Goal: Obtain resource: Obtain resource

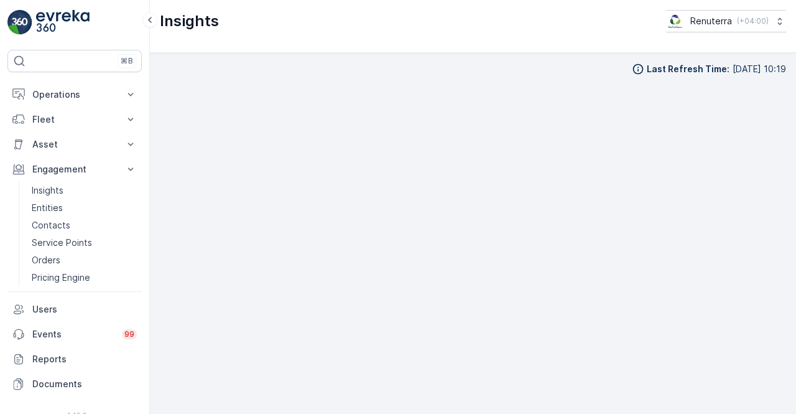
scroll to position [11, 0]
click at [63, 186] on p "Insights" at bounding box center [48, 190] width 32 height 12
click at [58, 196] on link "Insights" at bounding box center [84, 190] width 115 height 17
click at [47, 208] on p "Entities" at bounding box center [47, 207] width 31 height 12
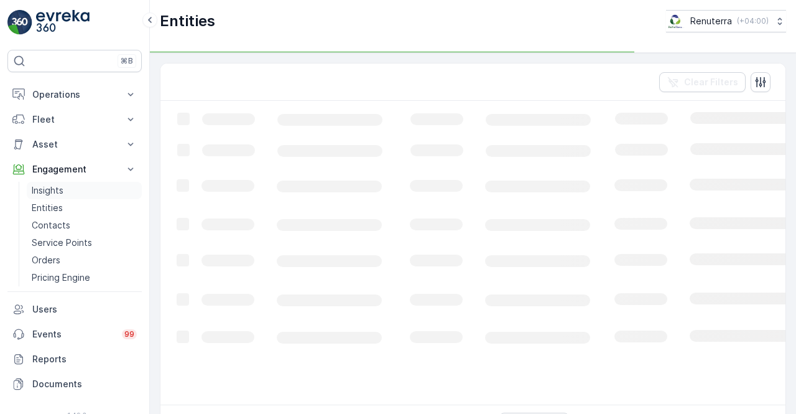
click at [44, 192] on p "Insights" at bounding box center [48, 190] width 32 height 12
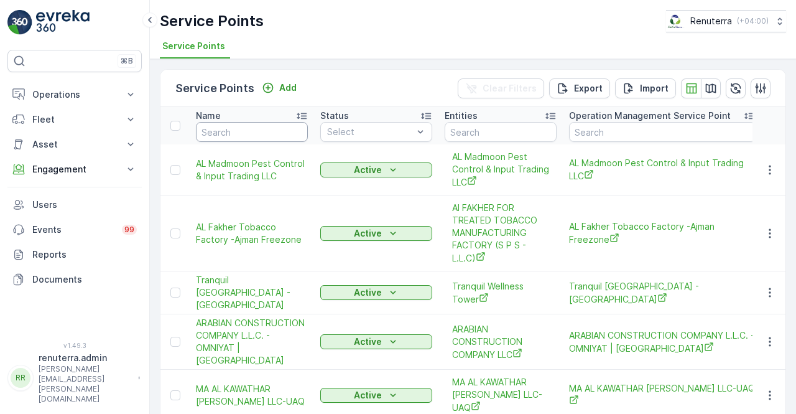
click at [226, 137] on input "text" at bounding box center [252, 132] width 112 height 20
type input "clinic"
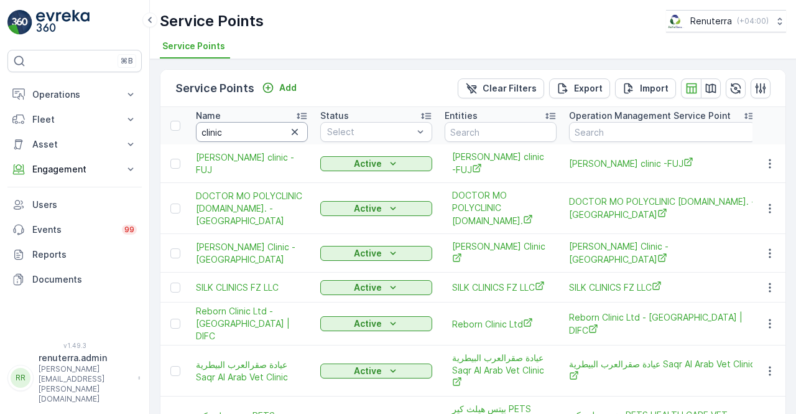
click at [227, 135] on input "clinic" at bounding box center [252, 132] width 112 height 20
type input "clinic sabha"
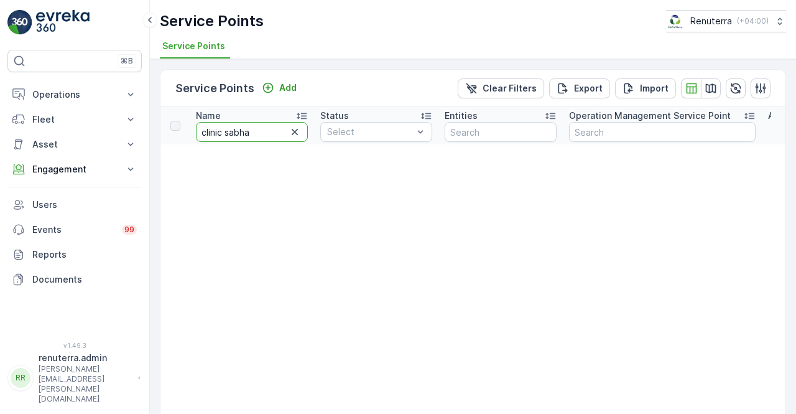
click at [249, 131] on input "clinic sabha" at bounding box center [252, 132] width 112 height 20
type input "clinic sab"
click at [250, 134] on input "clinic sab" at bounding box center [252, 132] width 112 height 20
type input "c"
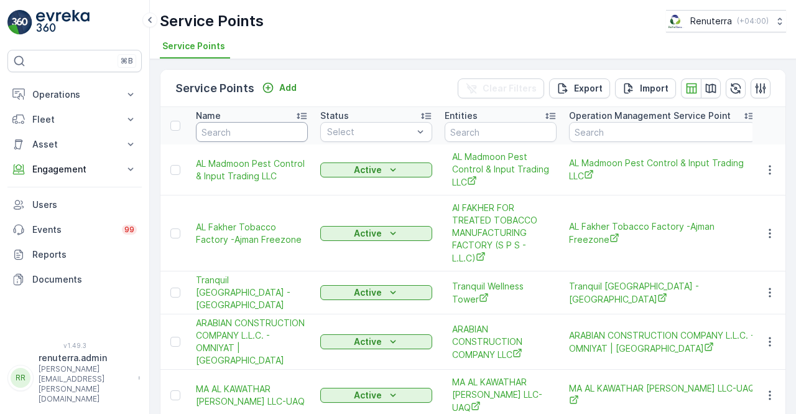
click at [250, 134] on input "text" at bounding box center [252, 132] width 112 height 20
type input "sabah"
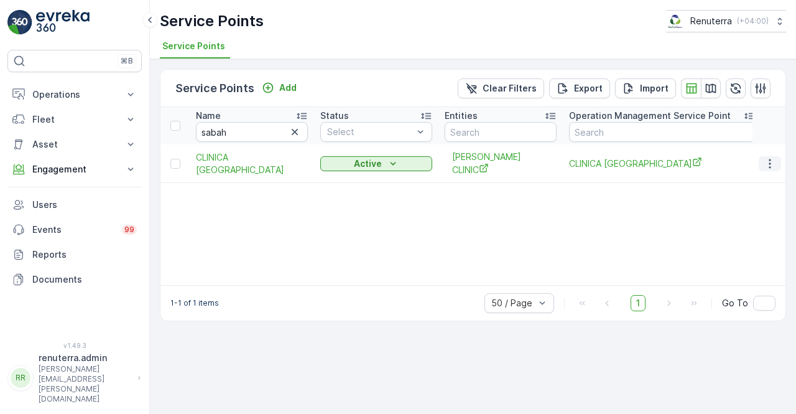
click at [773, 157] on icon "button" at bounding box center [770, 163] width 12 height 12
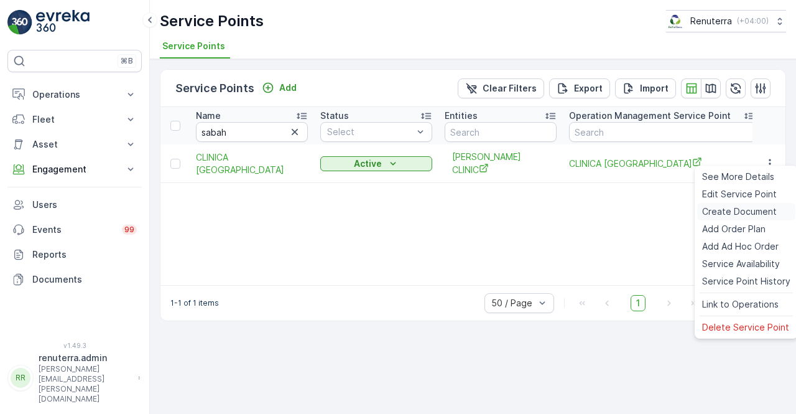
click at [738, 209] on span "Create Document" at bounding box center [739, 211] width 75 height 12
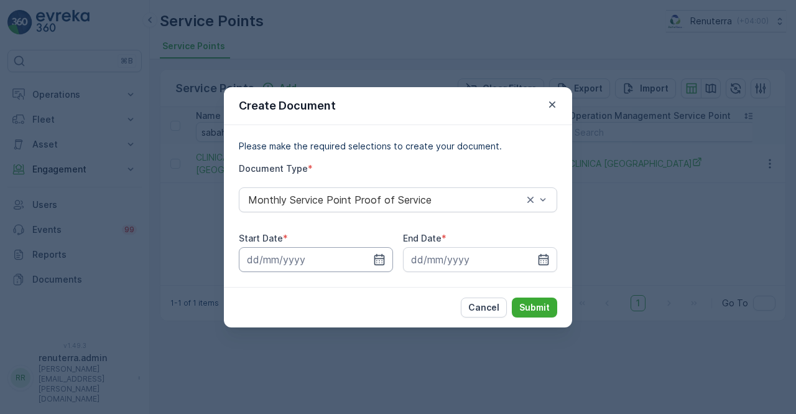
drag, startPoint x: 383, startPoint y: 261, endPoint x: 383, endPoint y: 251, distance: 9.3
click at [383, 261] on icon "button" at bounding box center [379, 258] width 11 height 11
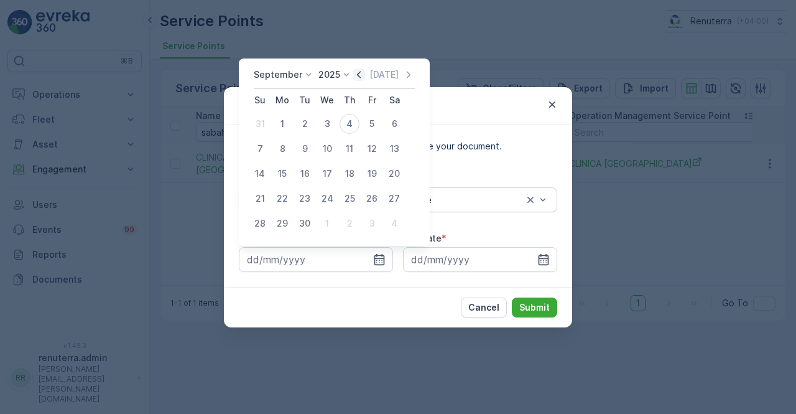
click at [359, 79] on icon "button" at bounding box center [359, 74] width 12 height 12
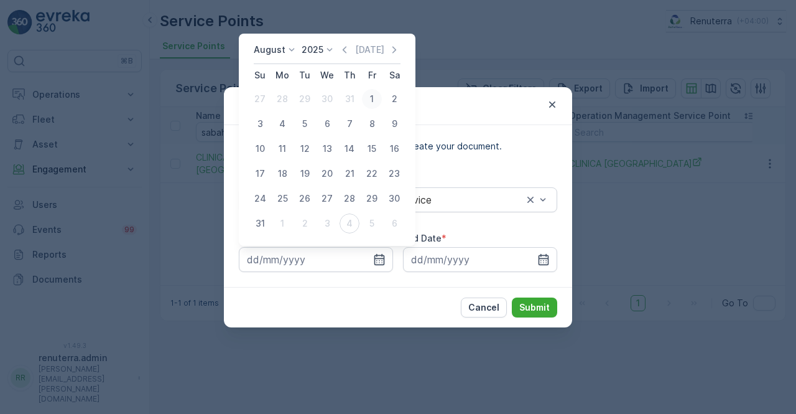
click at [368, 96] on div "1" at bounding box center [372, 99] width 20 height 20
type input "01.08.2025"
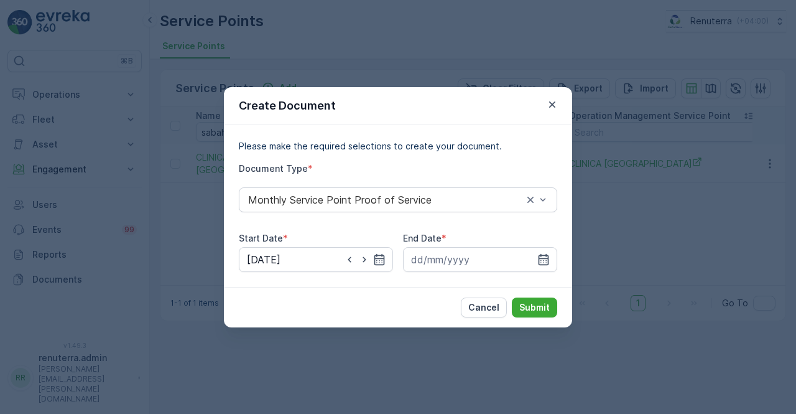
drag, startPoint x: 540, startPoint y: 259, endPoint x: 539, endPoint y: 246, distance: 13.1
click at [539, 257] on icon "button" at bounding box center [543, 259] width 12 height 12
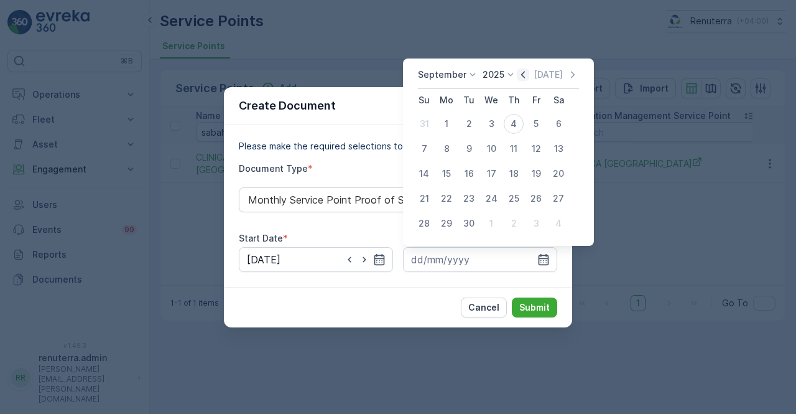
click at [517, 76] on icon "button" at bounding box center [523, 74] width 12 height 12
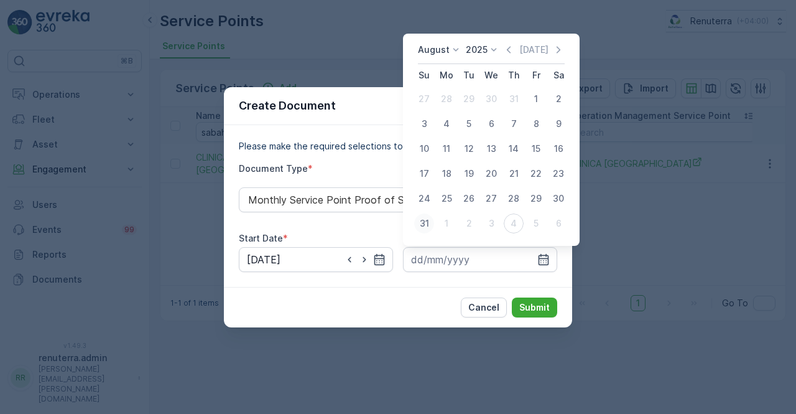
click at [422, 227] on div "31" at bounding box center [424, 223] width 20 height 20
type input "31.08.2025"
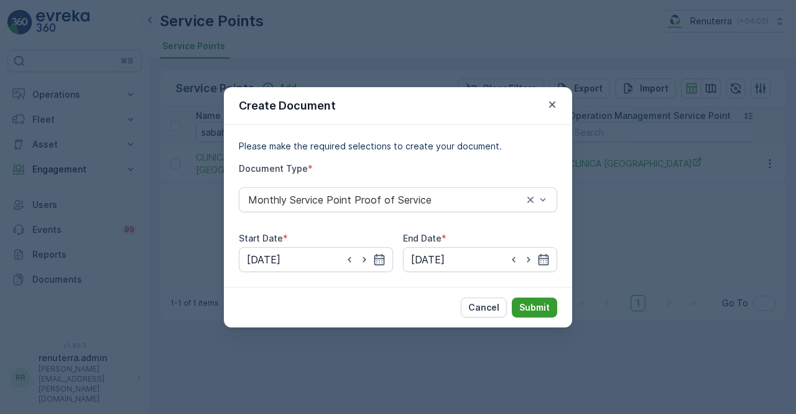
click at [547, 307] on p "Submit" at bounding box center [534, 307] width 30 height 12
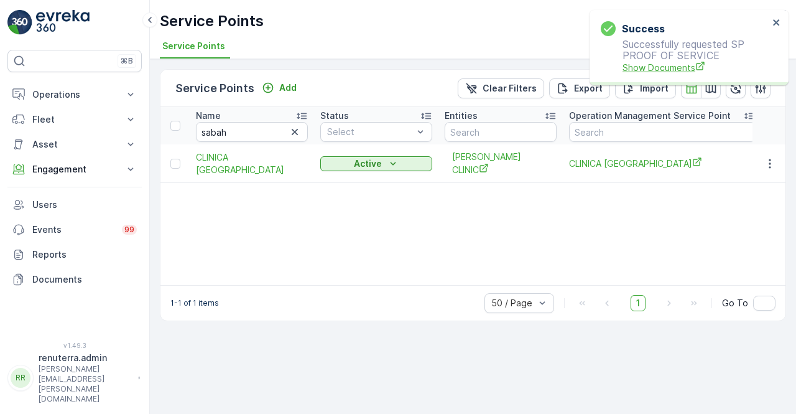
click at [641, 73] on span "Show Documents" at bounding box center [695, 67] width 146 height 13
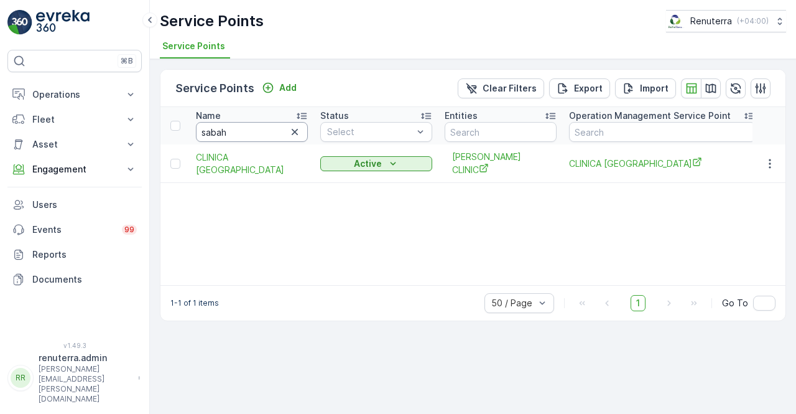
click at [226, 129] on input "sabah" at bounding box center [252, 132] width 112 height 20
type input "s"
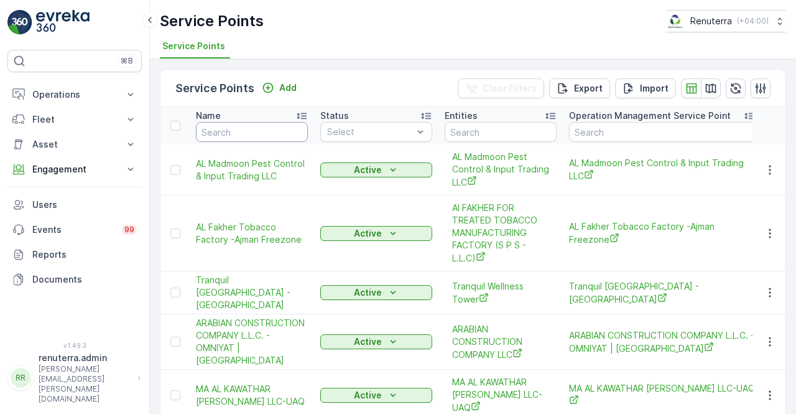
click at [226, 130] on input "text" at bounding box center [252, 132] width 112 height 20
type input "solve"
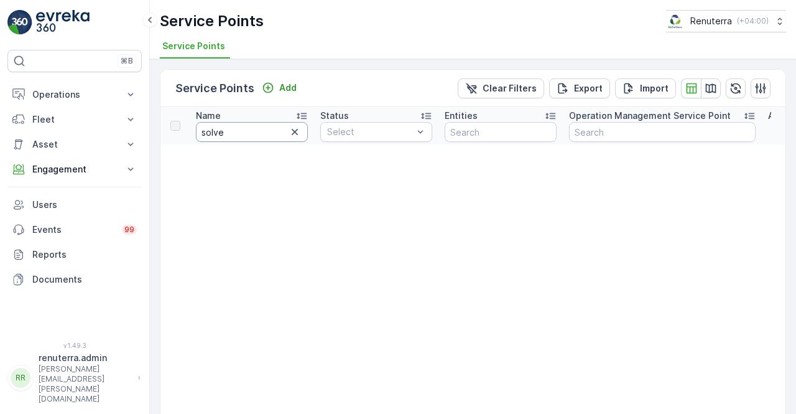
click at [226, 130] on input "solve" at bounding box center [252, 132] width 112 height 20
type input "so"
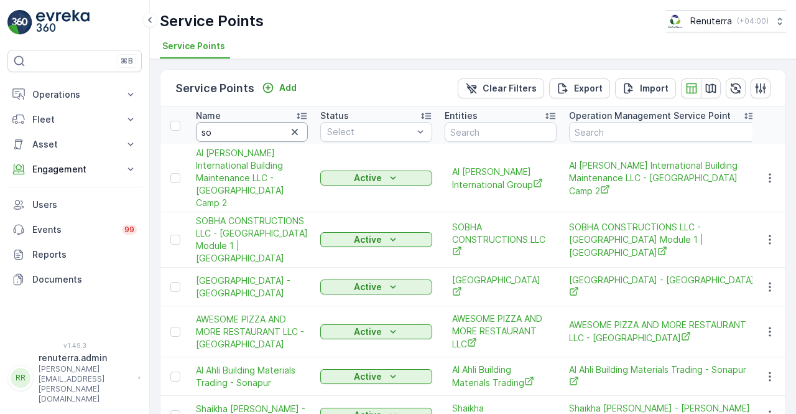
click at [254, 134] on input "so" at bounding box center [252, 132] width 112 height 20
type input "s"
type input "al mam"
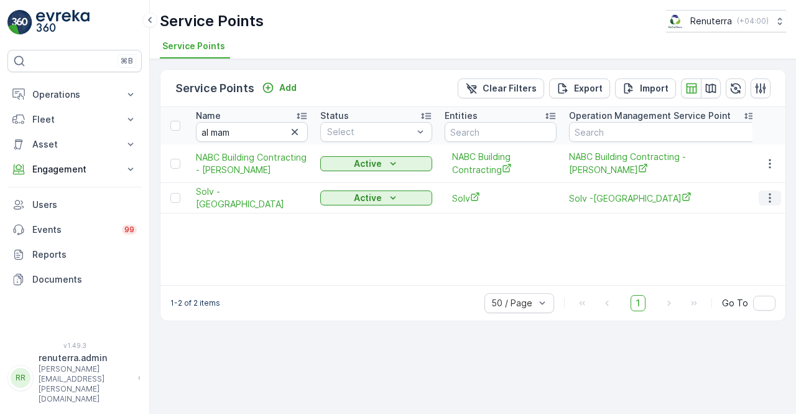
click at [779, 200] on button "button" at bounding box center [770, 197] width 22 height 15
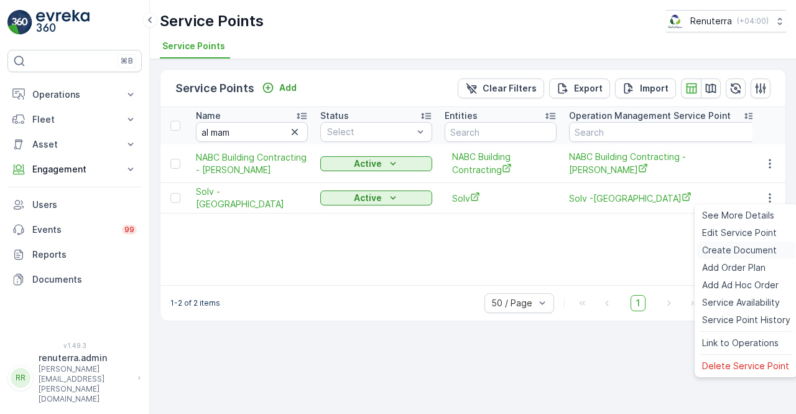
click at [720, 243] on div "Create Document" at bounding box center [746, 249] width 98 height 17
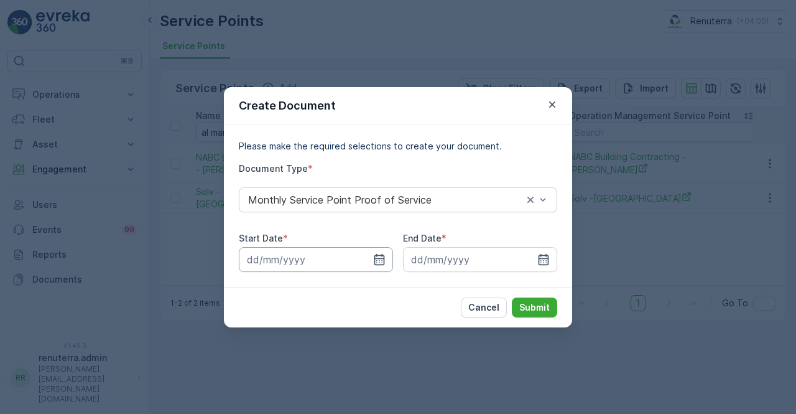
click at [360, 252] on input at bounding box center [316, 259] width 154 height 25
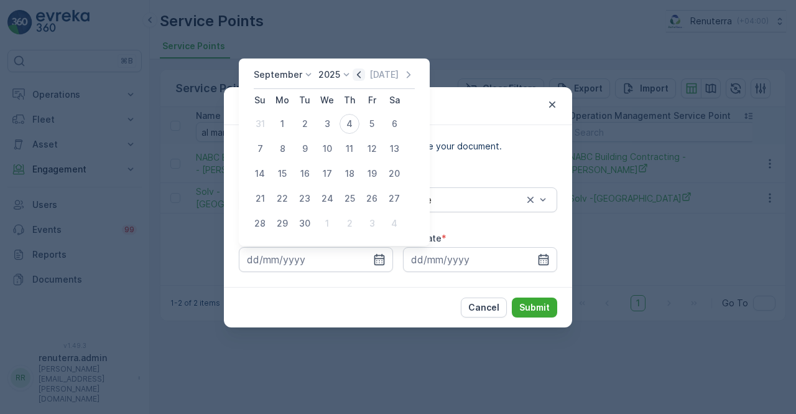
click at [356, 78] on icon "button" at bounding box center [359, 74] width 12 height 12
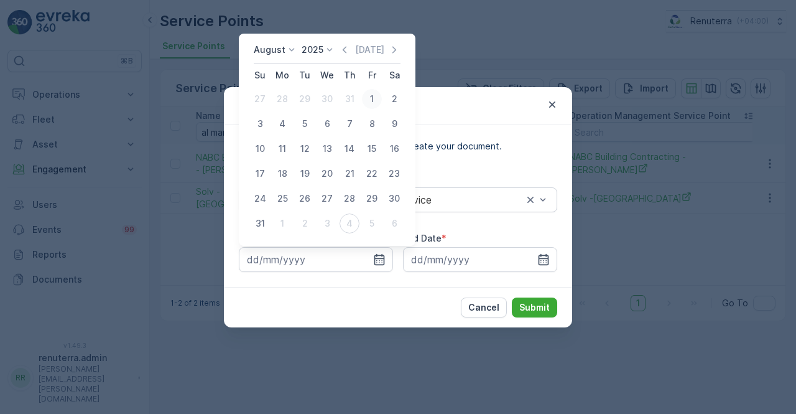
click at [376, 101] on div "1" at bounding box center [372, 99] width 20 height 20
type input "01.08.2025"
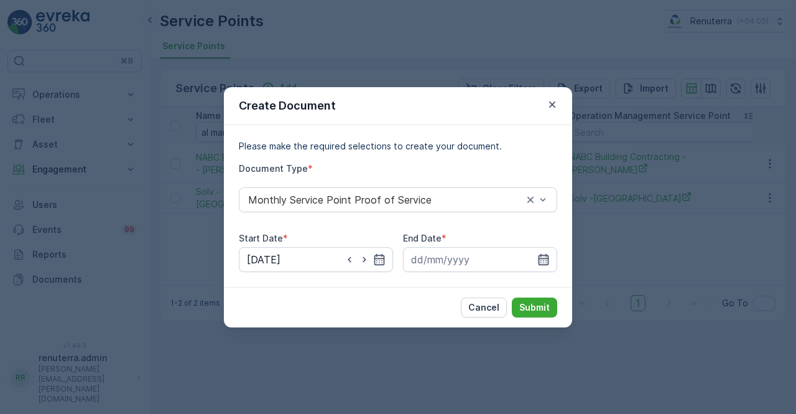
click at [537, 259] on icon "button" at bounding box center [543, 259] width 12 height 12
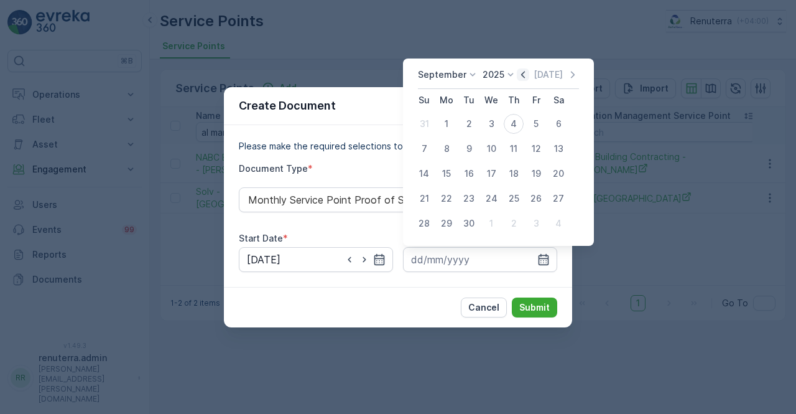
click at [517, 73] on icon "button" at bounding box center [523, 74] width 12 height 12
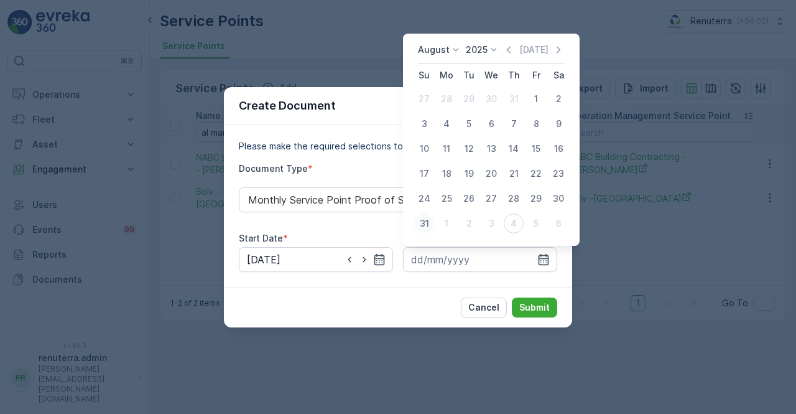
click at [423, 221] on div "31" at bounding box center [424, 223] width 20 height 20
type input "31.08.2025"
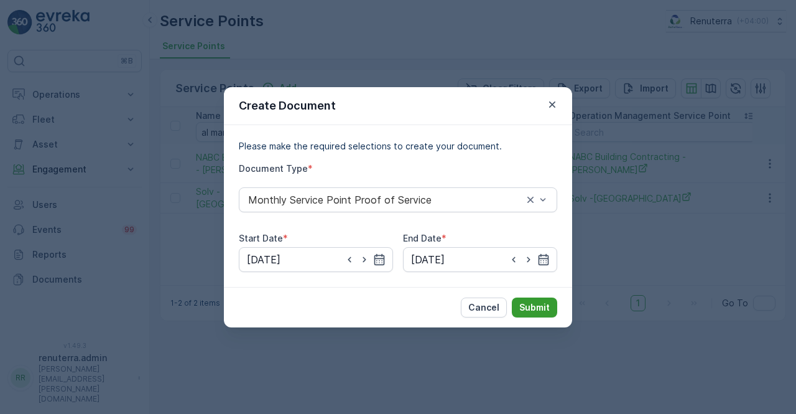
click at [546, 310] on p "Submit" at bounding box center [534, 307] width 30 height 12
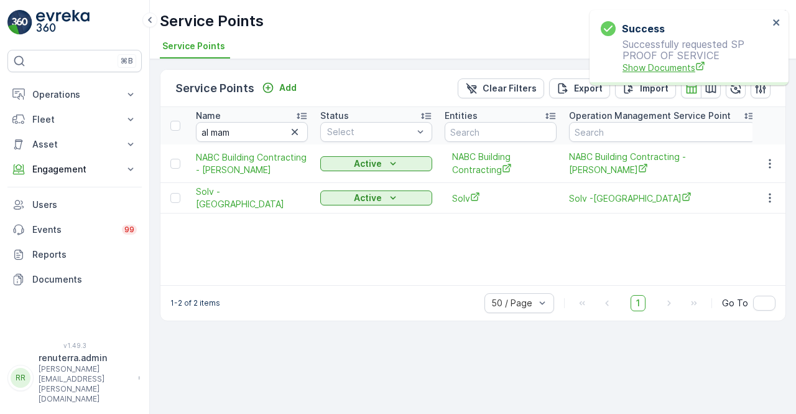
click at [650, 70] on span "Show Documents" at bounding box center [695, 67] width 146 height 13
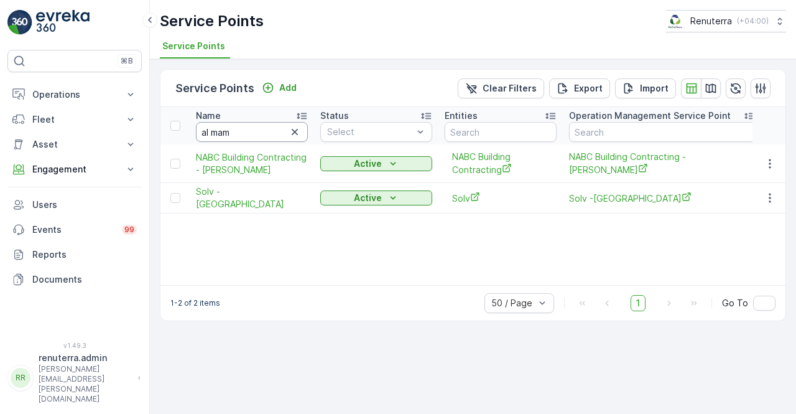
click at [240, 134] on input "al mam" at bounding box center [252, 132] width 112 height 20
type input "a"
type input "creeek"
click at [219, 132] on input "creeek" at bounding box center [252, 132] width 112 height 20
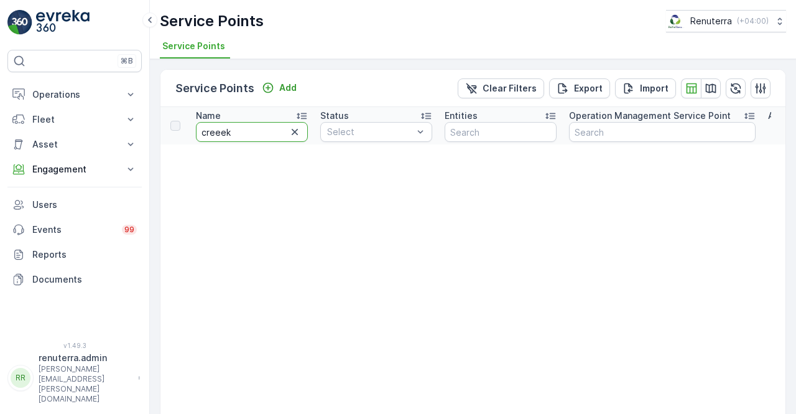
click at [219, 132] on input "creeek" at bounding box center [252, 132] width 112 height 20
type input "creek"
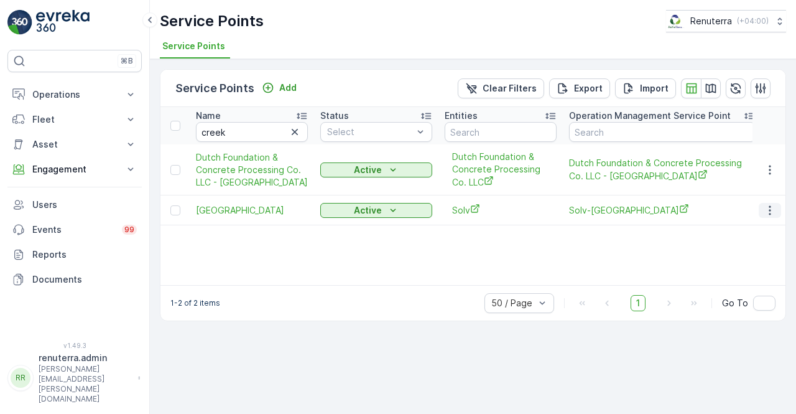
click at [769, 208] on icon "button" at bounding box center [770, 210] width 12 height 12
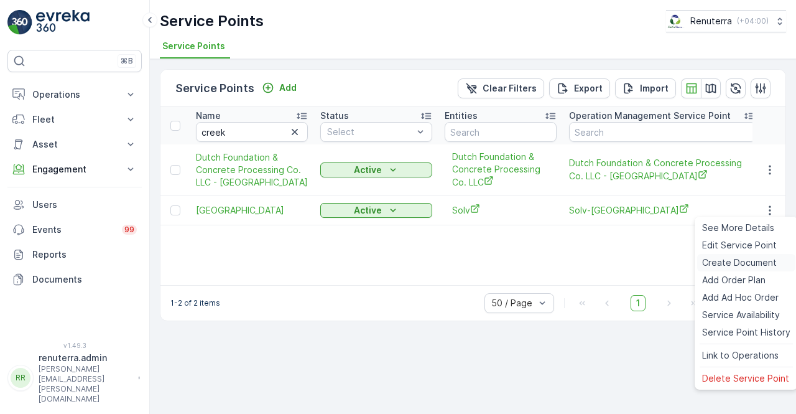
click at [737, 259] on span "Create Document" at bounding box center [739, 262] width 75 height 12
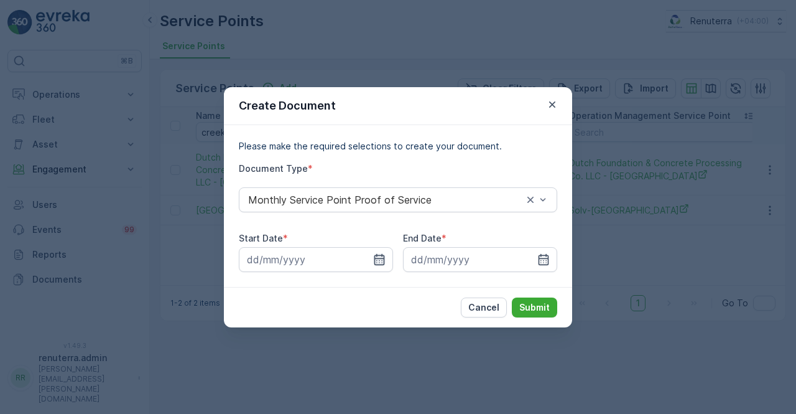
click at [384, 262] on icon "button" at bounding box center [379, 258] width 11 height 11
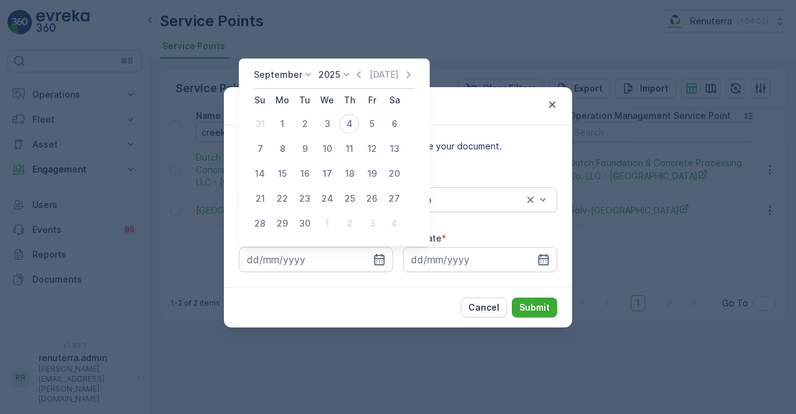
click at [349, 69] on icon at bounding box center [346, 74] width 12 height 12
click at [356, 73] on icon "button" at bounding box center [359, 74] width 12 height 12
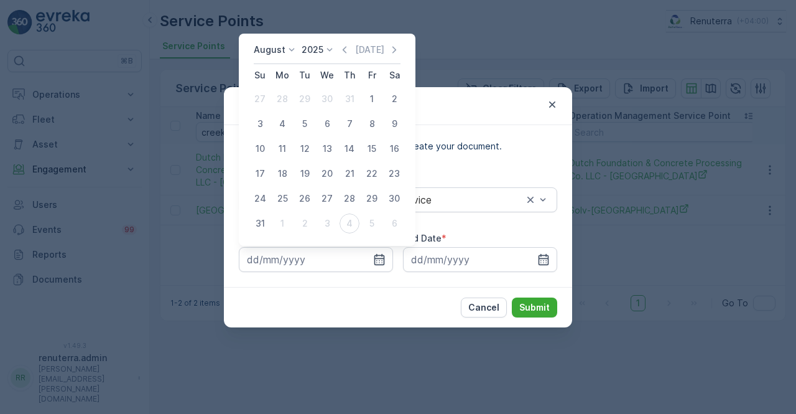
click at [374, 105] on div "1" at bounding box center [372, 99] width 20 height 20
type input "01.08.2025"
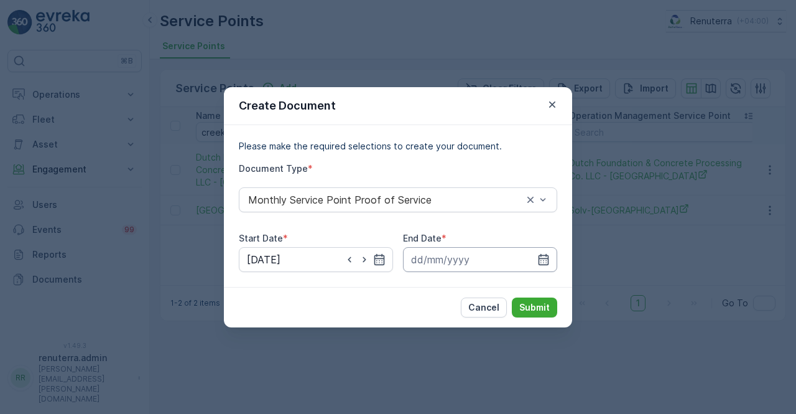
click at [539, 266] on input at bounding box center [480, 259] width 154 height 25
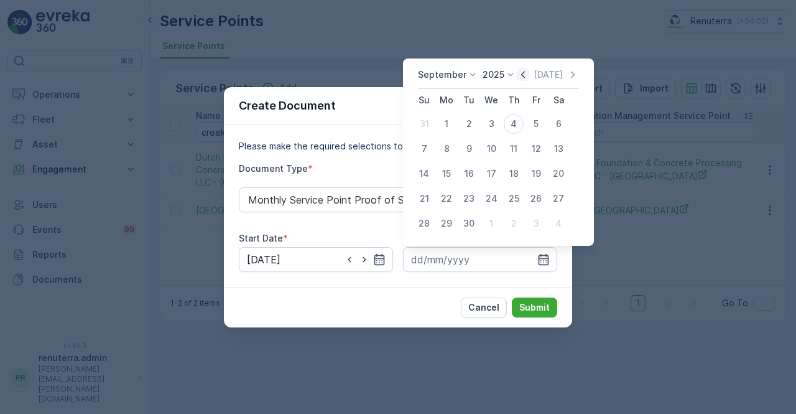
click at [524, 73] on icon "button" at bounding box center [523, 74] width 12 height 12
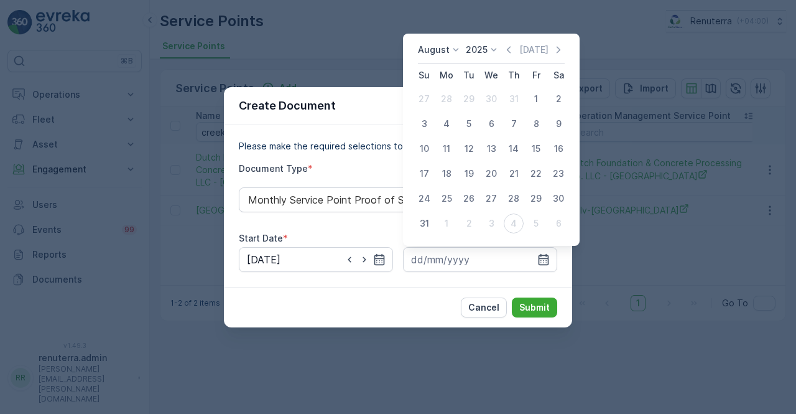
click at [421, 222] on div "31" at bounding box center [424, 223] width 20 height 20
type input "31.08.2025"
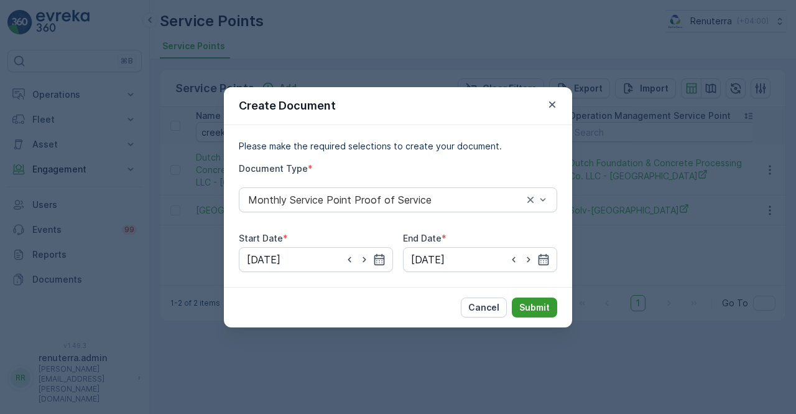
click at [542, 308] on p "Submit" at bounding box center [534, 307] width 30 height 12
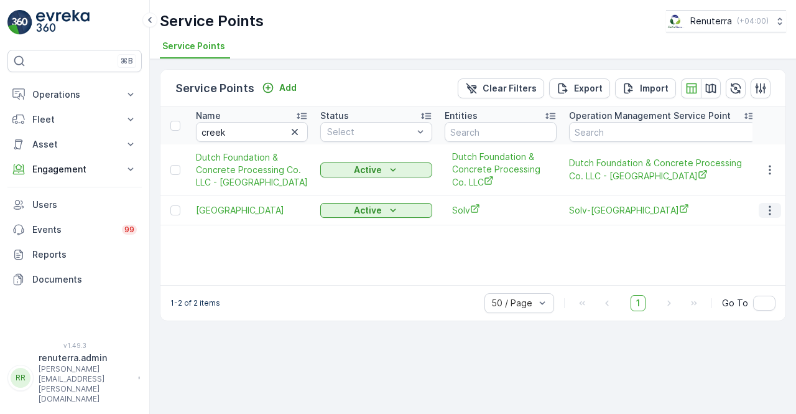
click at [769, 208] on icon "button" at bounding box center [770, 209] width 2 height 9
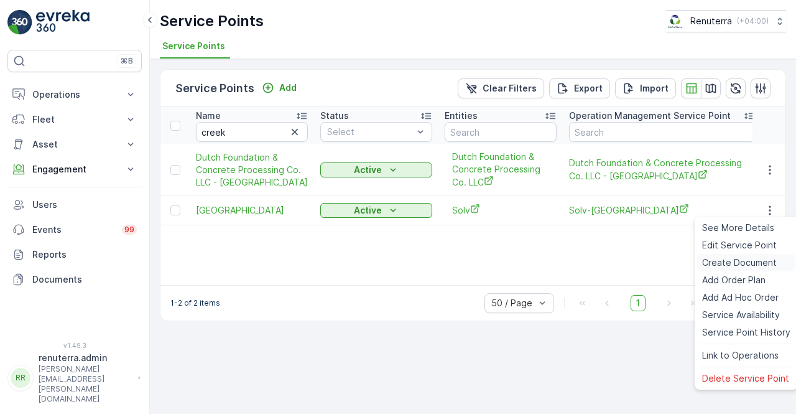
click at [712, 266] on span "Create Document" at bounding box center [739, 262] width 75 height 12
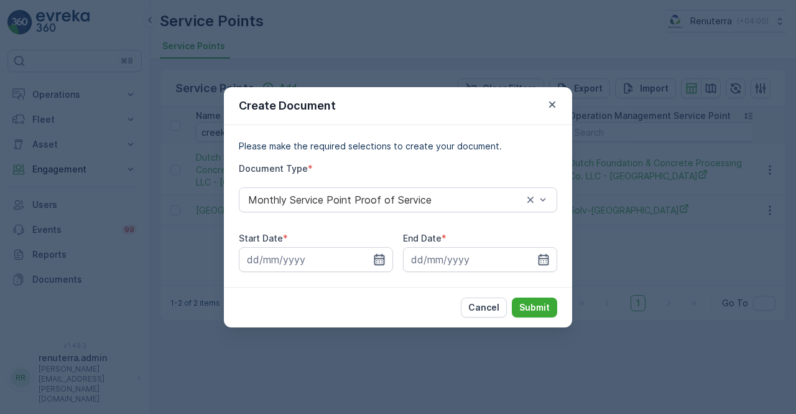
click at [381, 257] on icon "button" at bounding box center [379, 259] width 12 height 12
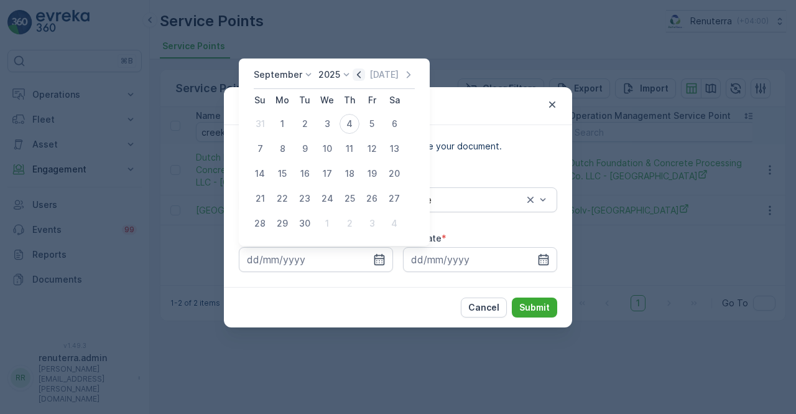
click at [358, 78] on icon "button" at bounding box center [359, 74] width 4 height 7
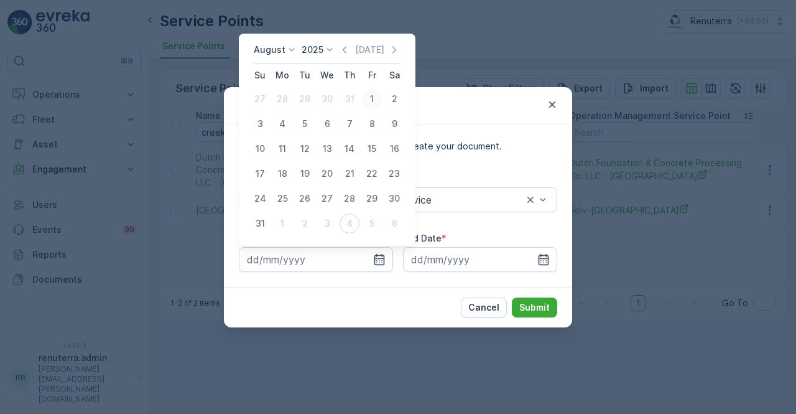
click at [374, 98] on div "1" at bounding box center [372, 99] width 20 height 20
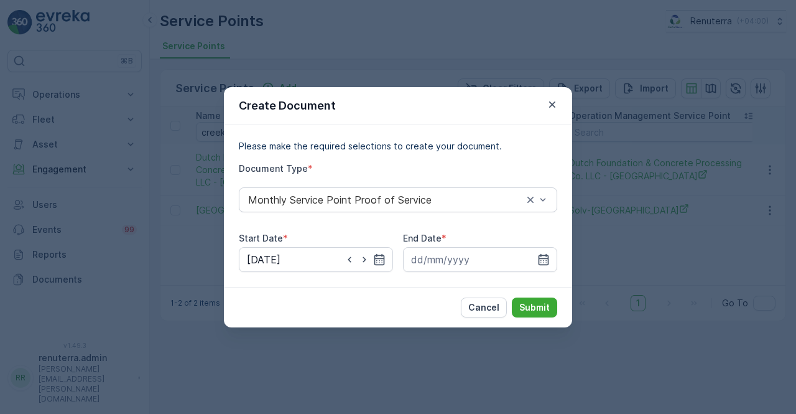
type input "01.08.2025"
click at [542, 251] on input at bounding box center [480, 259] width 154 height 25
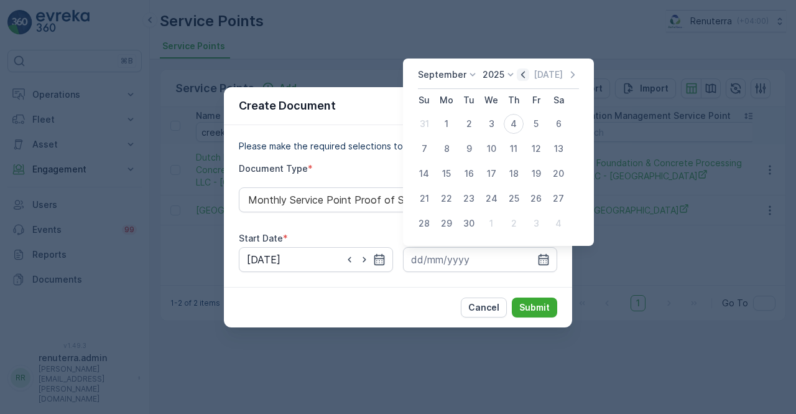
click at [523, 78] on icon "button" at bounding box center [523, 74] width 12 height 12
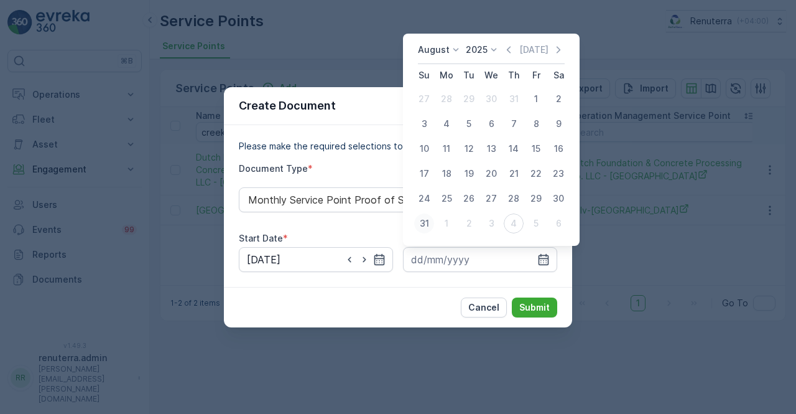
click at [424, 222] on div "31" at bounding box center [424, 223] width 20 height 20
type input "31.08.2025"
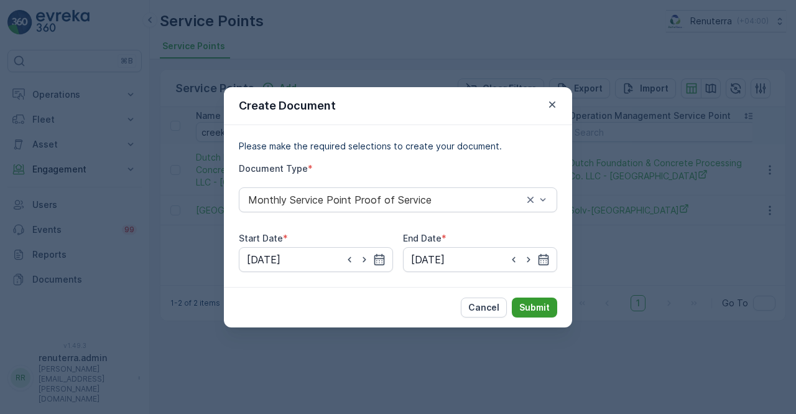
click at [533, 303] on p "Submit" at bounding box center [534, 307] width 30 height 12
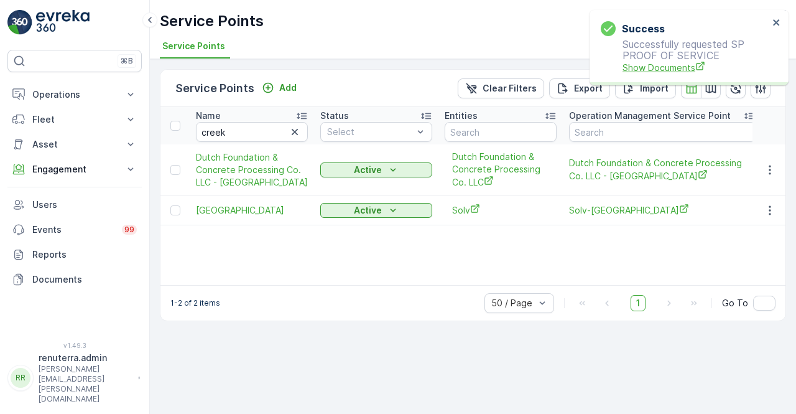
click at [652, 72] on span "Show Documents" at bounding box center [695, 67] width 146 height 13
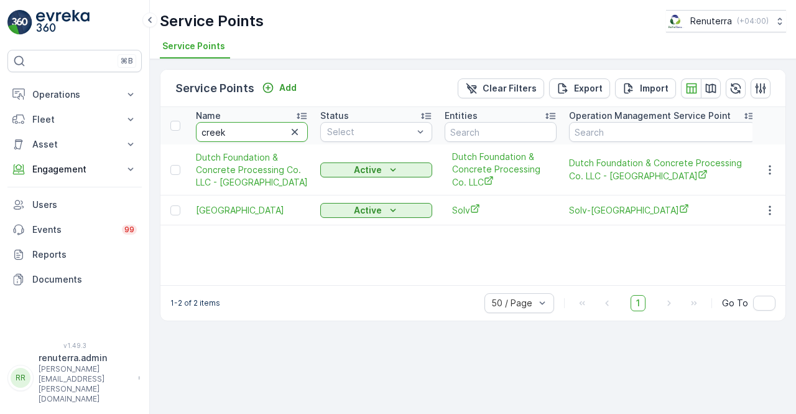
click at [252, 136] on input "creek" at bounding box center [252, 132] width 112 height 20
type input "c"
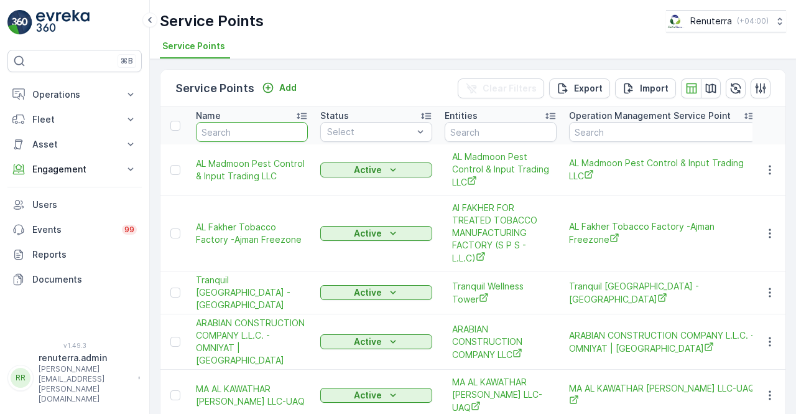
click at [252, 136] on input "text" at bounding box center [252, 132] width 112 height 20
type input "mushrif"
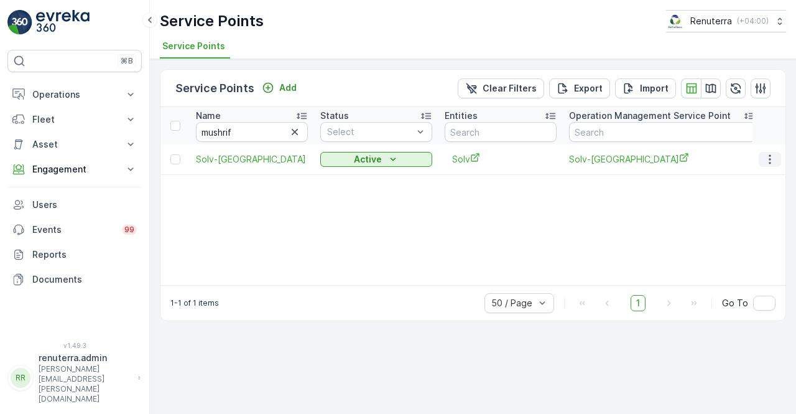
click at [774, 153] on icon "button" at bounding box center [770, 159] width 12 height 12
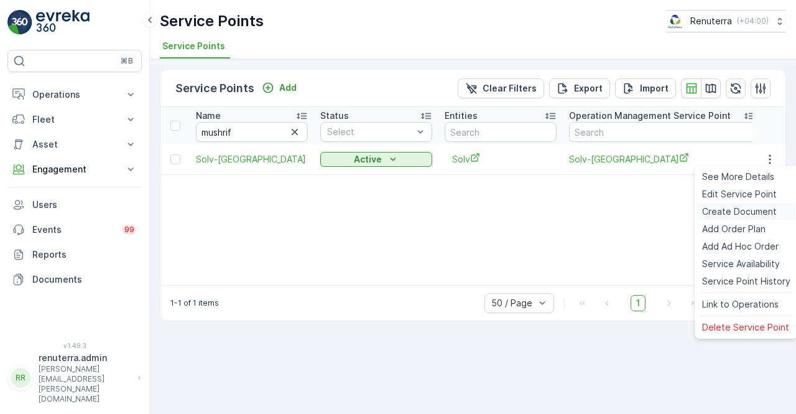
click at [729, 216] on span "Create Document" at bounding box center [739, 211] width 75 height 12
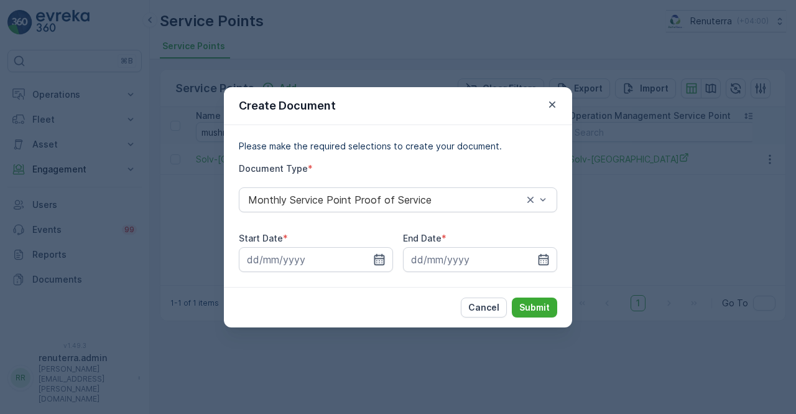
click at [381, 258] on icon "button" at bounding box center [379, 258] width 11 height 11
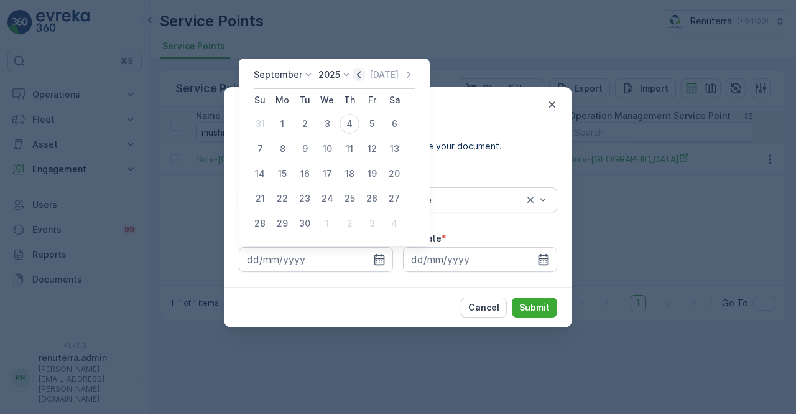
click at [353, 73] on icon "button" at bounding box center [359, 74] width 12 height 12
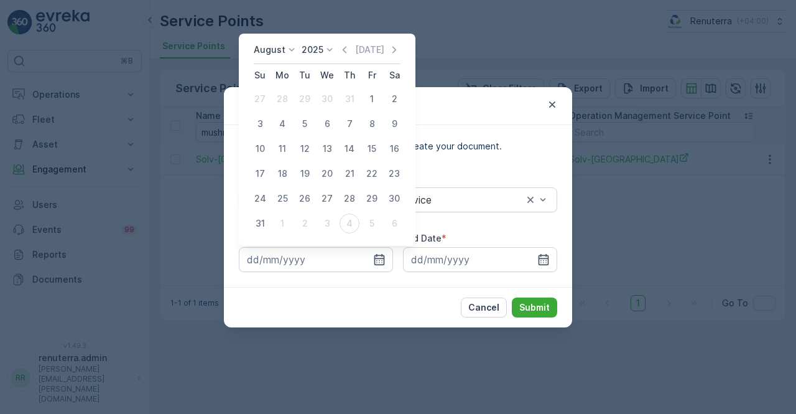
click at [368, 101] on div "1" at bounding box center [372, 99] width 20 height 20
type input "01.08.2025"
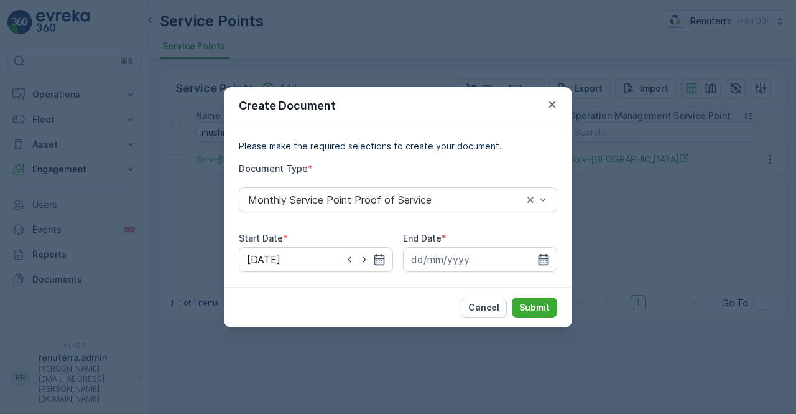
drag, startPoint x: 534, startPoint y: 262, endPoint x: 538, endPoint y: 257, distance: 6.7
click at [535, 262] on input at bounding box center [480, 259] width 154 height 25
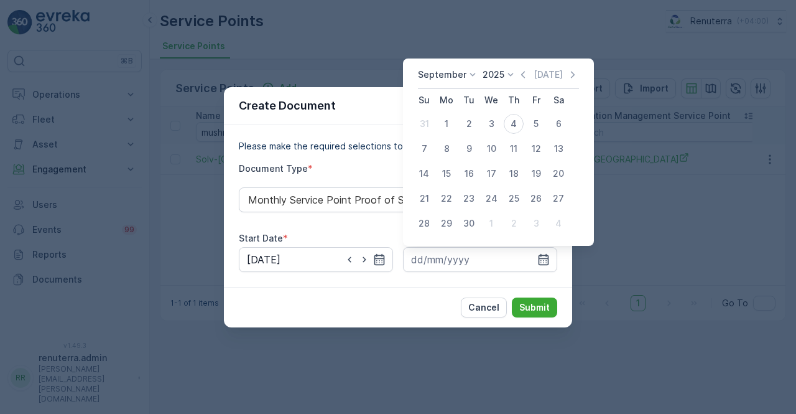
click at [524, 67] on div "September 2025 Today Su Mo Tu We Th Fr Sa 31 1 2 3 4 5 6 7 8 9 10 11 12 13 14 1…" at bounding box center [498, 151] width 191 height 187
click at [520, 73] on icon "button" at bounding box center [523, 74] width 12 height 12
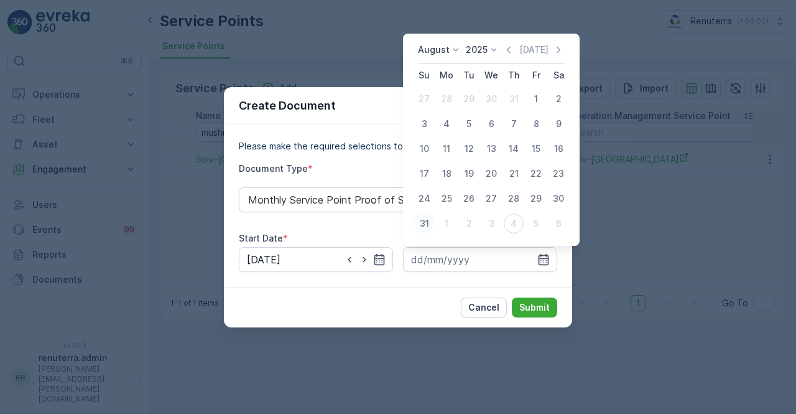
click at [431, 224] on div "31" at bounding box center [424, 223] width 20 height 20
type input "31.08.2025"
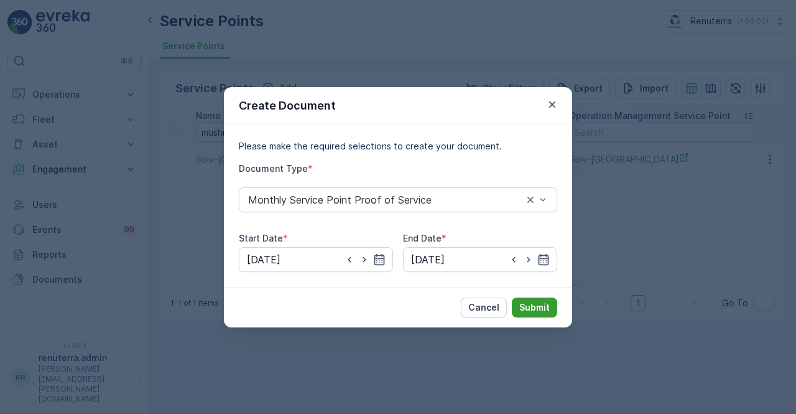
click at [544, 305] on p "Submit" at bounding box center [534, 307] width 30 height 12
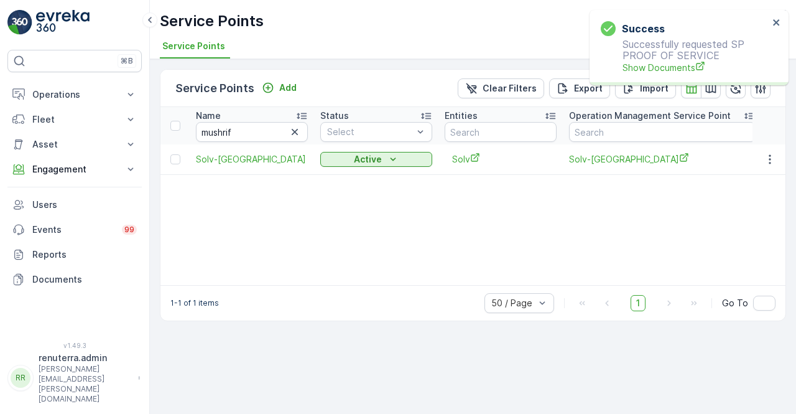
click at [669, 78] on div "Success Successfully requested SP PROOF OF SERVICE Show Documents" at bounding box center [688, 47] width 199 height 75
click at [668, 75] on div "Success Successfully requested SP PROOF OF SERVICE Show Documents" at bounding box center [684, 47] width 175 height 60
click at [673, 64] on span "Show Documents" at bounding box center [695, 67] width 146 height 13
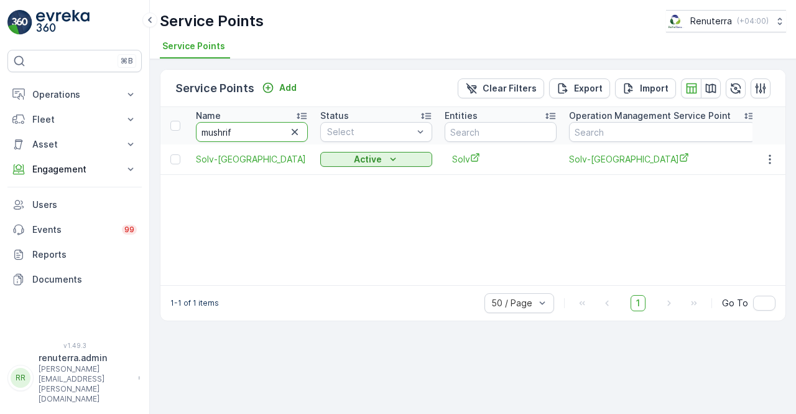
click at [238, 132] on input "mushrif" at bounding box center [252, 132] width 112 height 20
type input "m"
type input "al safa"
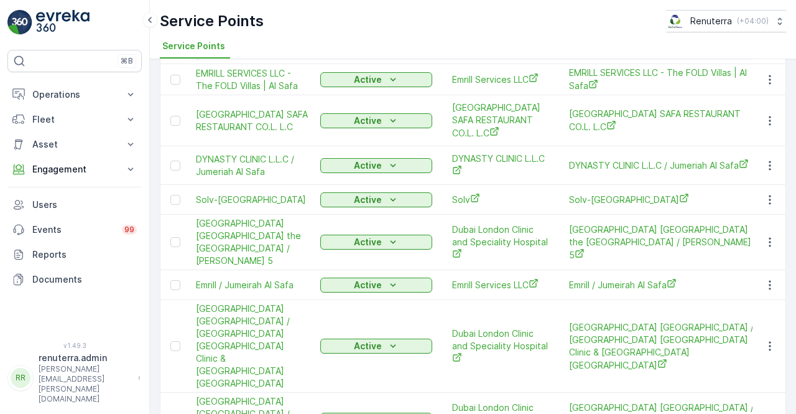
scroll to position [213, 0]
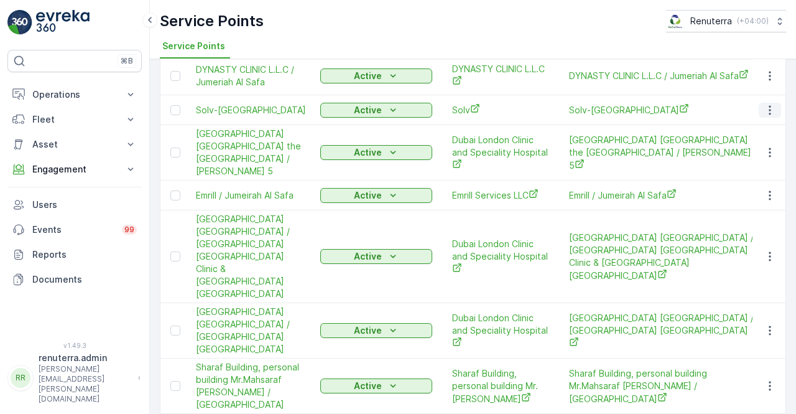
click at [771, 111] on icon "button" at bounding box center [770, 110] width 12 height 12
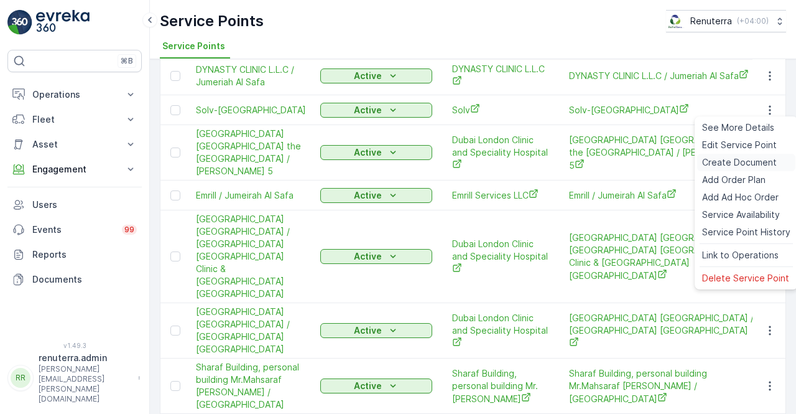
drag, startPoint x: 728, startPoint y: 167, endPoint x: 722, endPoint y: 164, distance: 6.4
click at [722, 164] on span "Create Document" at bounding box center [739, 162] width 75 height 12
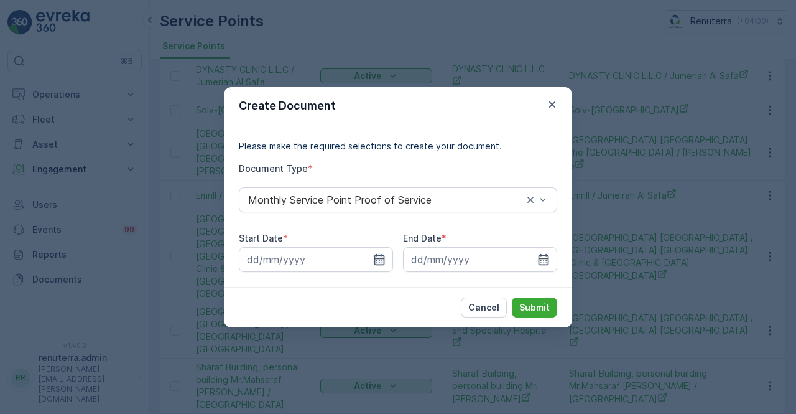
click at [383, 260] on icon "button" at bounding box center [379, 259] width 12 height 12
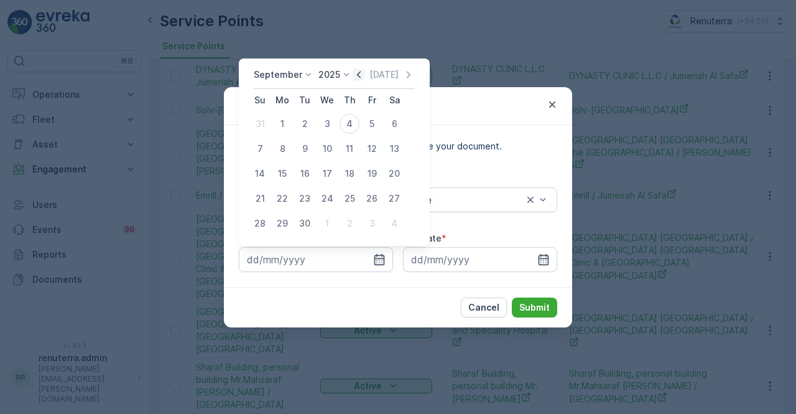
click at [359, 80] on icon "button" at bounding box center [359, 74] width 12 height 12
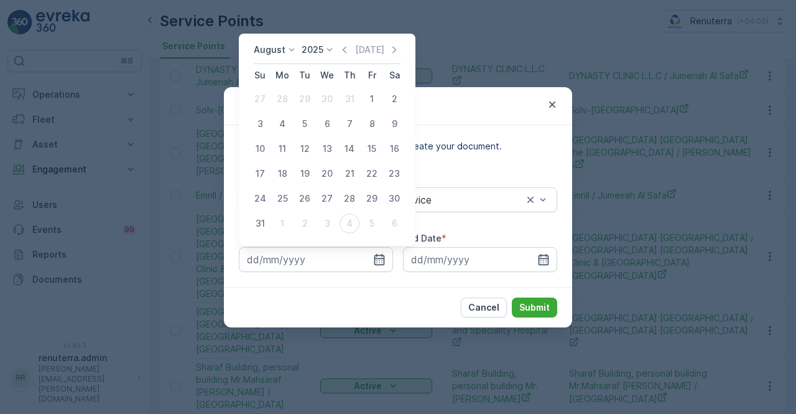
drag, startPoint x: 371, startPoint y: 105, endPoint x: 435, endPoint y: 155, distance: 81.1
click at [371, 105] on div "1" at bounding box center [372, 99] width 20 height 20
type input "01.08.2025"
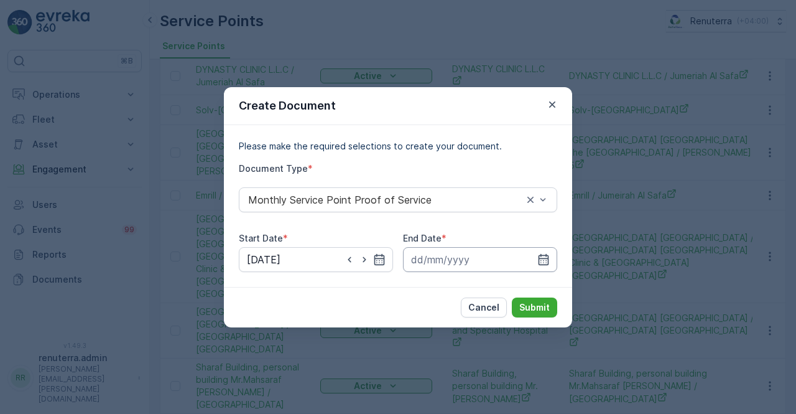
drag, startPoint x: 541, startPoint y: 262, endPoint x: 541, endPoint y: 249, distance: 13.7
click at [541, 255] on icon "button" at bounding box center [544, 258] width 11 height 11
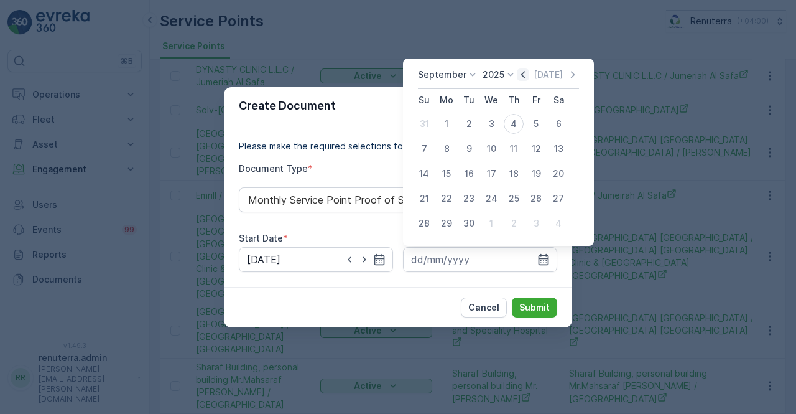
click at [524, 72] on icon "button" at bounding box center [523, 74] width 12 height 12
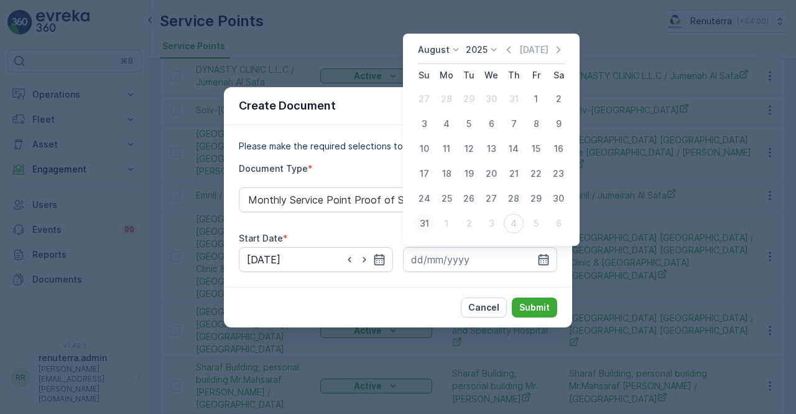
click at [423, 224] on div "31" at bounding box center [424, 223] width 20 height 20
type input "31.08.2025"
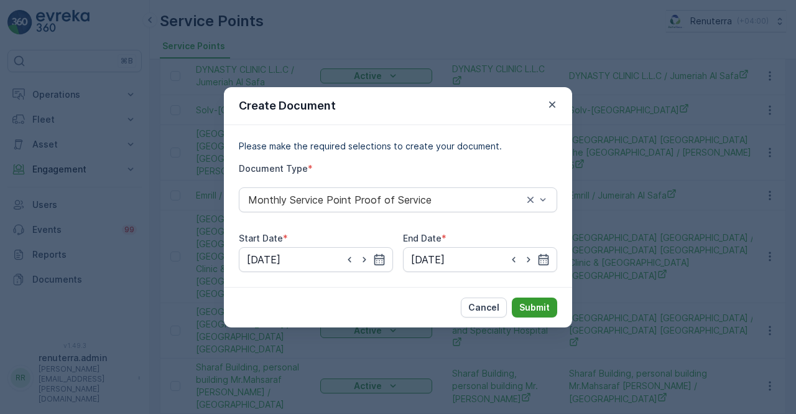
click at [522, 299] on button "Submit" at bounding box center [534, 307] width 45 height 20
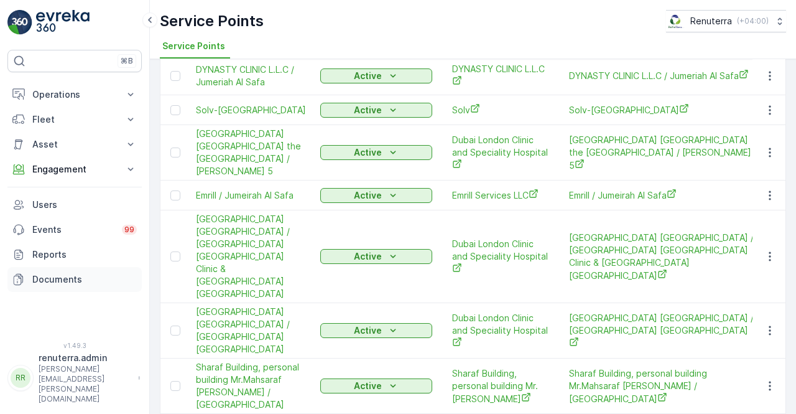
click at [50, 278] on p "Documents" at bounding box center [84, 279] width 104 height 12
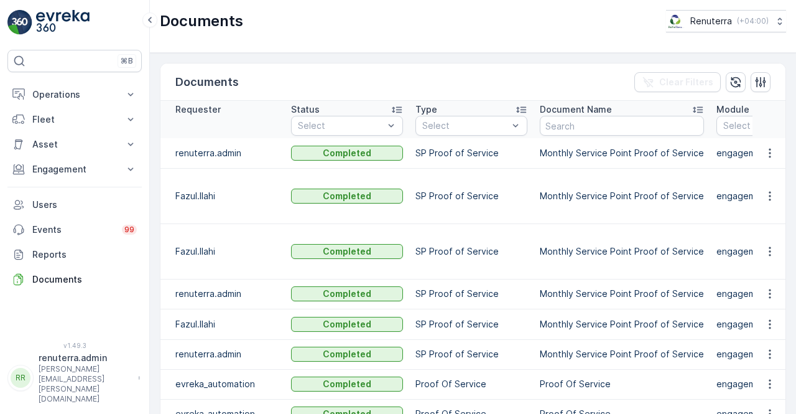
click at [766, 160] on td at bounding box center [769, 153] width 34 height 30
click at [769, 154] on icon "button" at bounding box center [770, 153] width 12 height 12
click at [763, 166] on span "See Details" at bounding box center [766, 170] width 48 height 12
click at [82, 161] on button "Engagement" at bounding box center [74, 169] width 134 height 25
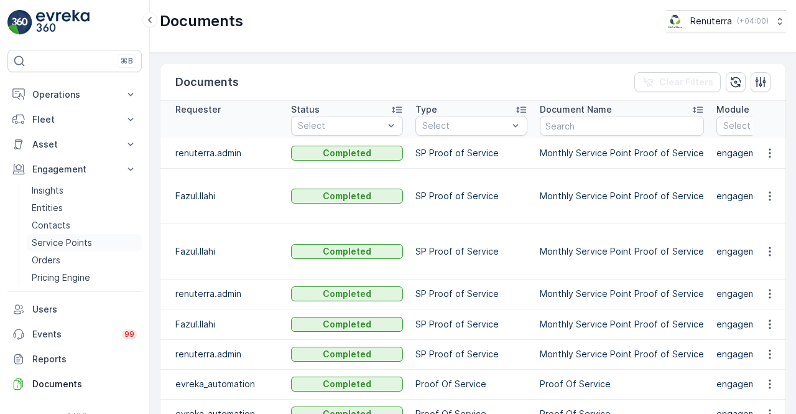
click at [68, 239] on p "Service Points" at bounding box center [62, 242] width 60 height 12
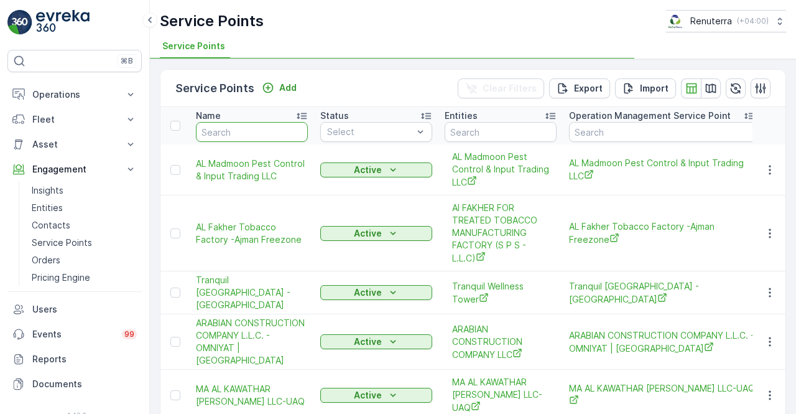
click at [231, 135] on input "text" at bounding box center [252, 132] width 112 height 20
click at [239, 129] on input "text" at bounding box center [252, 132] width 112 height 20
type input "al"
click at [239, 129] on input "al" at bounding box center [252, 132] width 112 height 20
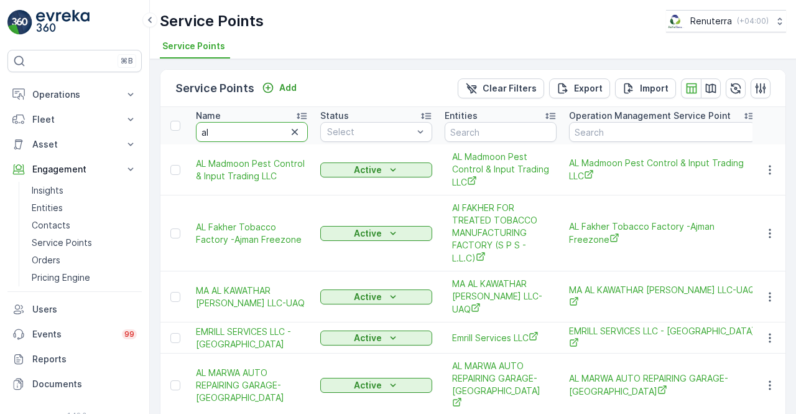
click at [239, 129] on input "al" at bounding box center [252, 132] width 112 height 20
type input "al jaf"
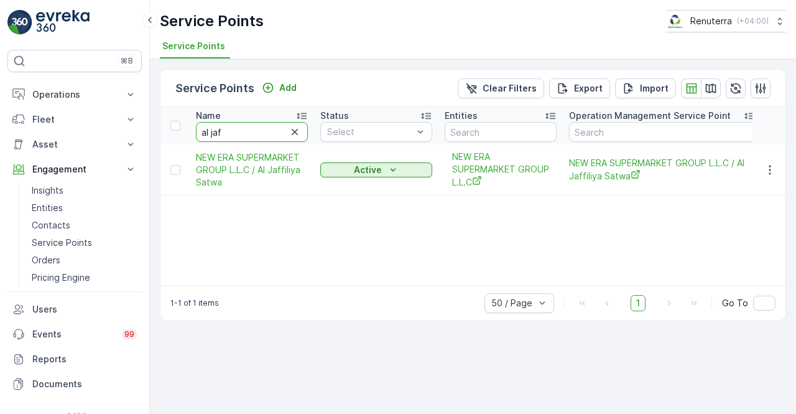
click at [231, 135] on input "al jaf" at bounding box center [252, 132] width 112 height 20
type input "a"
type input "zabeel"
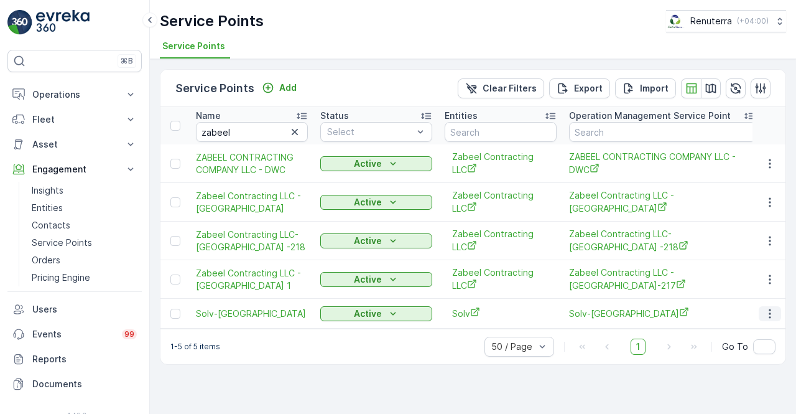
click at [762, 313] on button "button" at bounding box center [770, 313] width 22 height 15
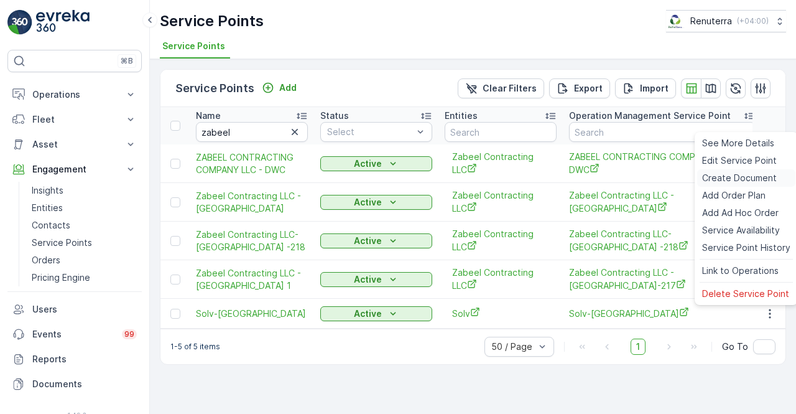
click at [731, 183] on span "Create Document" at bounding box center [739, 178] width 75 height 12
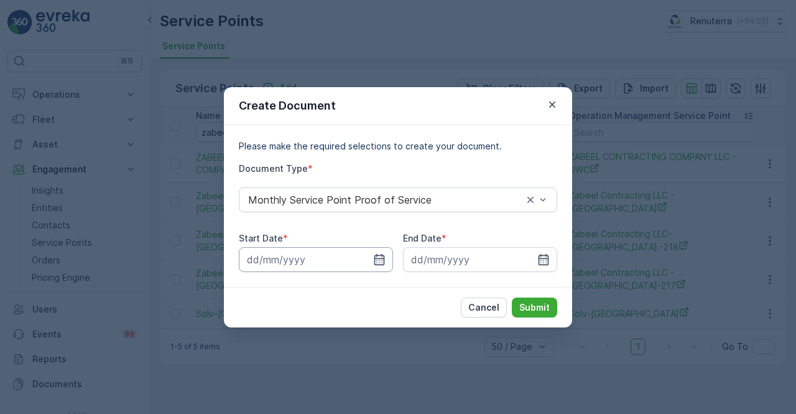
click at [386, 263] on input at bounding box center [316, 259] width 154 height 25
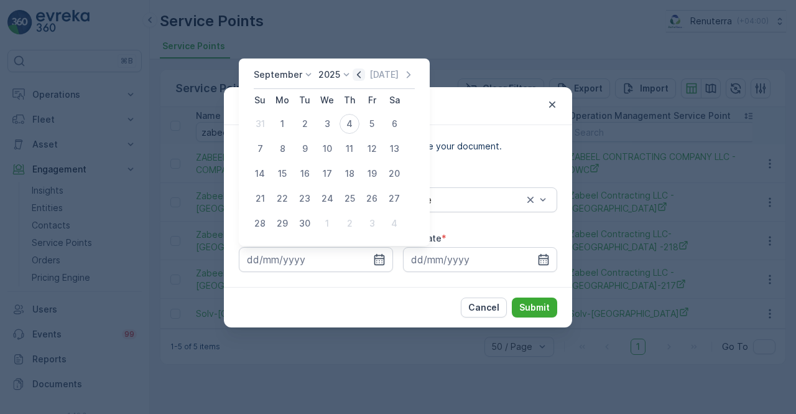
click at [357, 74] on icon "button" at bounding box center [359, 74] width 12 height 12
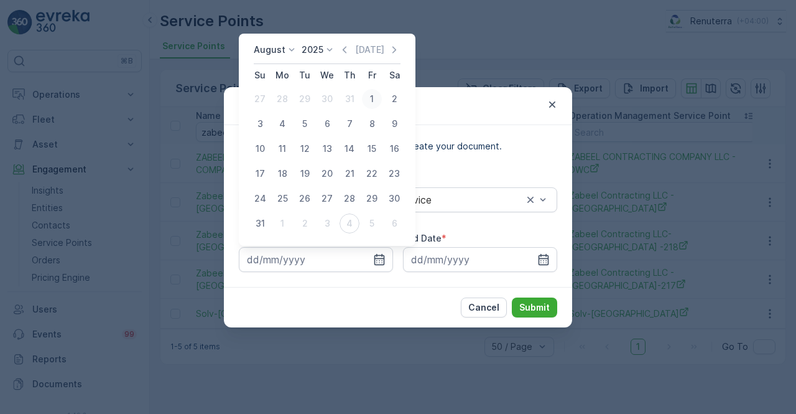
click at [364, 104] on div "1" at bounding box center [372, 99] width 20 height 20
type input "01.08.2025"
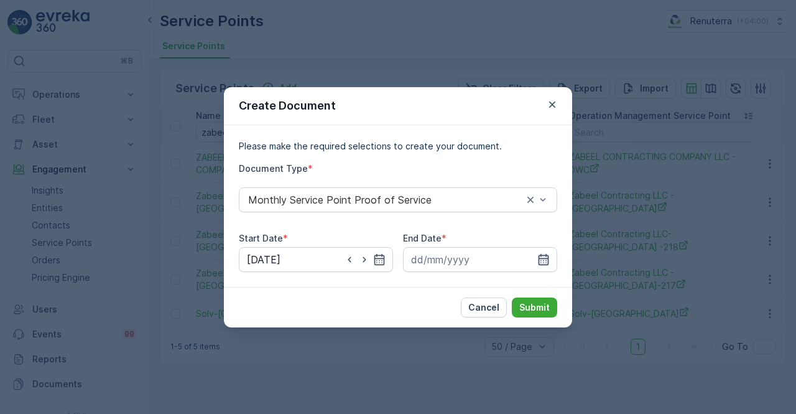
click at [548, 256] on icon "button" at bounding box center [544, 258] width 11 height 11
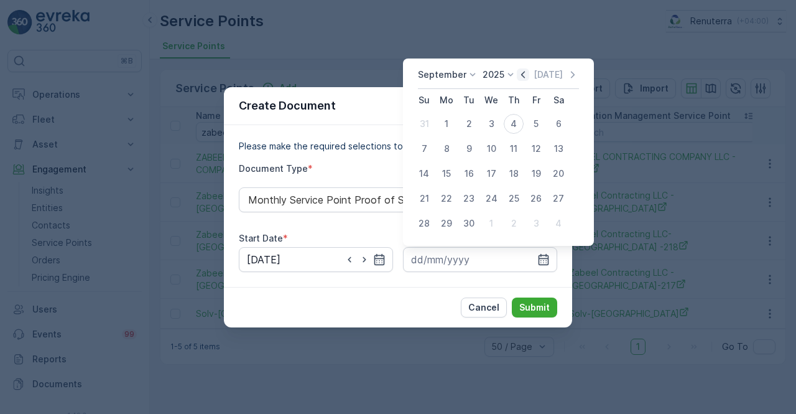
click at [521, 75] on icon "button" at bounding box center [523, 74] width 12 height 12
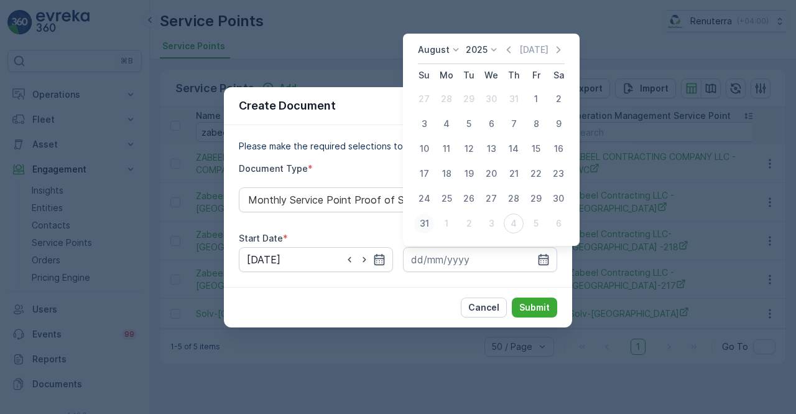
click at [425, 222] on div "31" at bounding box center [424, 223] width 20 height 20
type input "31.08.2025"
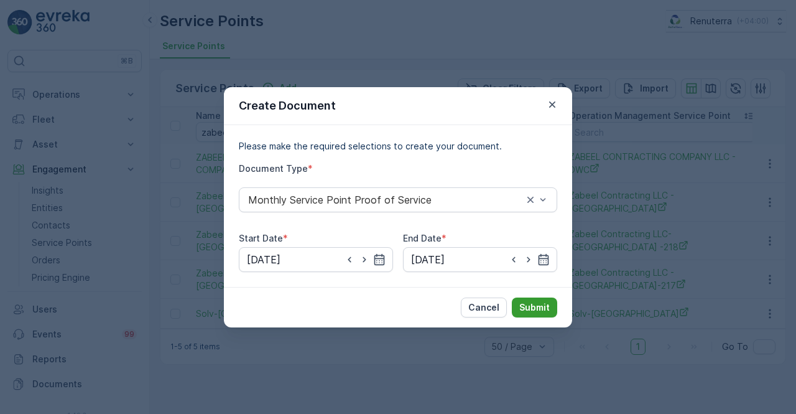
click at [533, 301] on button "Submit" at bounding box center [534, 307] width 45 height 20
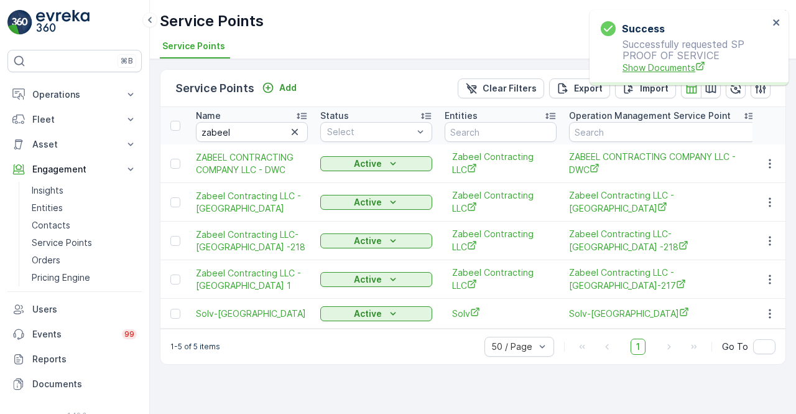
click at [670, 72] on span "Show Documents" at bounding box center [695, 67] width 146 height 13
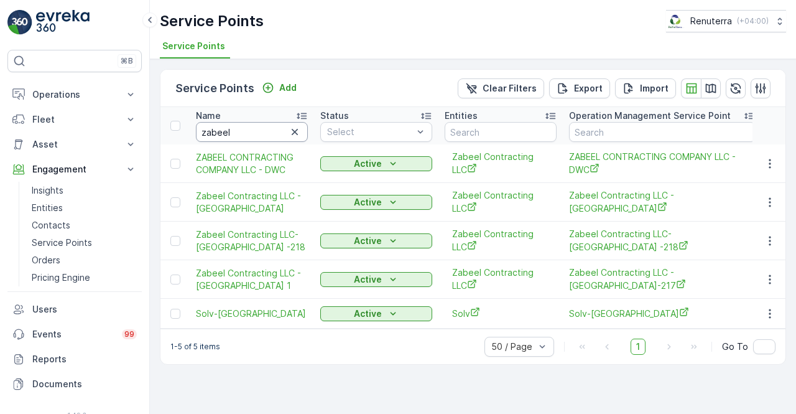
click at [244, 124] on input "zabeel" at bounding box center [252, 132] width 112 height 20
type input "z"
type input "l"
type input "a"
type input "land"
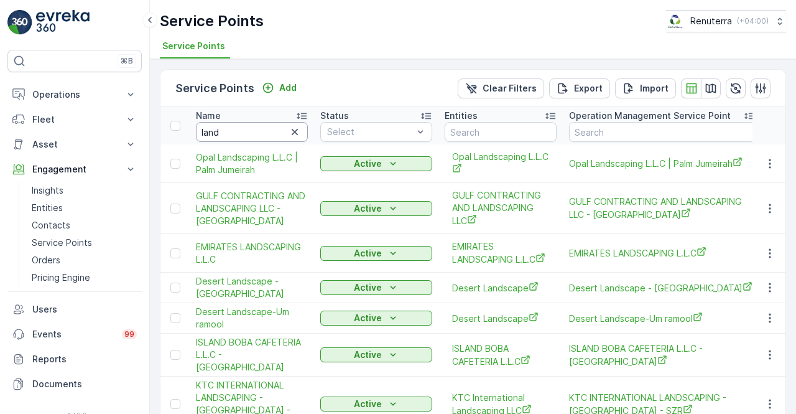
click at [234, 127] on input "land" at bounding box center [252, 132] width 112 height 20
type input "landmarl"
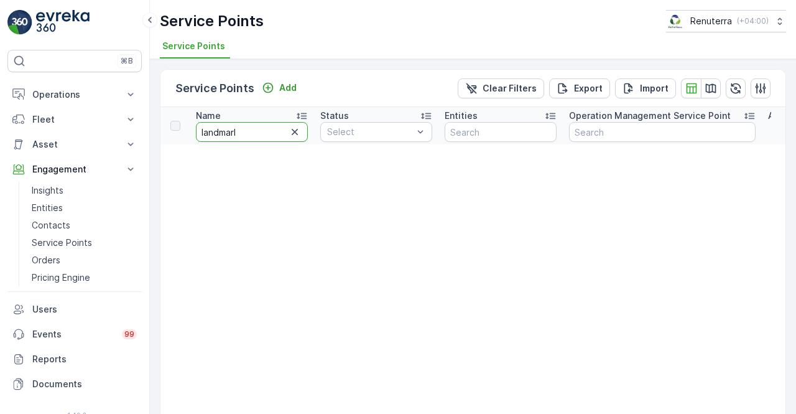
click at [262, 134] on input "landmarl" at bounding box center [252, 132] width 112 height 20
type input "landmar"
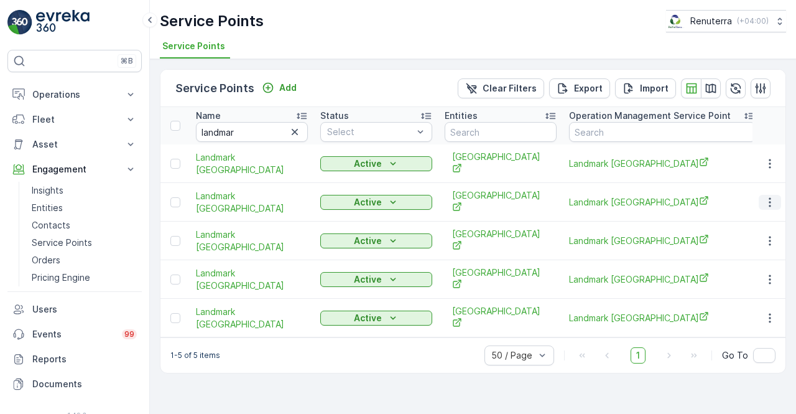
click at [775, 196] on icon "button" at bounding box center [770, 202] width 12 height 12
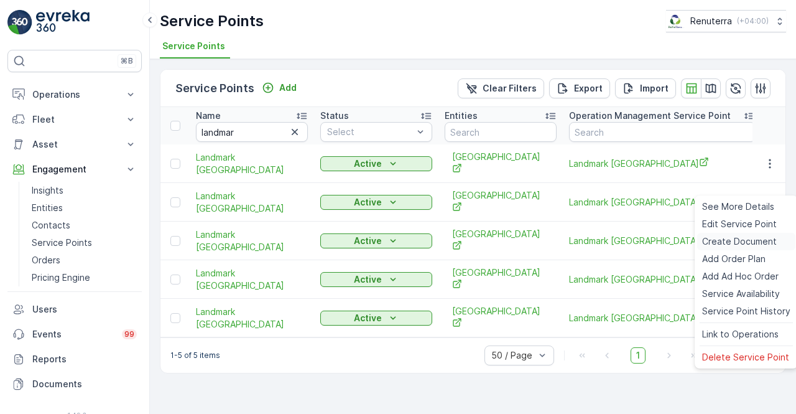
click at [729, 244] on span "Create Document" at bounding box center [739, 241] width 75 height 12
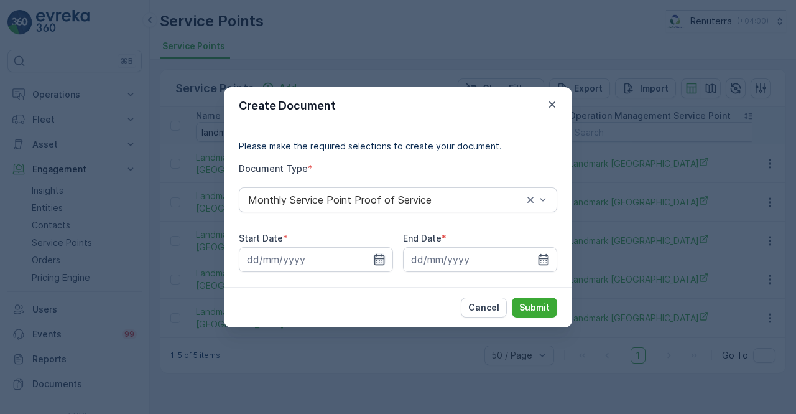
click at [382, 259] on icon "button" at bounding box center [379, 259] width 12 height 12
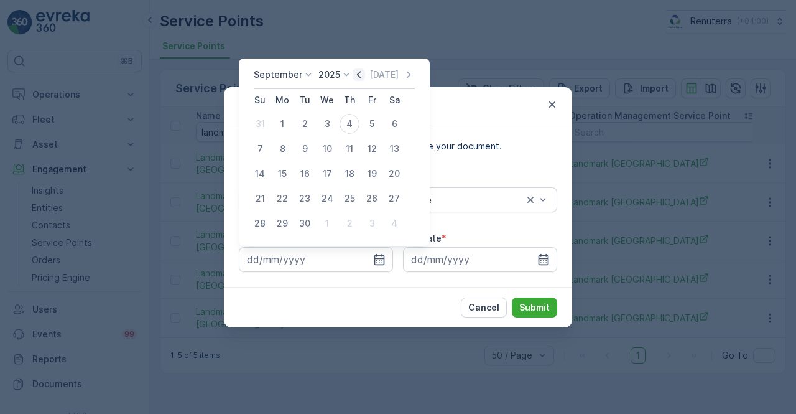
click at [357, 73] on icon "button" at bounding box center [359, 74] width 4 height 7
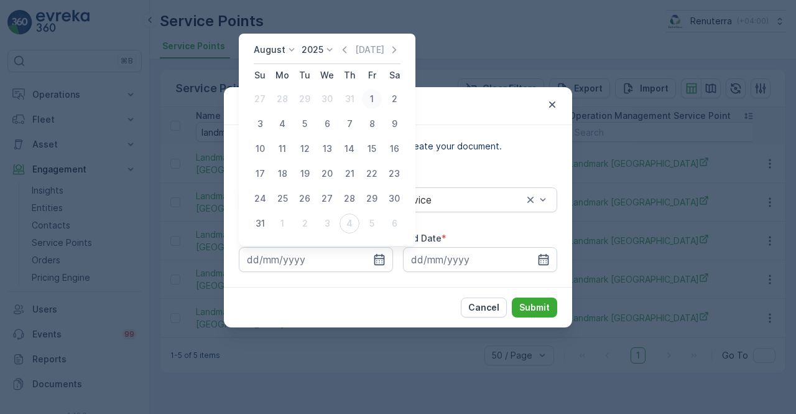
click at [370, 99] on div "1" at bounding box center [372, 99] width 20 height 20
type input "01.08.2025"
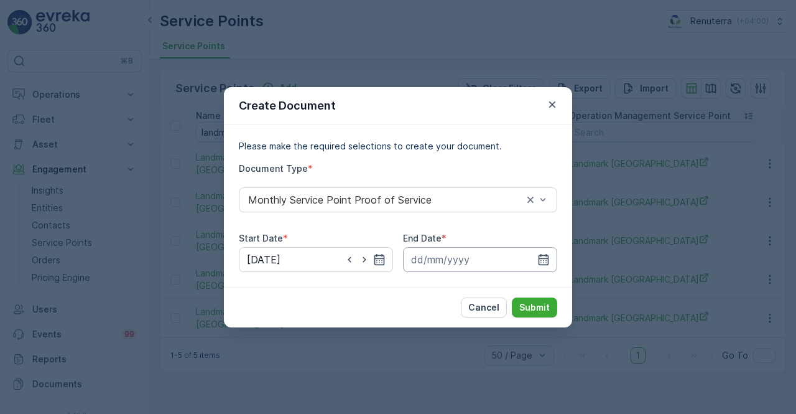
click at [551, 264] on input at bounding box center [480, 259] width 154 height 25
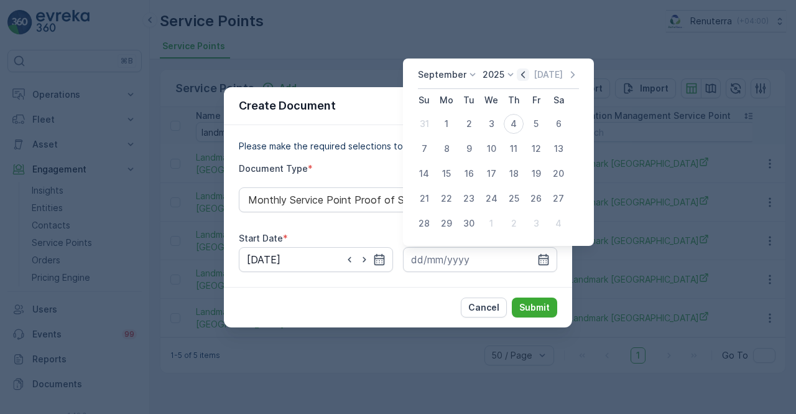
click at [520, 78] on icon "button" at bounding box center [523, 74] width 12 height 12
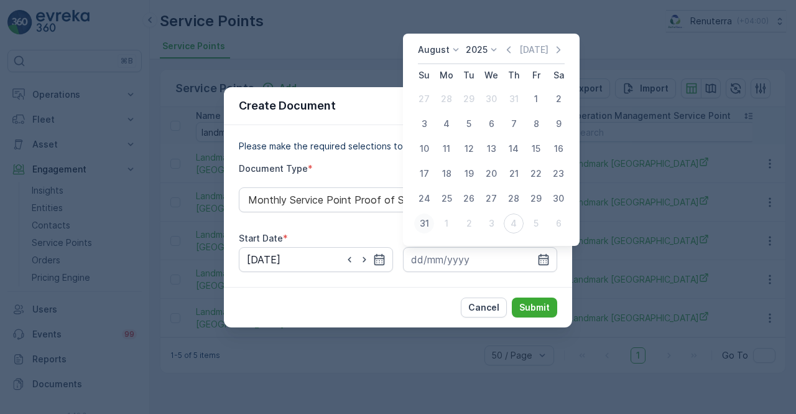
click at [422, 226] on div "31" at bounding box center [424, 223] width 20 height 20
type input "31.08.2025"
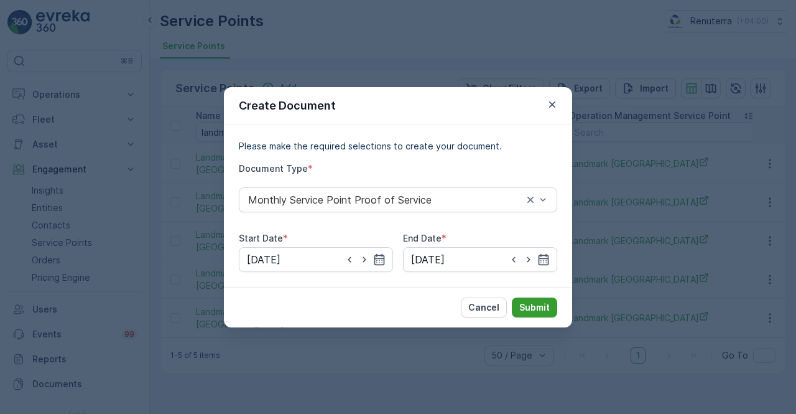
click at [531, 305] on p "Submit" at bounding box center [534, 307] width 30 height 12
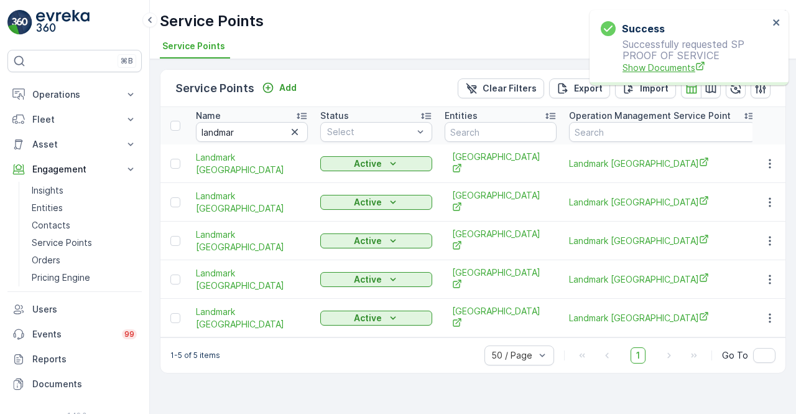
click at [660, 72] on span "Show Documents" at bounding box center [695, 67] width 146 height 13
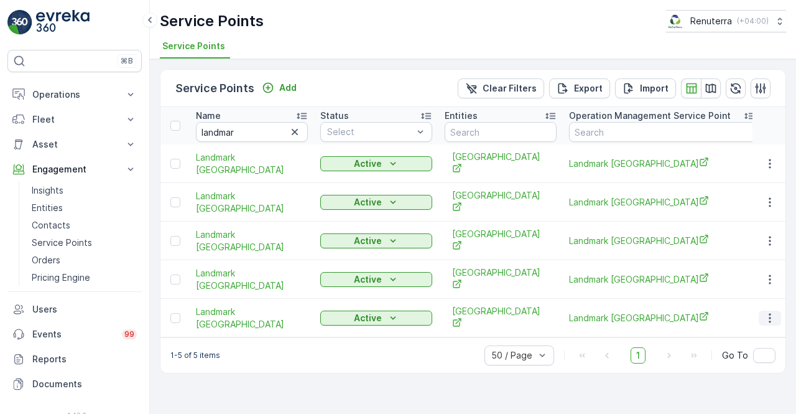
click at [776, 312] on icon "button" at bounding box center [770, 318] width 12 height 12
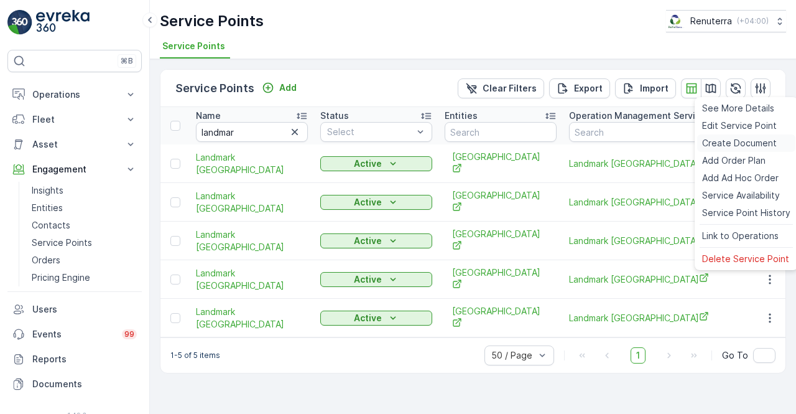
click at [721, 144] on span "Create Document" at bounding box center [739, 143] width 75 height 12
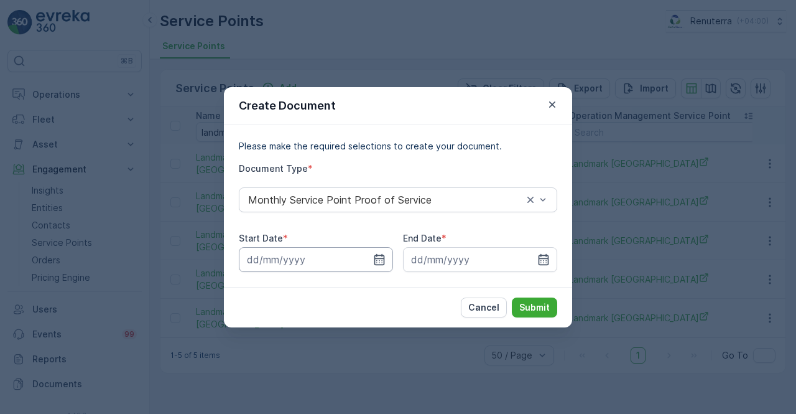
click at [386, 259] on input at bounding box center [316, 259] width 154 height 25
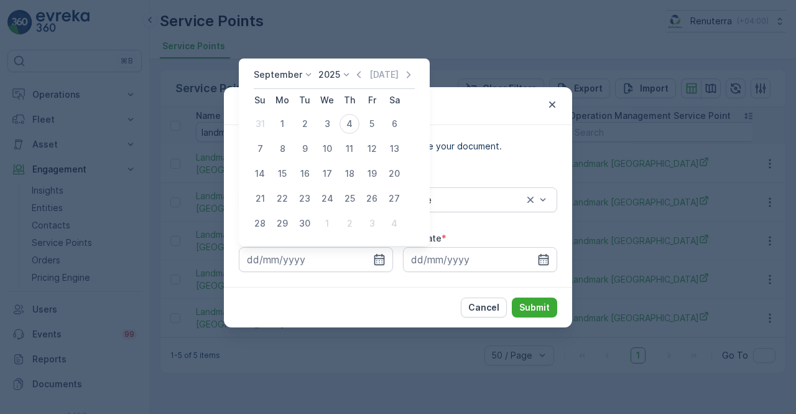
click at [357, 77] on icon "button" at bounding box center [359, 74] width 12 height 12
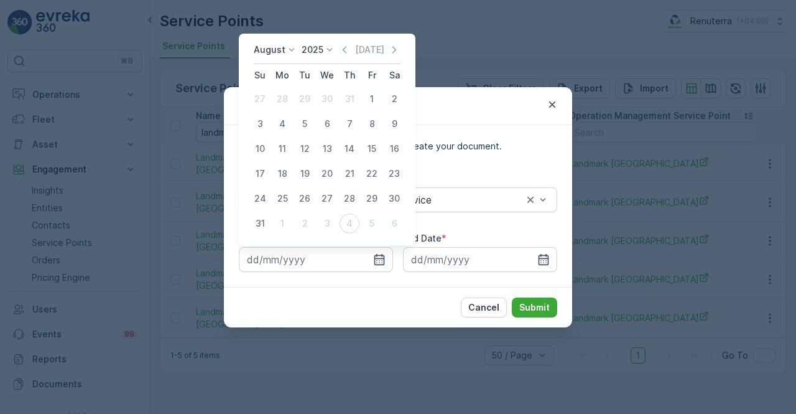
drag, startPoint x: 373, startPoint y: 98, endPoint x: 375, endPoint y: 104, distance: 6.5
click at [373, 98] on div "1" at bounding box center [372, 99] width 20 height 20
type input "01.08.2025"
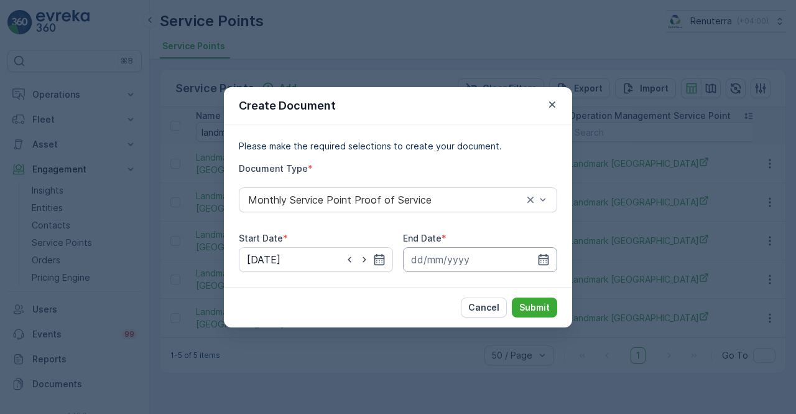
click at [554, 267] on input at bounding box center [480, 259] width 154 height 25
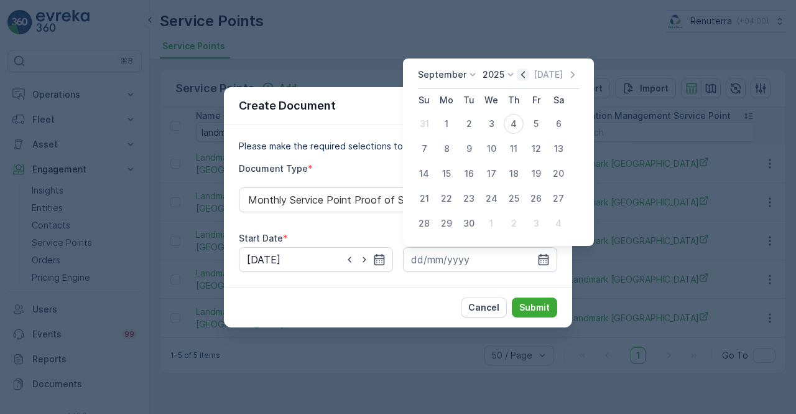
drag, startPoint x: 516, startPoint y: 68, endPoint x: 520, endPoint y: 78, distance: 10.6
click at [517, 72] on div "September 2025 Today Su Mo Tu We Th Fr Sa 31 1 2 3 4 5 6 7 8 9 10 11 12 13 14 1…" at bounding box center [498, 151] width 191 height 187
click at [524, 76] on icon "button" at bounding box center [523, 74] width 12 height 12
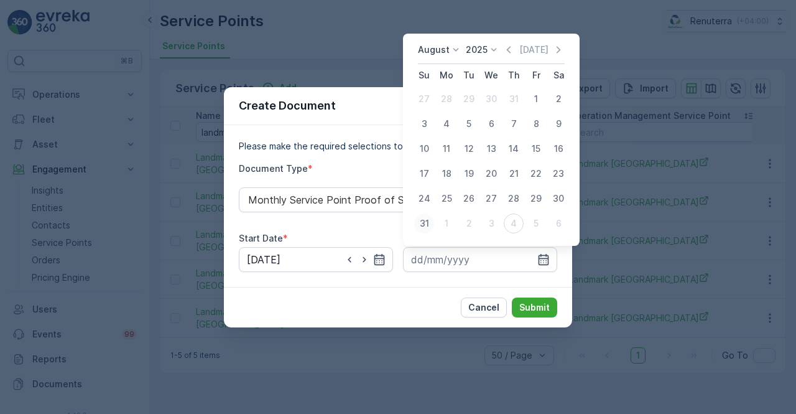
click at [425, 220] on div "31" at bounding box center [424, 223] width 20 height 20
type input "31.08.2025"
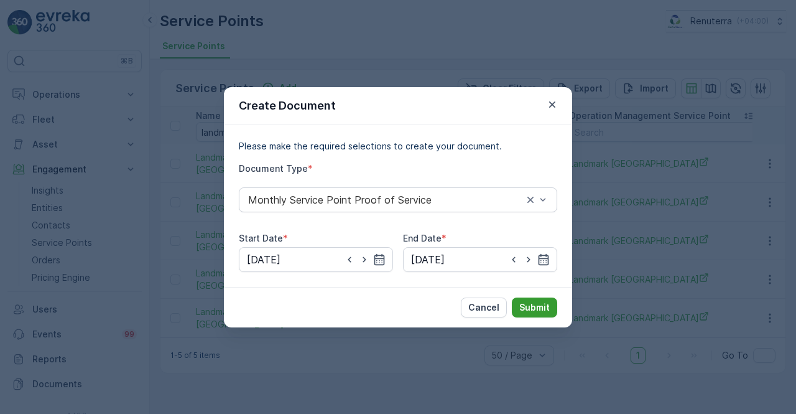
click at [532, 307] on p "Submit" at bounding box center [534, 307] width 30 height 12
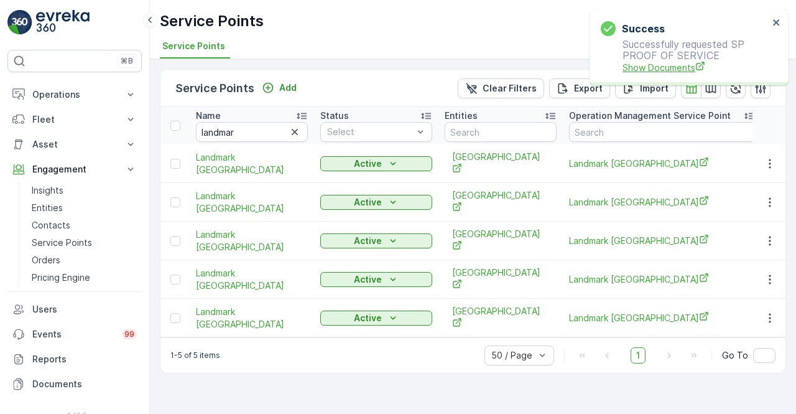
click at [673, 72] on span "Show Documents" at bounding box center [695, 67] width 146 height 13
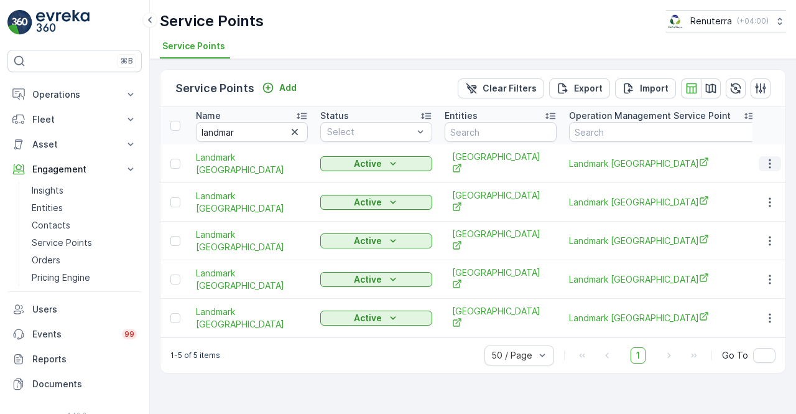
click at [770, 157] on icon "button" at bounding box center [770, 163] width 12 height 12
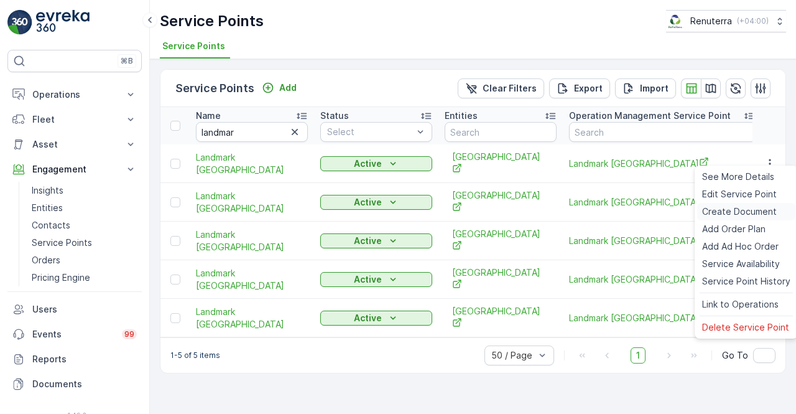
click at [729, 220] on div "Create Document" at bounding box center [746, 211] width 98 height 17
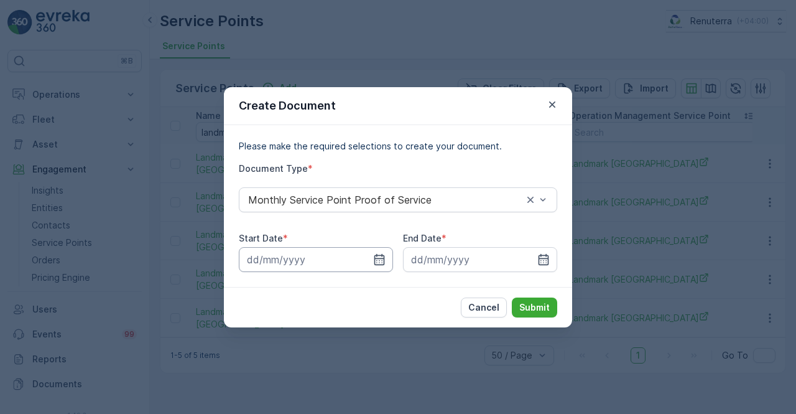
drag, startPoint x: 381, startPoint y: 264, endPoint x: 379, endPoint y: 252, distance: 12.6
click at [379, 261] on icon "button" at bounding box center [379, 259] width 12 height 12
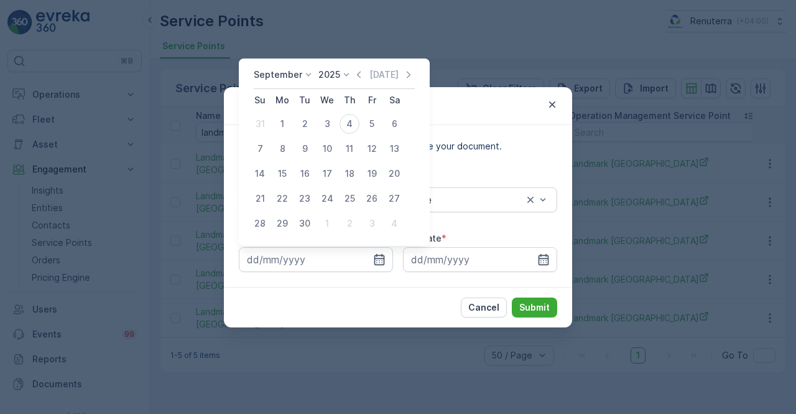
click at [361, 79] on div "Today" at bounding box center [384, 74] width 62 height 12
click at [357, 71] on icon "button" at bounding box center [359, 74] width 12 height 12
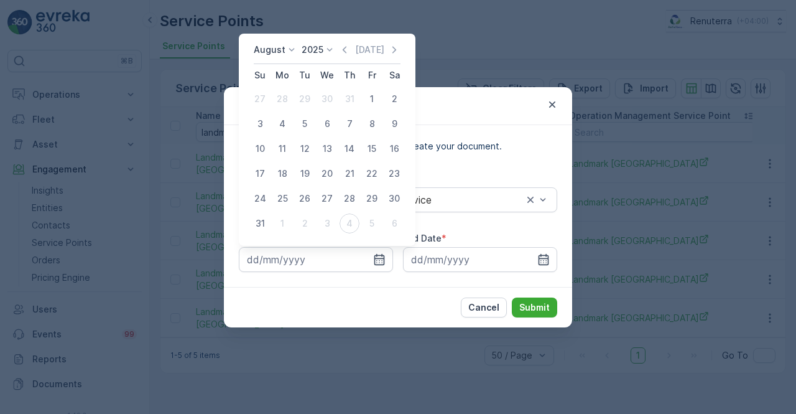
drag, startPoint x: 376, startPoint y: 103, endPoint x: 491, endPoint y: 230, distance: 172.1
click at [376, 104] on div "1" at bounding box center [372, 99] width 20 height 20
type input "01.08.2025"
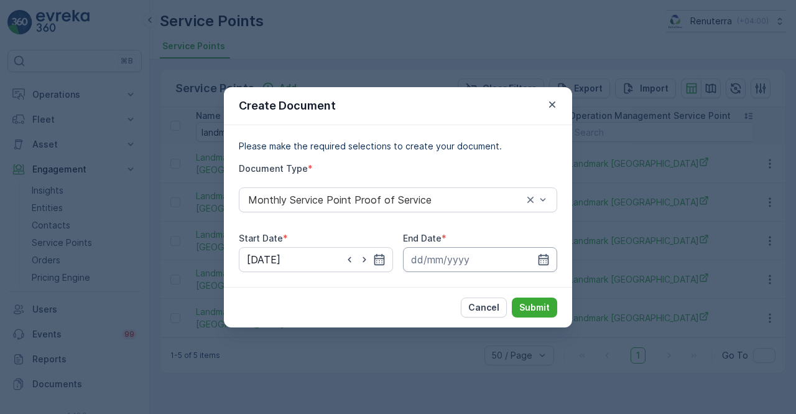
click at [549, 254] on icon "button" at bounding box center [543, 259] width 12 height 12
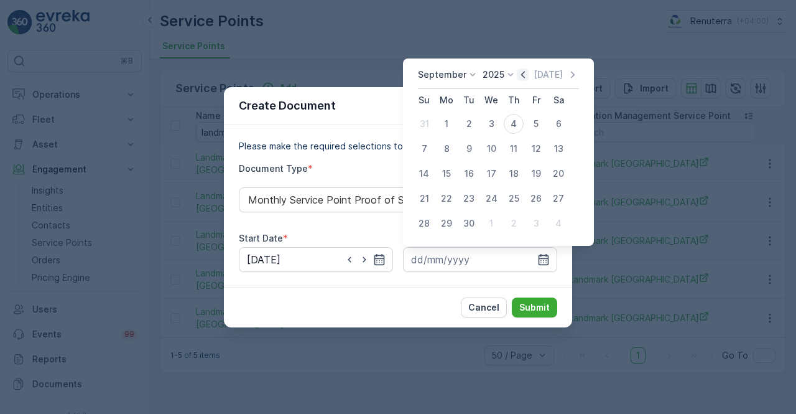
click at [522, 73] on icon "button" at bounding box center [523, 74] width 4 height 7
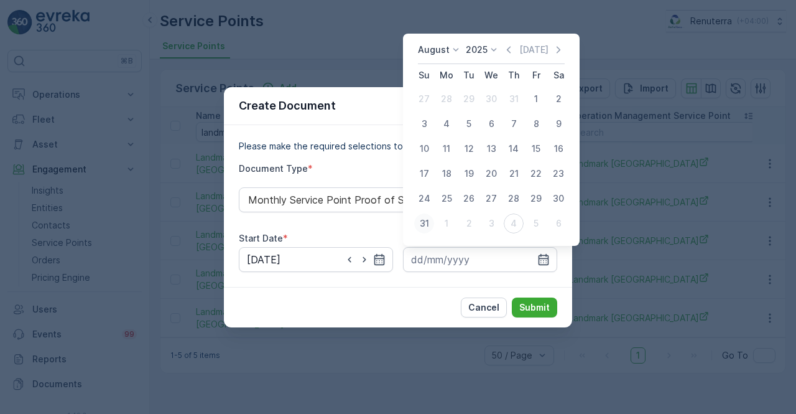
click at [429, 215] on div "31" at bounding box center [424, 223] width 20 height 20
type input "31.08.2025"
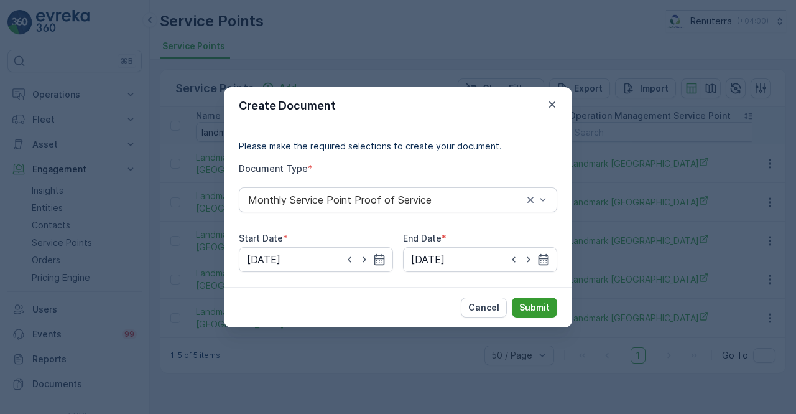
click at [520, 310] on button "Submit" at bounding box center [534, 307] width 45 height 20
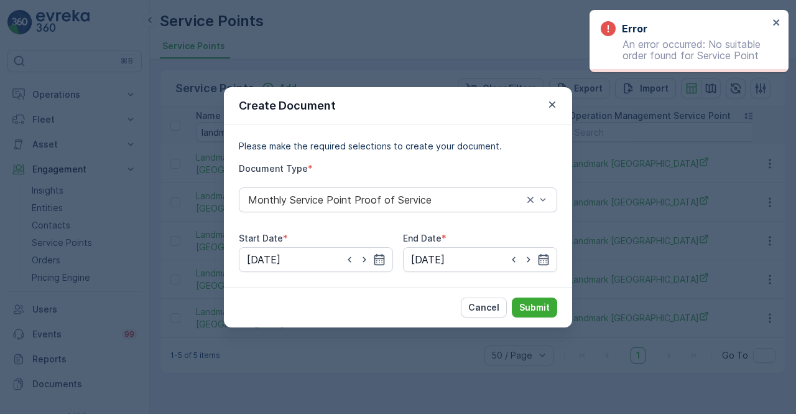
click at [553, 96] on div "Create Document" at bounding box center [398, 106] width 348 height 38
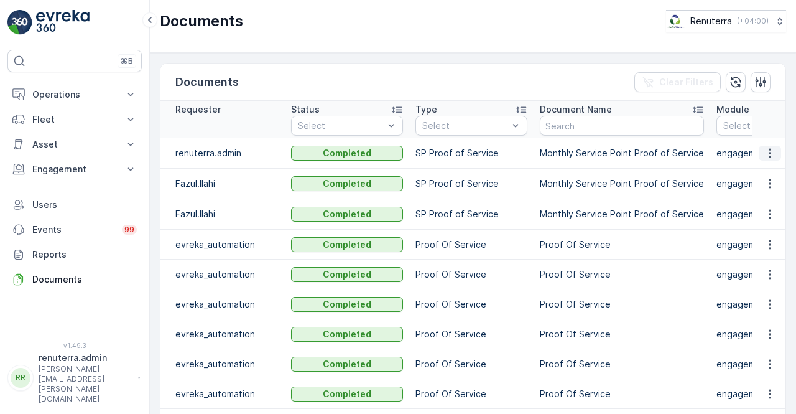
click at [765, 150] on icon "button" at bounding box center [770, 153] width 12 height 12
click at [769, 151] on icon "button" at bounding box center [770, 153] width 12 height 12
click at [767, 172] on span "See Details" at bounding box center [766, 170] width 48 height 12
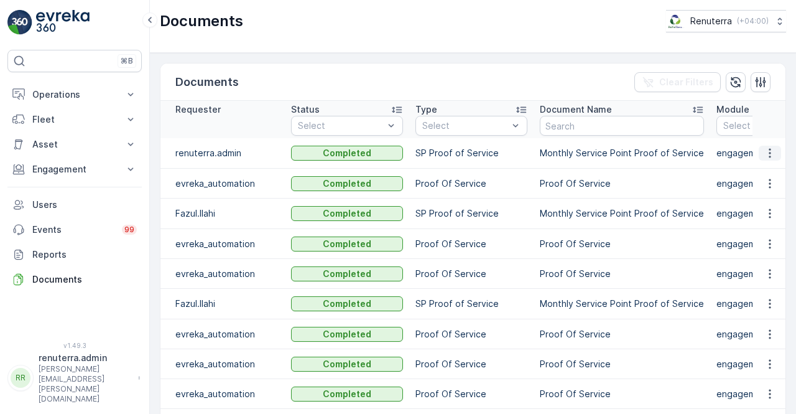
click at [767, 157] on icon "button" at bounding box center [770, 153] width 12 height 12
click at [761, 172] on span "See Details" at bounding box center [766, 170] width 48 height 12
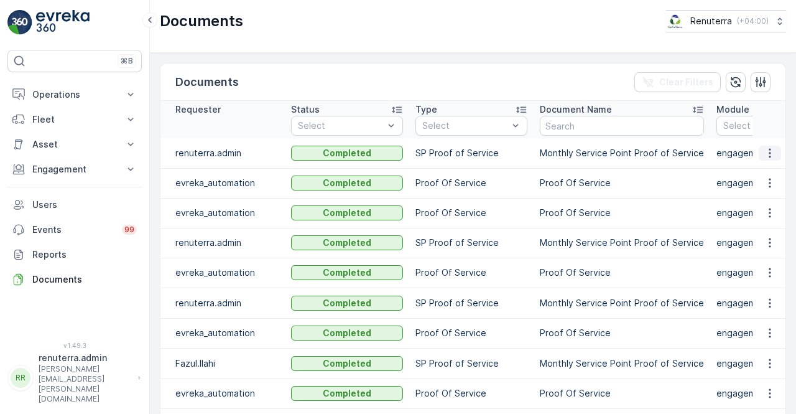
click at [768, 150] on icon "button" at bounding box center [770, 153] width 12 height 12
click at [769, 166] on span "See Details" at bounding box center [766, 170] width 48 height 12
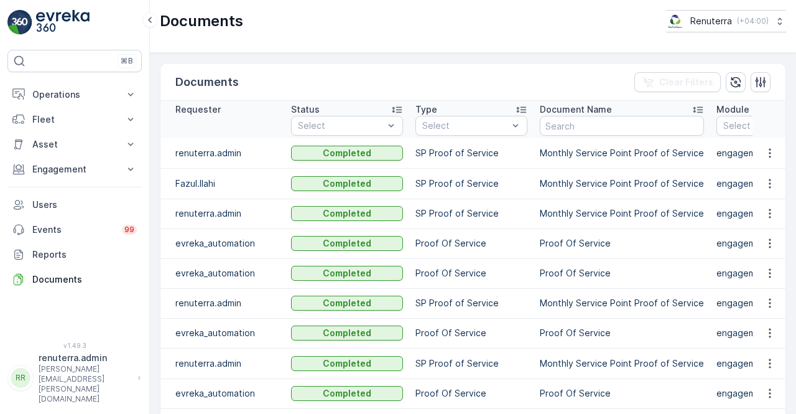
click at [769, 161] on td at bounding box center [769, 153] width 34 height 30
click at [769, 155] on icon "button" at bounding box center [770, 153] width 12 height 12
click at [762, 177] on div "See Details" at bounding box center [766, 170] width 58 height 17
click at [764, 155] on icon "button" at bounding box center [770, 153] width 12 height 12
click at [766, 161] on ul "See Details" at bounding box center [766, 170] width 63 height 22
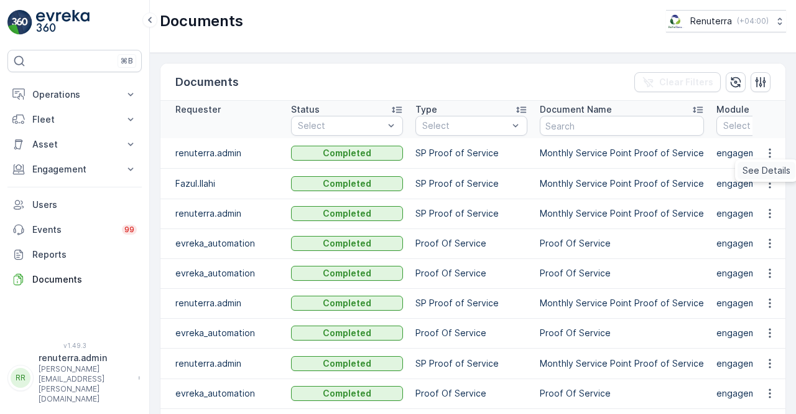
click at [766, 167] on span "See Details" at bounding box center [766, 170] width 48 height 12
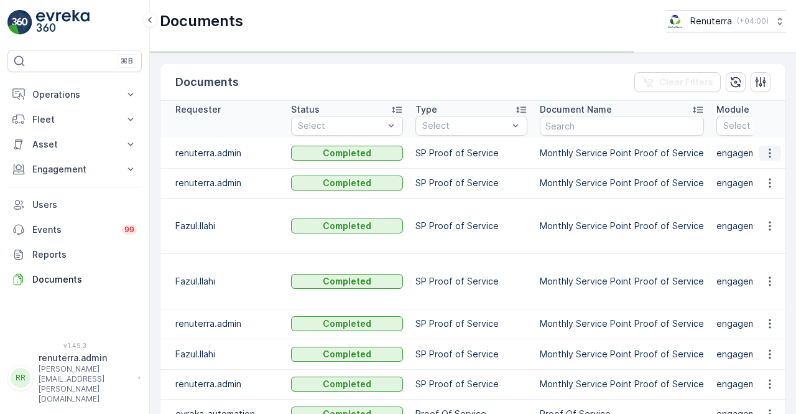
drag, startPoint x: 777, startPoint y: 152, endPoint x: 770, endPoint y: 157, distance: 8.1
click at [778, 152] on button "button" at bounding box center [770, 153] width 22 height 15
click at [767, 164] on td at bounding box center [769, 153] width 34 height 30
click at [765, 154] on icon "button" at bounding box center [770, 153] width 12 height 12
click at [766, 167] on span "See Details" at bounding box center [766, 170] width 48 height 12
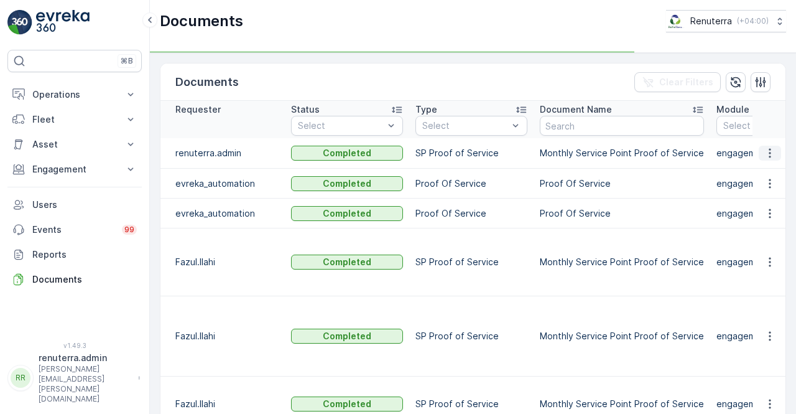
click at [766, 155] on icon "button" at bounding box center [770, 153] width 12 height 12
click at [765, 165] on td at bounding box center [769, 153] width 34 height 30
click at [769, 155] on icon "button" at bounding box center [770, 153] width 2 height 9
click at [767, 168] on span "See Details" at bounding box center [766, 170] width 48 height 12
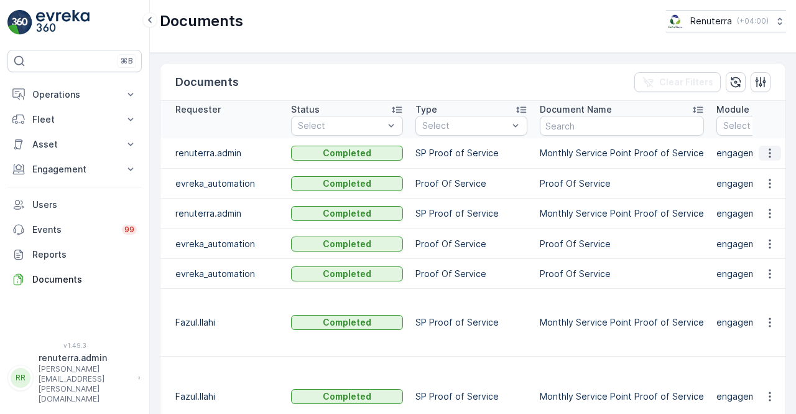
click at [768, 153] on icon "button" at bounding box center [770, 153] width 12 height 12
click at [750, 169] on span "See Details" at bounding box center [766, 170] width 48 height 12
click at [67, 163] on p "Engagement" at bounding box center [74, 169] width 85 height 12
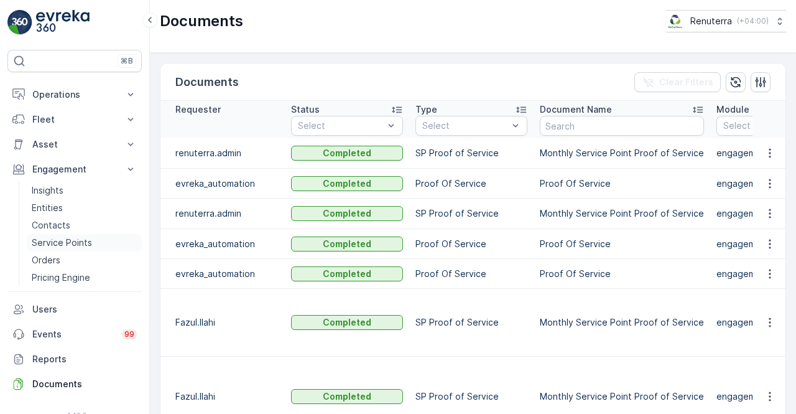
click at [66, 243] on p "Service Points" at bounding box center [62, 242] width 60 height 12
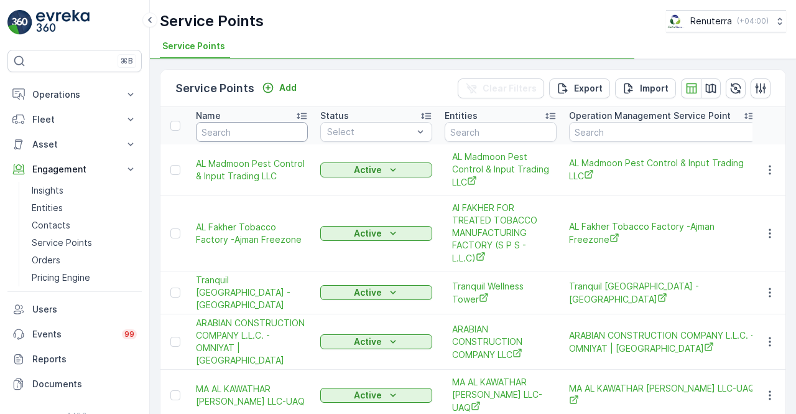
click at [239, 139] on input "text" at bounding box center [252, 132] width 112 height 20
type input "c"
click at [239, 139] on input "c" at bounding box center [252, 132] width 112 height 20
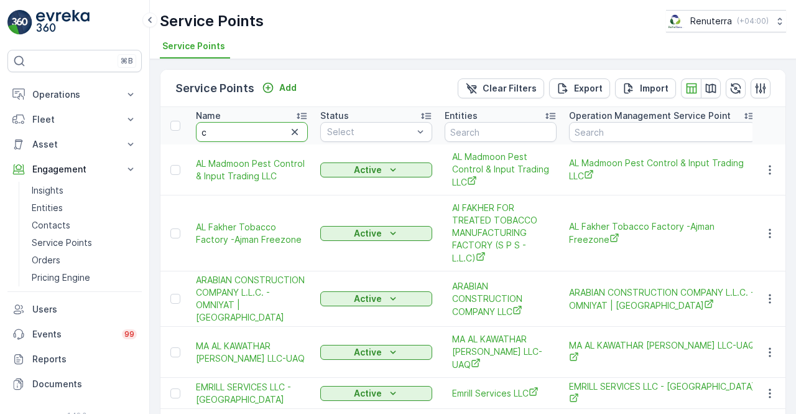
click at [239, 140] on input "c" at bounding box center [252, 132] width 112 height 20
type input "centera"
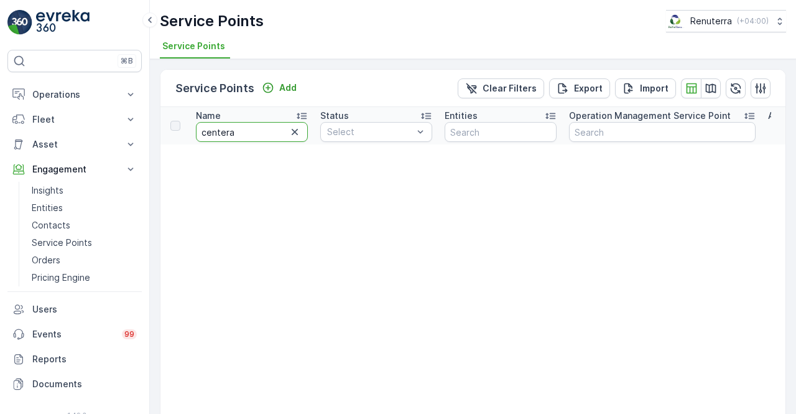
click at [226, 130] on input "centera" at bounding box center [252, 132] width 112 height 20
click at [226, 136] on input "centera" at bounding box center [252, 132] width 112 height 20
click at [224, 132] on input "centera" at bounding box center [252, 132] width 112 height 20
type input "centara"
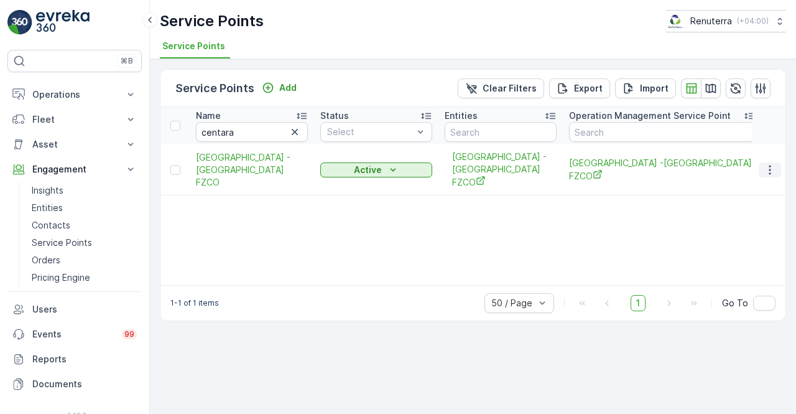
drag, startPoint x: 788, startPoint y: 157, endPoint x: 778, endPoint y: 162, distance: 11.7
click at [786, 160] on div "Service Points Add Clear Filters Export Import Name centara Status Select Entit…" at bounding box center [473, 236] width 646 height 354
click at [774, 164] on icon "button" at bounding box center [770, 170] width 12 height 12
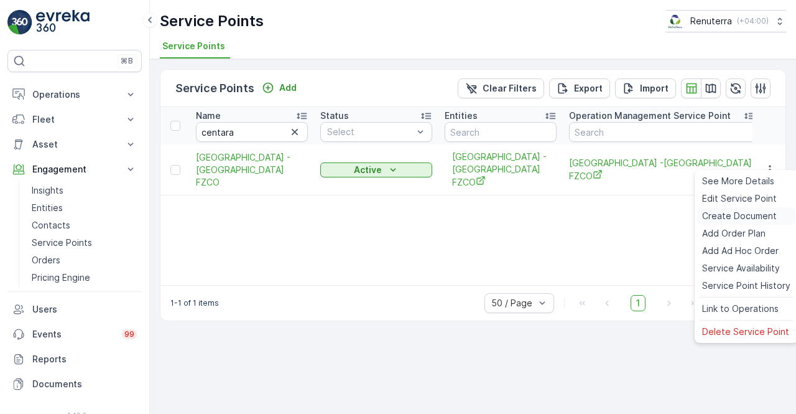
click at [742, 211] on span "Create Document" at bounding box center [739, 216] width 75 height 12
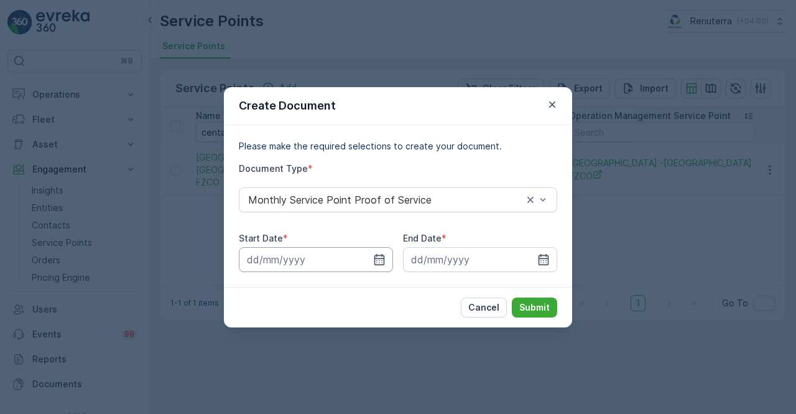
click at [382, 267] on input at bounding box center [316, 259] width 154 height 25
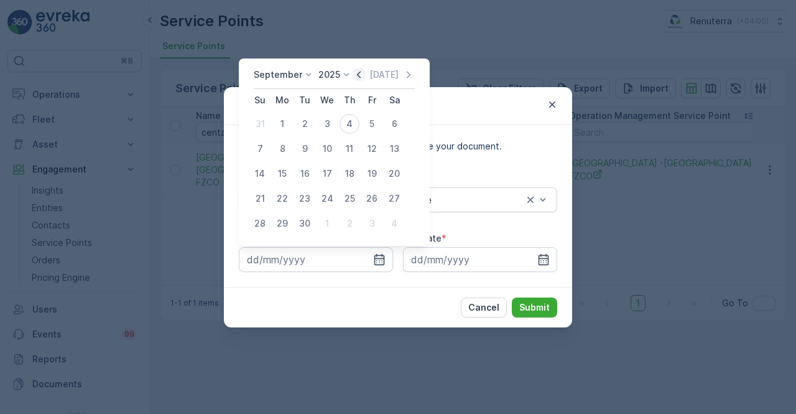
click at [361, 74] on icon "button" at bounding box center [359, 74] width 12 height 12
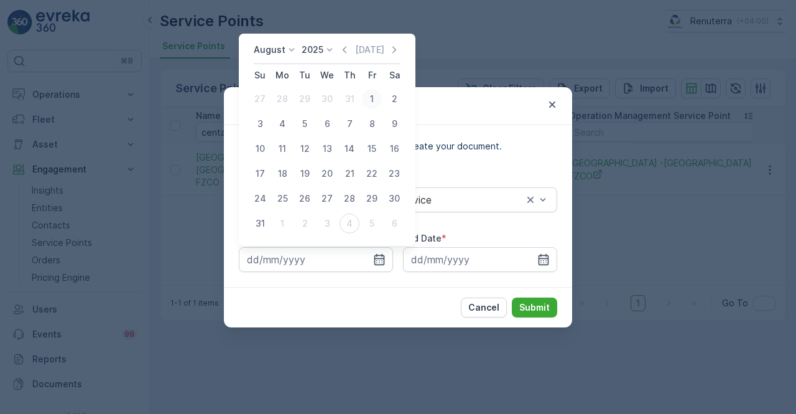
click at [374, 99] on div "1" at bounding box center [372, 99] width 20 height 20
type input "01.08.2025"
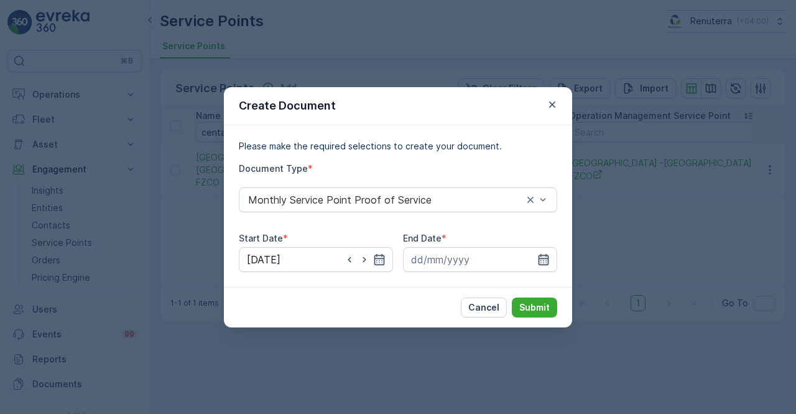
click at [540, 254] on icon "button" at bounding box center [544, 258] width 11 height 11
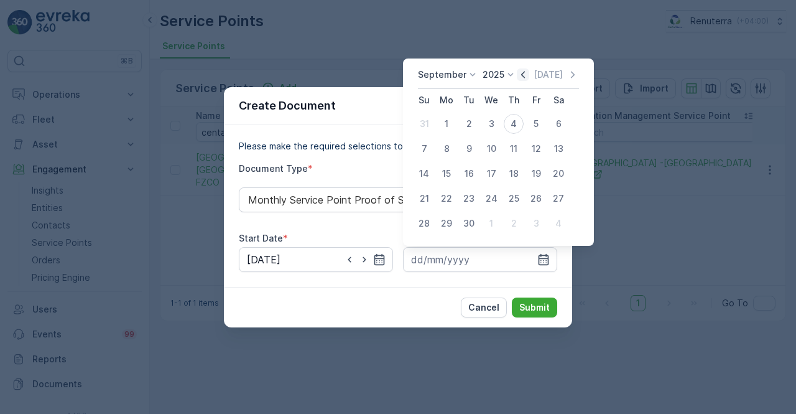
click at [517, 76] on icon "button" at bounding box center [523, 74] width 12 height 12
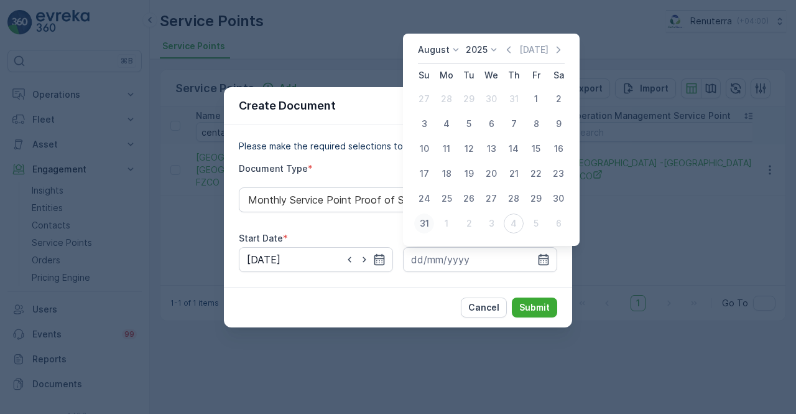
click at [422, 222] on div "31" at bounding box center [424, 223] width 20 height 20
type input "31.08.2025"
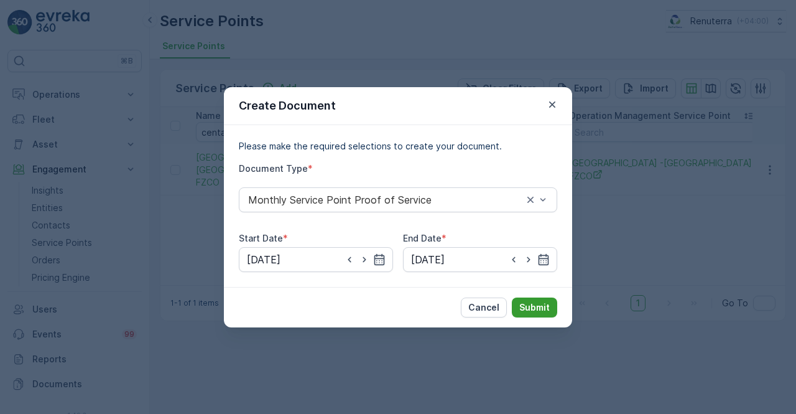
click at [535, 298] on button "Submit" at bounding box center [534, 307] width 45 height 20
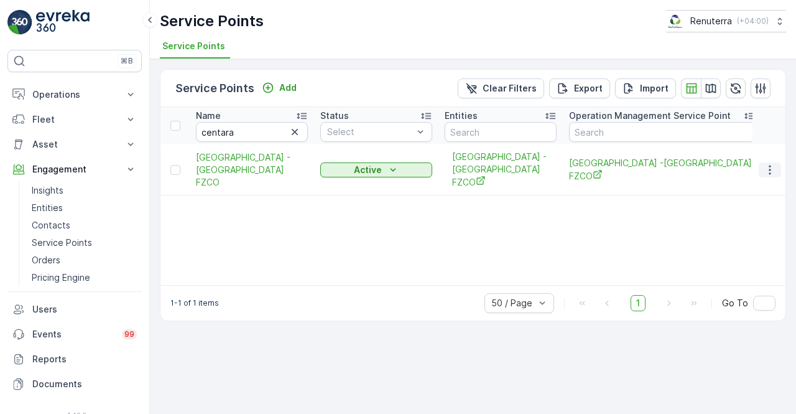
click at [774, 164] on icon "button" at bounding box center [770, 170] width 12 height 12
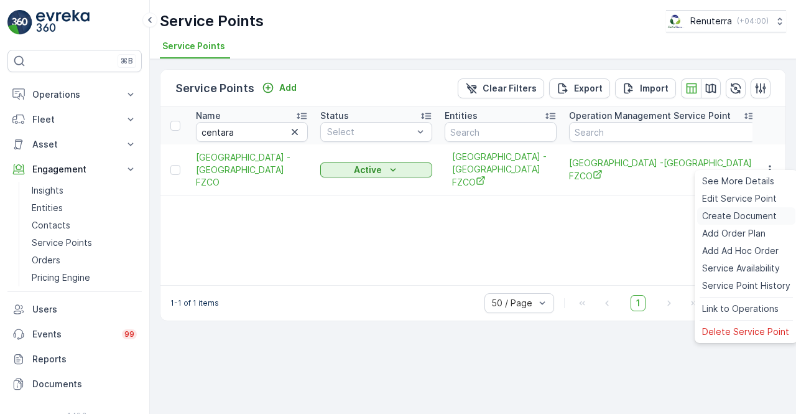
click at [709, 212] on span "Create Document" at bounding box center [739, 216] width 75 height 12
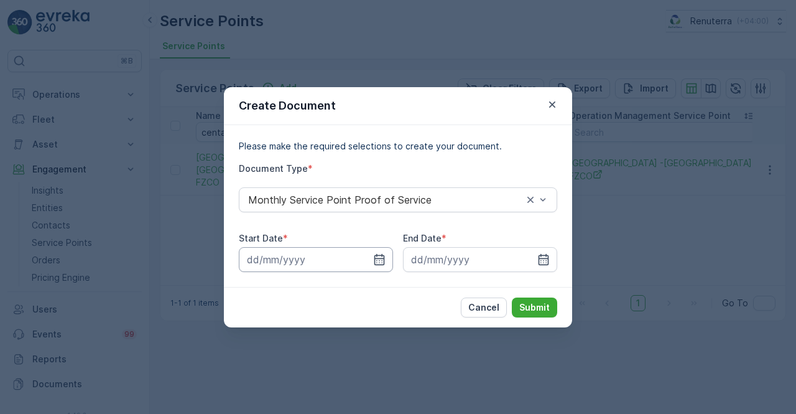
click at [369, 254] on input at bounding box center [316, 259] width 154 height 25
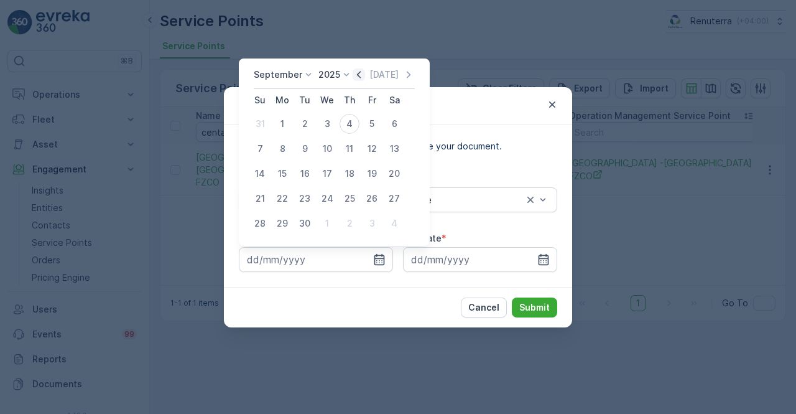
click at [359, 78] on icon "button" at bounding box center [359, 74] width 12 height 12
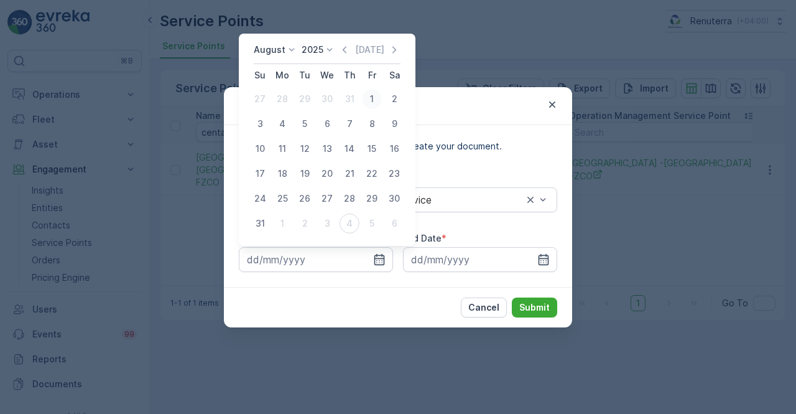
click at [372, 101] on div "1" at bounding box center [372, 99] width 20 height 20
type input "01.08.2025"
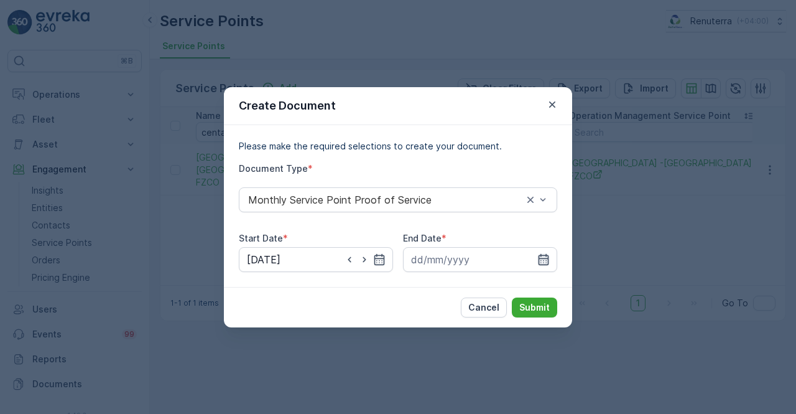
click at [546, 259] on icon "button" at bounding box center [543, 259] width 12 height 12
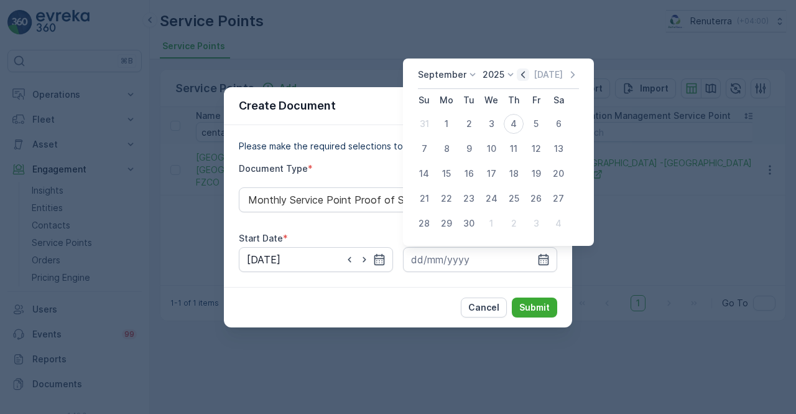
click at [522, 73] on icon "button" at bounding box center [523, 74] width 12 height 12
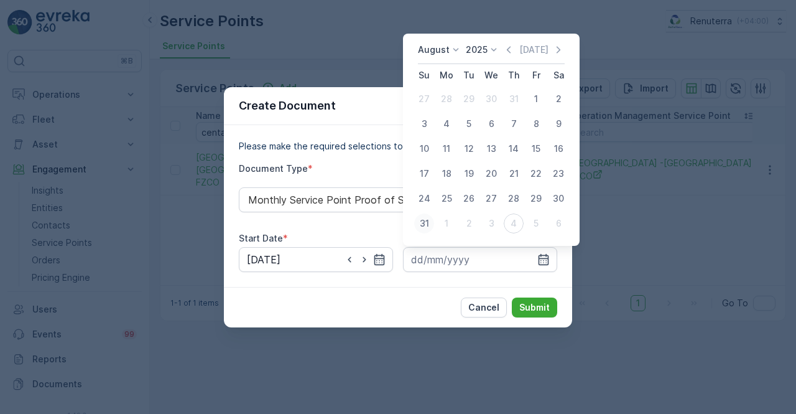
click at [426, 223] on div "31" at bounding box center [424, 223] width 20 height 20
type input "31.08.2025"
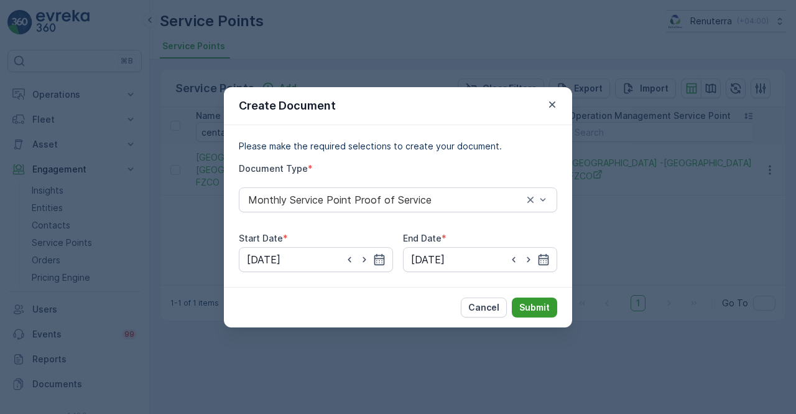
click at [527, 305] on p "Submit" at bounding box center [534, 307] width 30 height 12
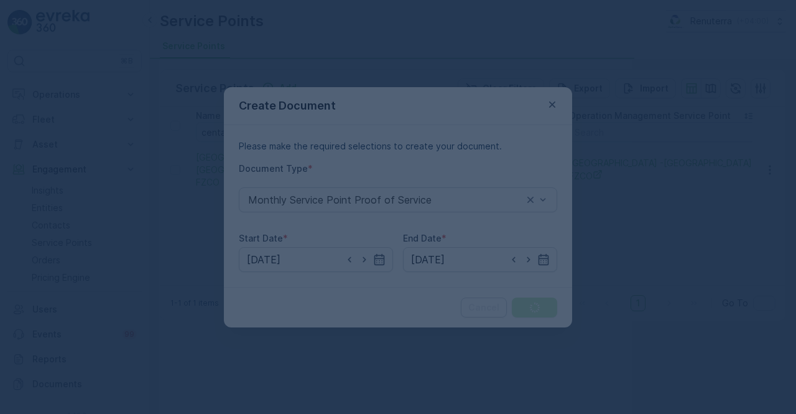
click at [371, 104] on div at bounding box center [398, 207] width 796 height 414
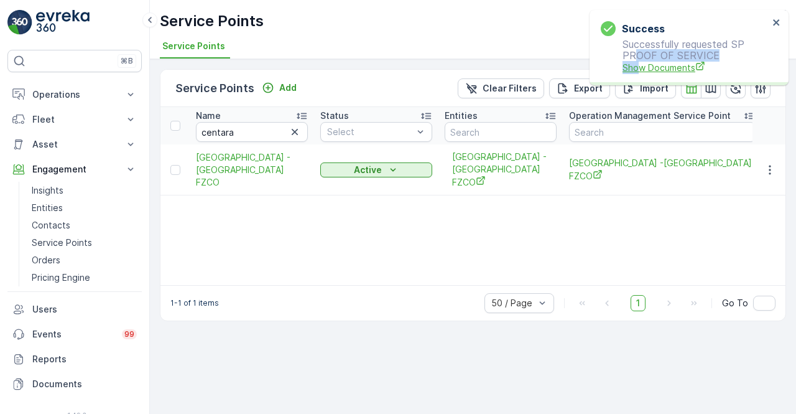
drag, startPoint x: 636, startPoint y: 60, endPoint x: 645, endPoint y: 69, distance: 12.3
click at [641, 65] on p "Successfully requested SP PROOF OF SERVICE Show Documents" at bounding box center [685, 56] width 168 height 35
click at [645, 70] on span "Show Documents" at bounding box center [695, 67] width 146 height 13
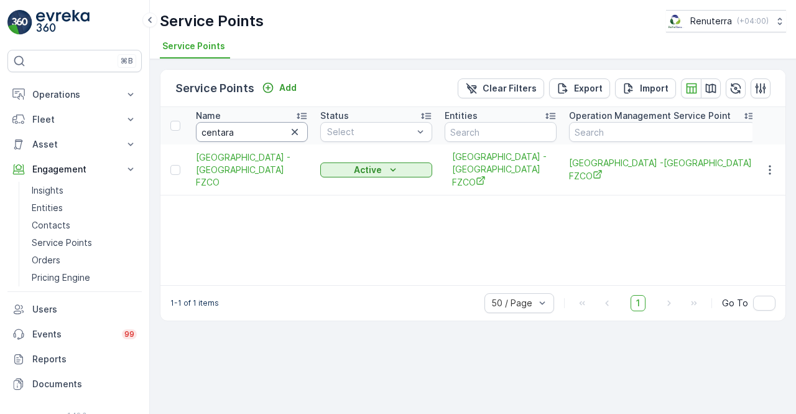
click at [261, 129] on input "centara" at bounding box center [252, 132] width 112 height 20
type input "c"
type input "canca"
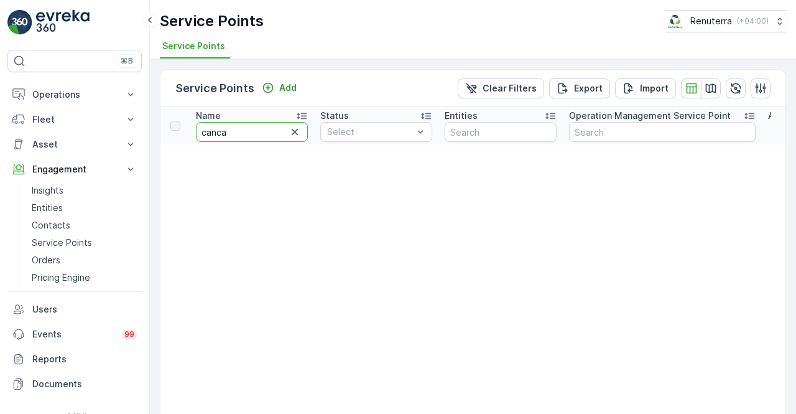
click at [261, 129] on input "canca" at bounding box center [252, 132] width 112 height 20
type input "cana"
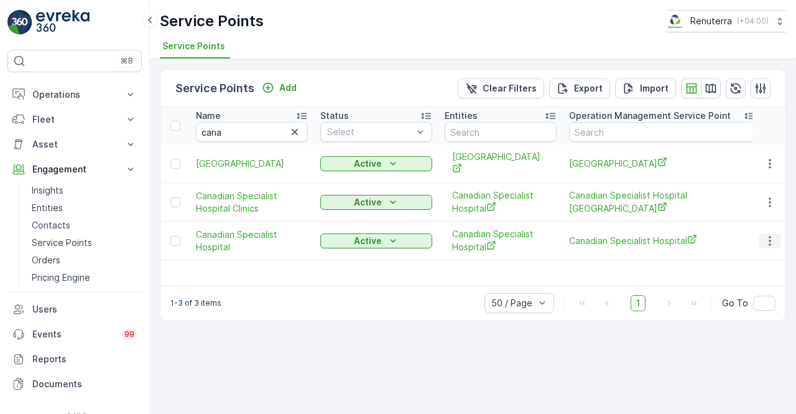
click at [765, 244] on icon "button" at bounding box center [770, 240] width 12 height 12
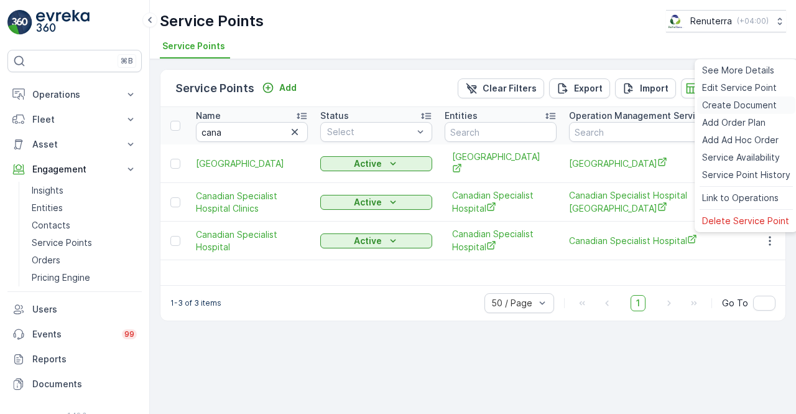
click at [735, 102] on span "Create Document" at bounding box center [739, 105] width 75 height 12
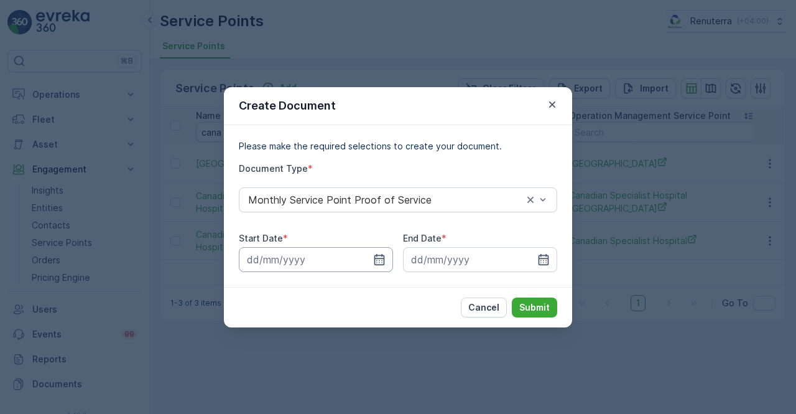
drag, startPoint x: 384, startPoint y: 257, endPoint x: 384, endPoint y: 249, distance: 8.1
click at [384, 257] on icon "button" at bounding box center [379, 259] width 12 height 12
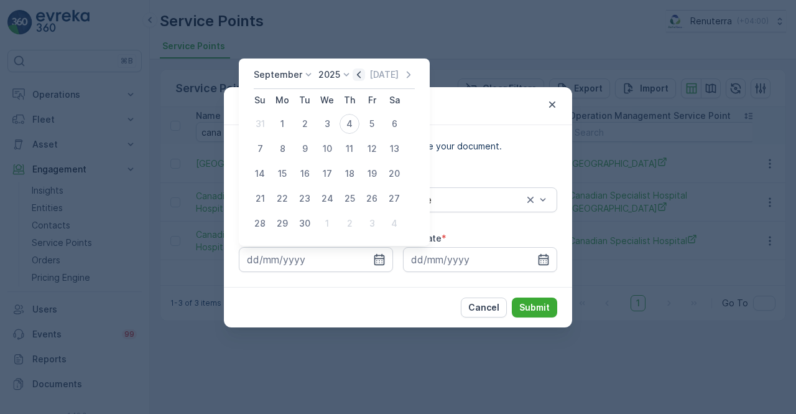
click at [362, 76] on div "Today" at bounding box center [384, 74] width 62 height 12
click at [360, 76] on icon "button" at bounding box center [359, 74] width 12 height 12
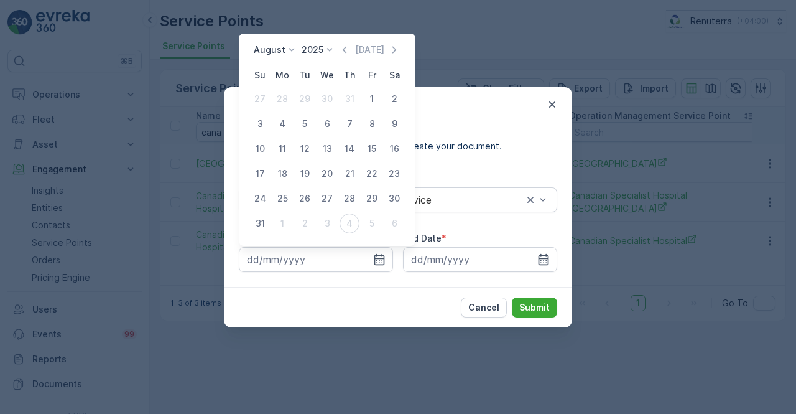
click at [376, 95] on div "1" at bounding box center [372, 99] width 20 height 20
type input "01.08.2025"
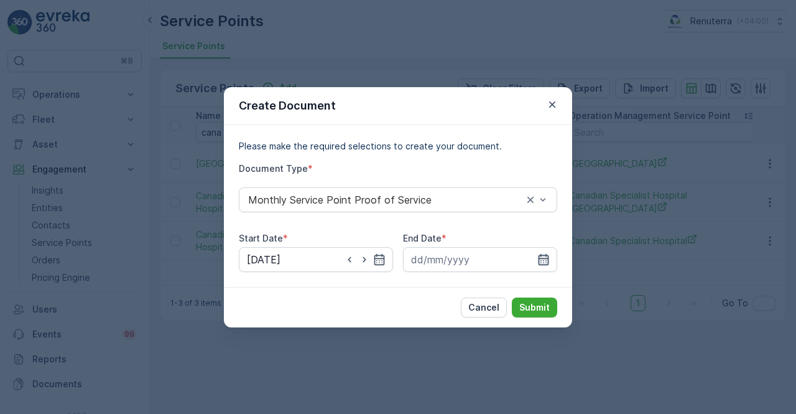
drag, startPoint x: 538, startPoint y: 255, endPoint x: 545, endPoint y: 247, distance: 10.6
click at [539, 253] on icon "button" at bounding box center [543, 259] width 12 height 12
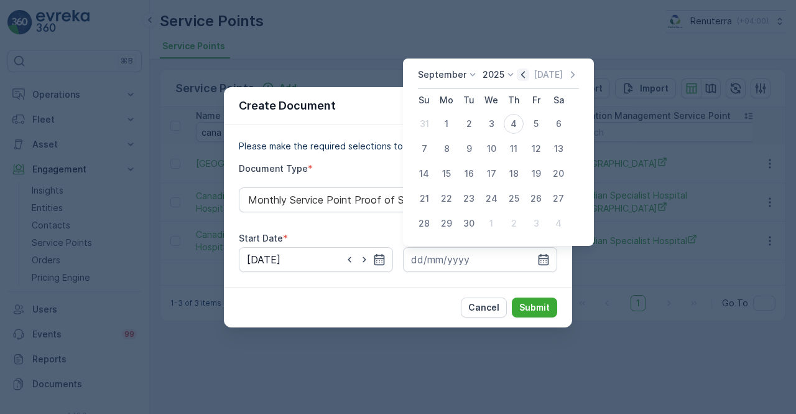
click at [521, 73] on icon "button" at bounding box center [523, 74] width 4 height 7
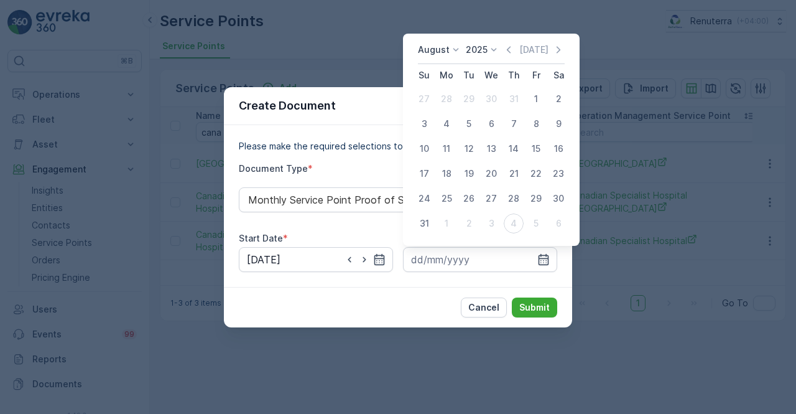
click at [408, 224] on div "August 2025 Today Su Mo Tu We Th Fr Sa 27 28 29 30 31 1 2 3 4 5 6 7 8 9 10 11 1…" at bounding box center [491, 140] width 177 height 212
click at [425, 218] on div "31" at bounding box center [424, 223] width 20 height 20
type input "31.08.2025"
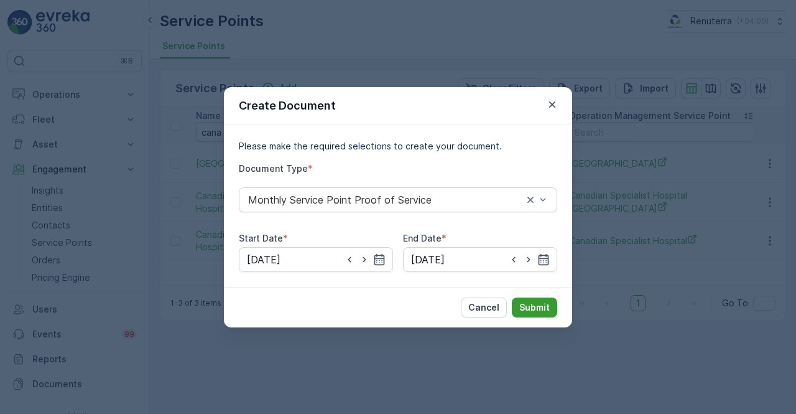
click at [537, 307] on p "Submit" at bounding box center [534, 307] width 30 height 12
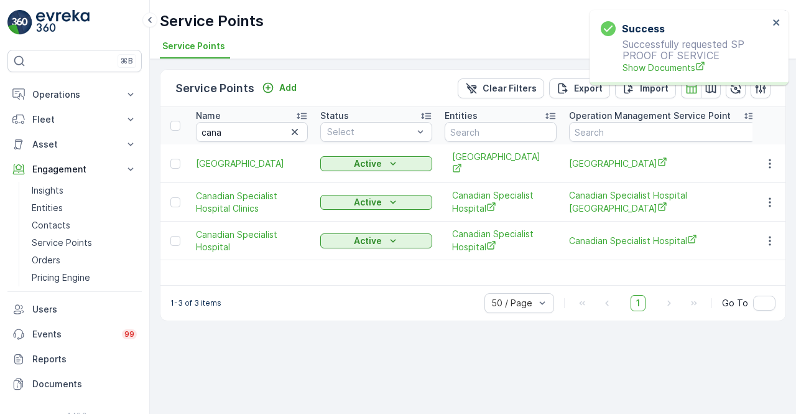
click at [640, 60] on p "Successfully requested SP PROOF OF SERVICE Show Documents" at bounding box center [685, 56] width 168 height 35
click at [643, 68] on span "Show Documents" at bounding box center [695, 67] width 146 height 13
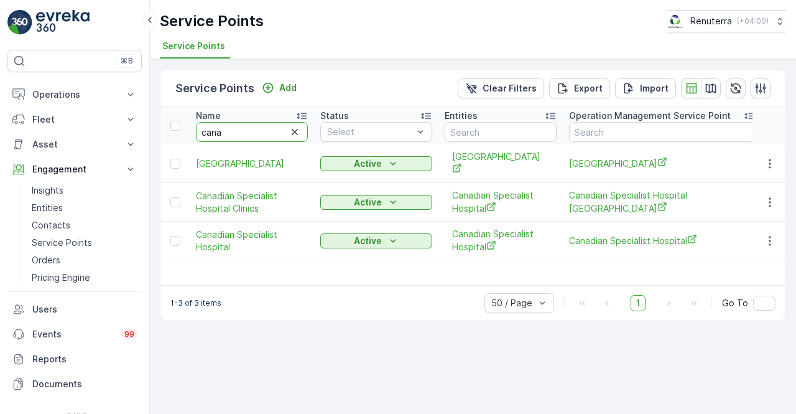
click at [225, 128] on input "cana" at bounding box center [252, 132] width 112 height 20
click at [764, 197] on button "button" at bounding box center [770, 202] width 22 height 15
click at [765, 198] on icon "button" at bounding box center [770, 202] width 12 height 12
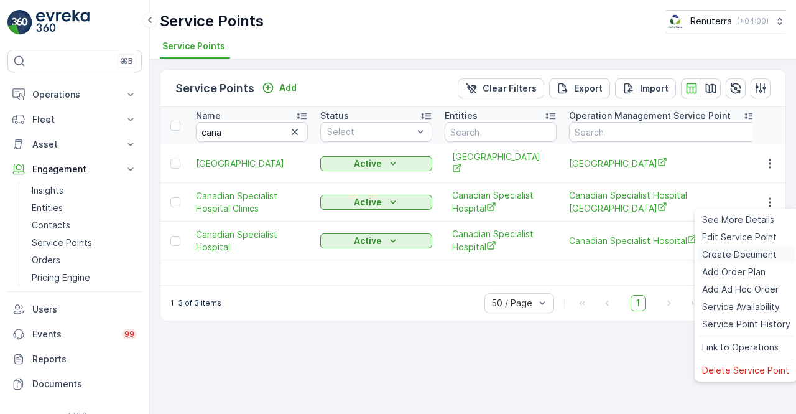
click at [728, 254] on span "Create Document" at bounding box center [739, 254] width 75 height 12
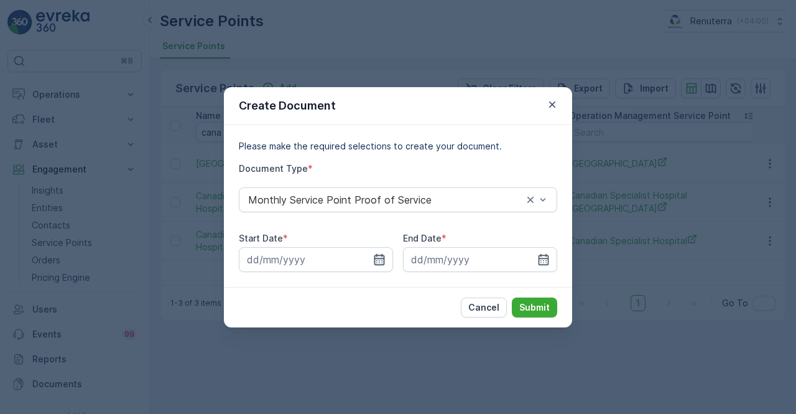
click at [384, 254] on icon "button" at bounding box center [379, 259] width 12 height 12
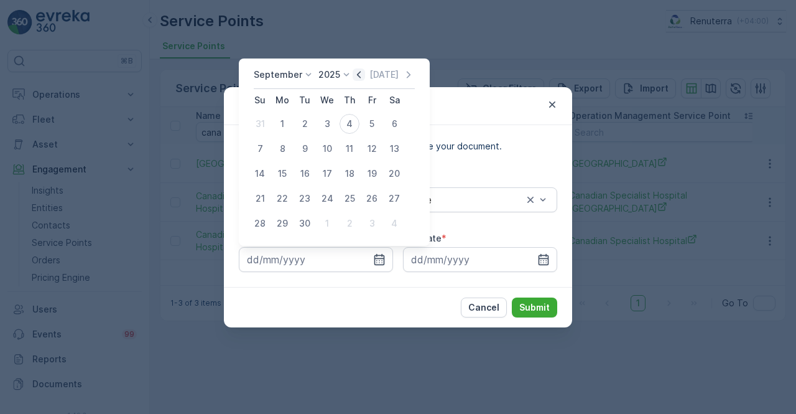
click at [353, 76] on icon "button" at bounding box center [359, 74] width 12 height 12
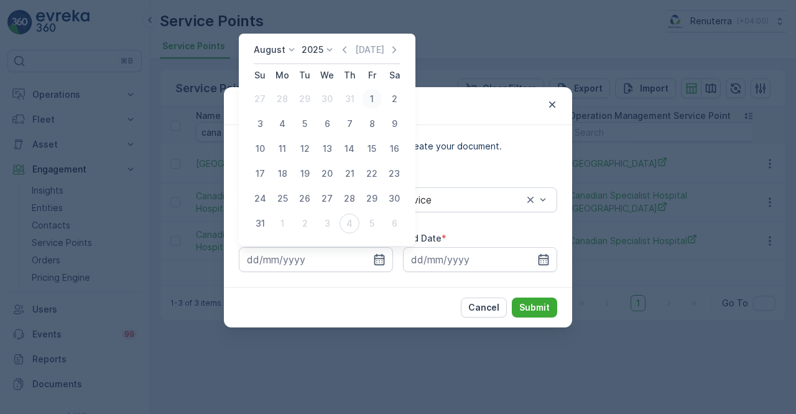
click at [368, 96] on div "1" at bounding box center [372, 99] width 20 height 20
type input "01.08.2025"
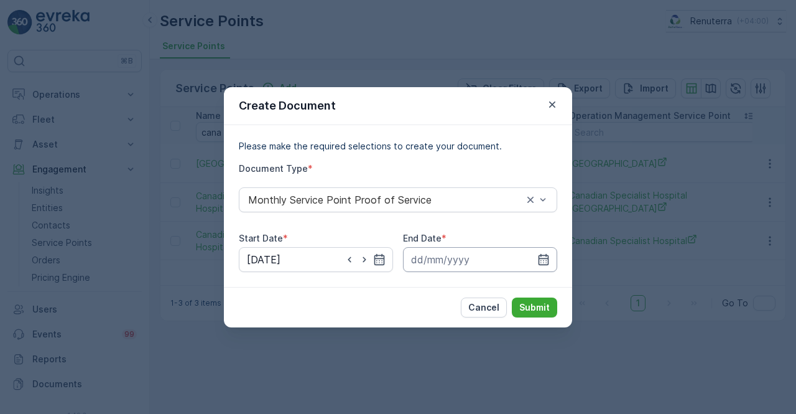
drag, startPoint x: 540, startPoint y: 260, endPoint x: 540, endPoint y: 246, distance: 13.7
click at [539, 257] on icon "button" at bounding box center [543, 259] width 12 height 12
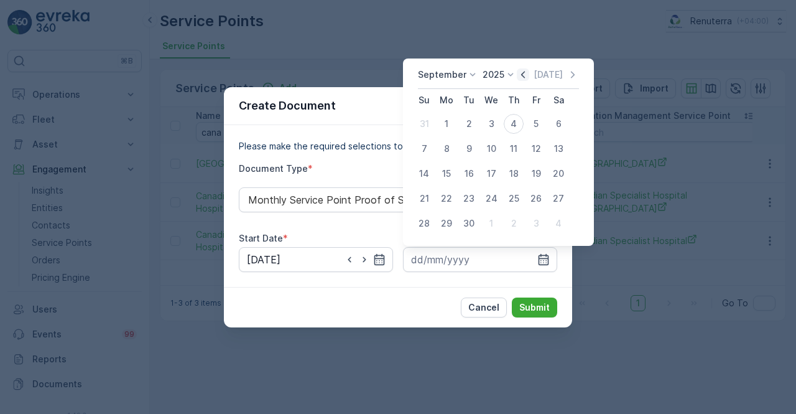
click at [520, 76] on icon "button" at bounding box center [523, 74] width 12 height 12
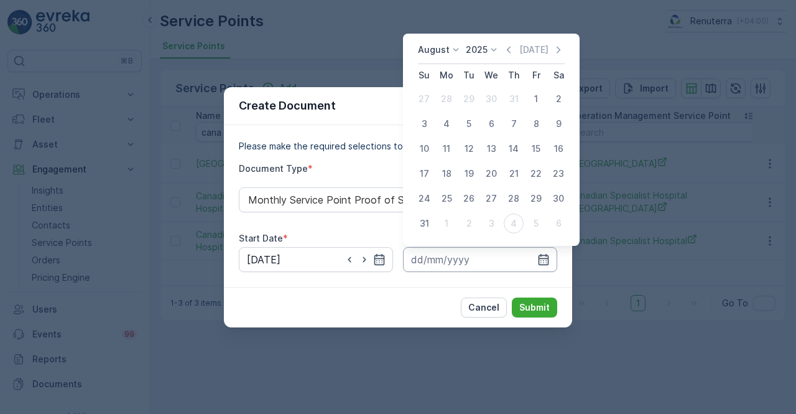
drag, startPoint x: 418, startPoint y: 221, endPoint x: 446, endPoint y: 249, distance: 40.5
click at [417, 224] on div "31" at bounding box center [424, 223] width 20 height 20
type input "31.08.2025"
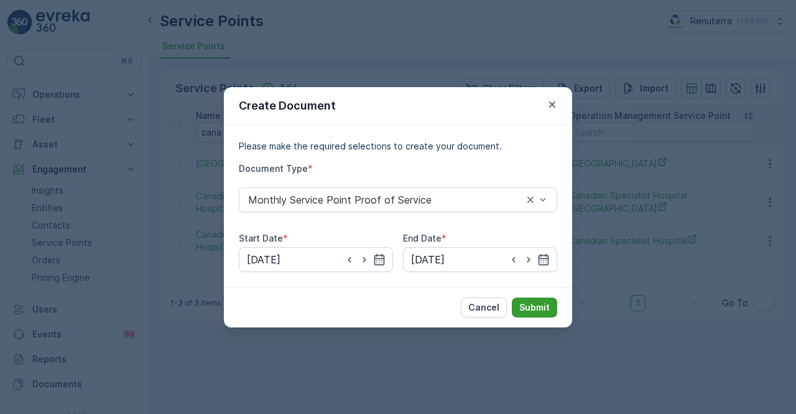
click at [530, 309] on p "Submit" at bounding box center [534, 307] width 30 height 12
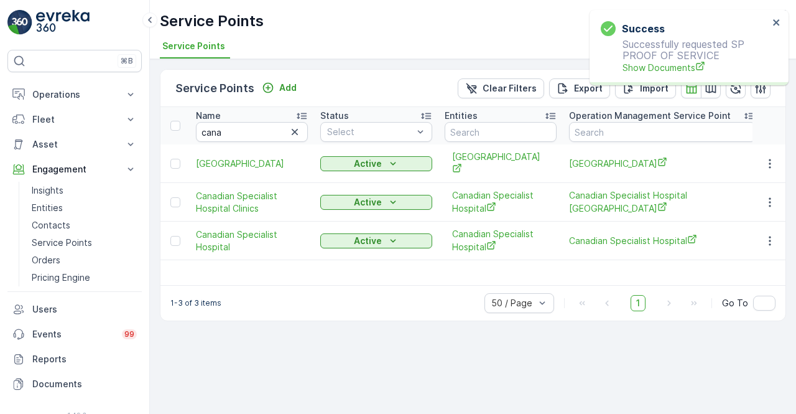
click at [670, 55] on p "Successfully requested SP PROOF OF SERVICE Show Documents" at bounding box center [685, 56] width 168 height 35
click at [673, 67] on span "Show Documents" at bounding box center [695, 67] width 146 height 13
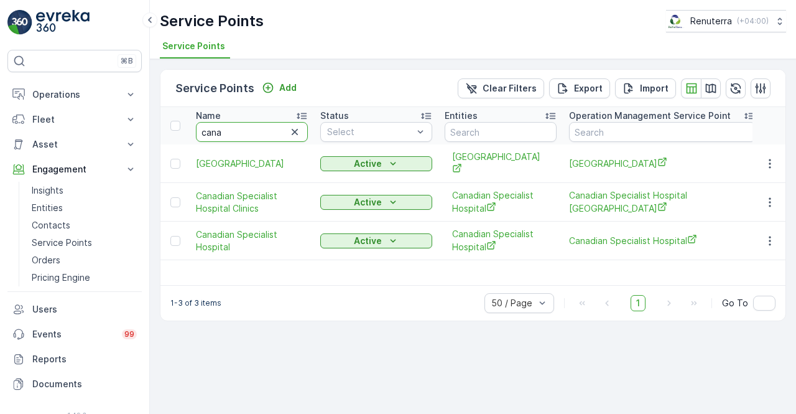
click at [234, 129] on input "cana" at bounding box center [252, 132] width 112 height 20
type input "c"
type input "beirut"
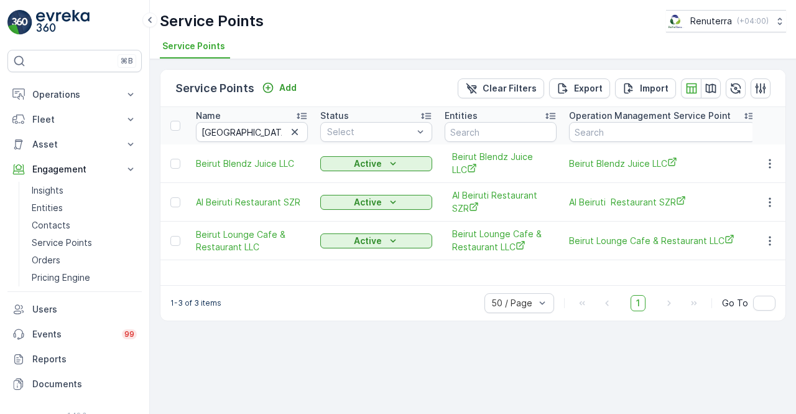
click at [756, 236] on td at bounding box center [769, 240] width 34 height 39
click at [765, 237] on icon "button" at bounding box center [770, 240] width 12 height 12
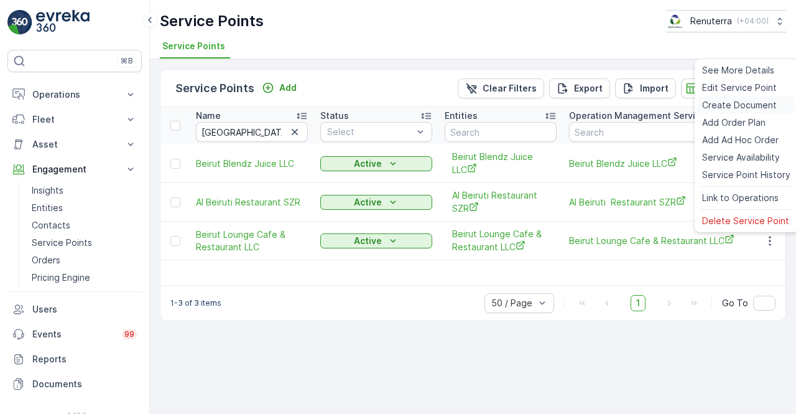
click at [716, 108] on span "Create Document" at bounding box center [739, 105] width 75 height 12
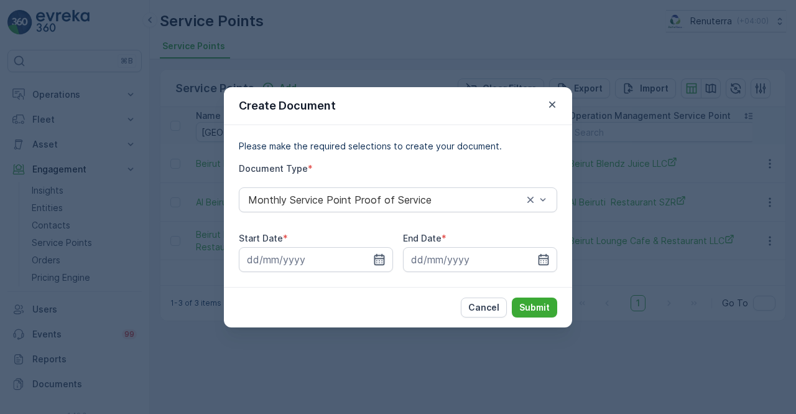
click at [377, 253] on icon "button" at bounding box center [379, 259] width 12 height 12
click at [547, 110] on icon "button" at bounding box center [552, 104] width 12 height 12
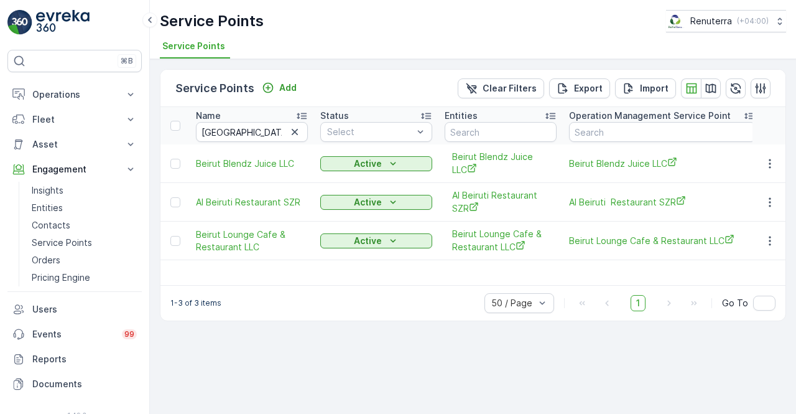
click at [552, 105] on div "Service Points Add Clear Filters Export Import" at bounding box center [472, 88] width 625 height 37
click at [772, 242] on icon "button" at bounding box center [770, 240] width 12 height 12
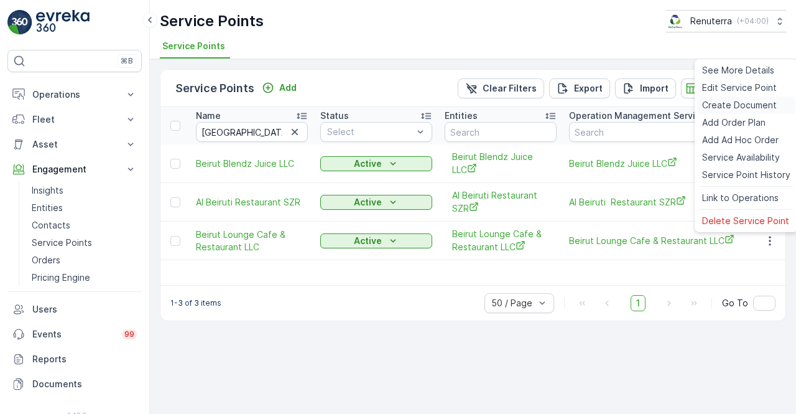
click at [723, 109] on span "Create Document" at bounding box center [739, 105] width 75 height 12
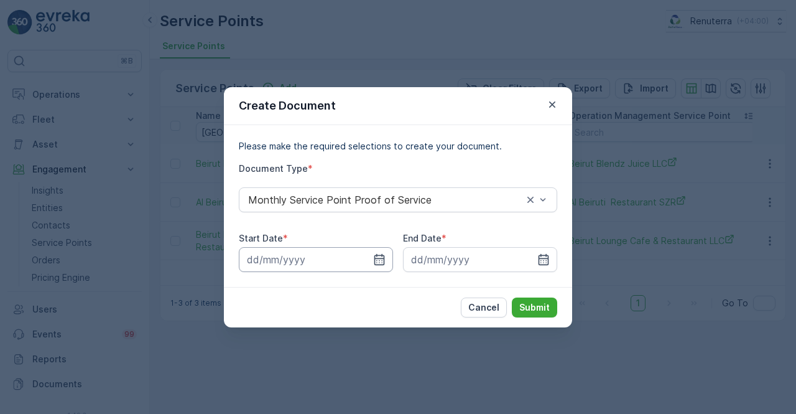
click at [386, 261] on input at bounding box center [316, 259] width 154 height 25
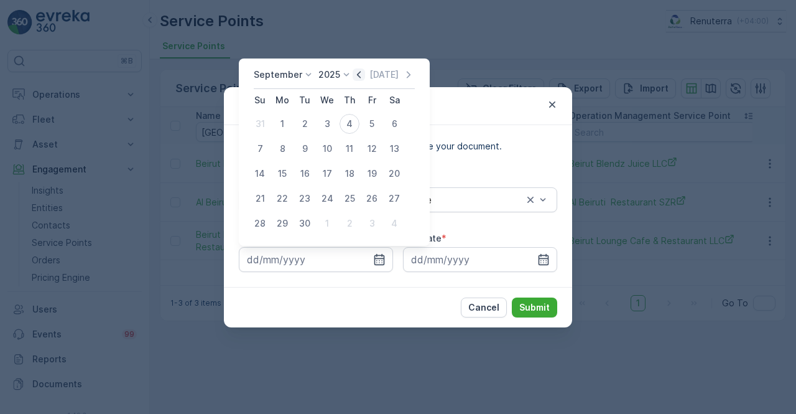
click at [358, 75] on icon "button" at bounding box center [359, 74] width 12 height 12
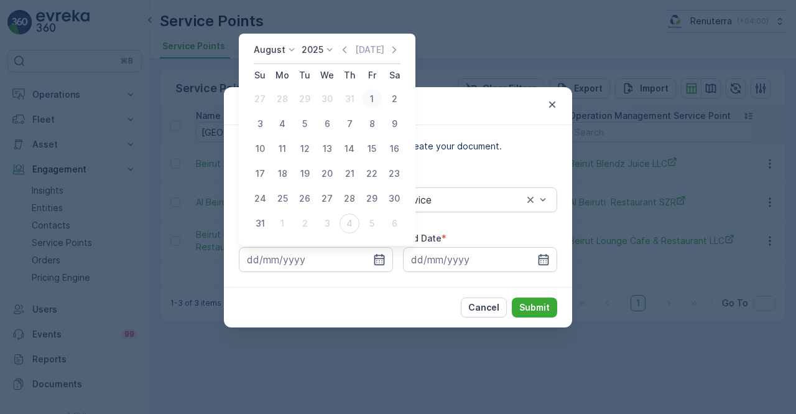
click at [368, 98] on div "1" at bounding box center [372, 99] width 20 height 20
type input "01.08.2025"
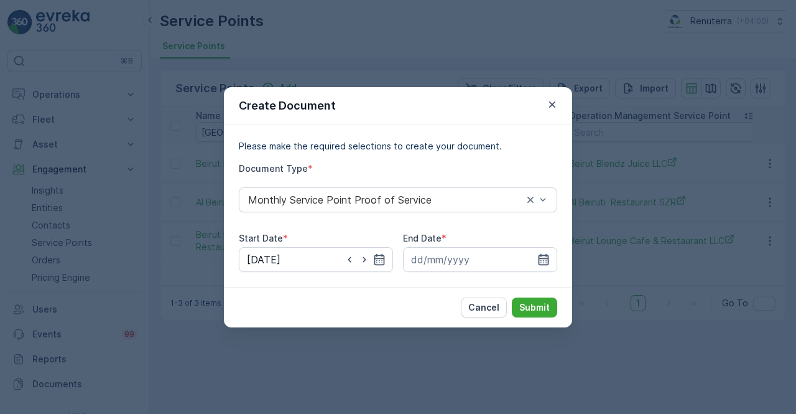
click at [538, 262] on icon "button" at bounding box center [543, 259] width 12 height 12
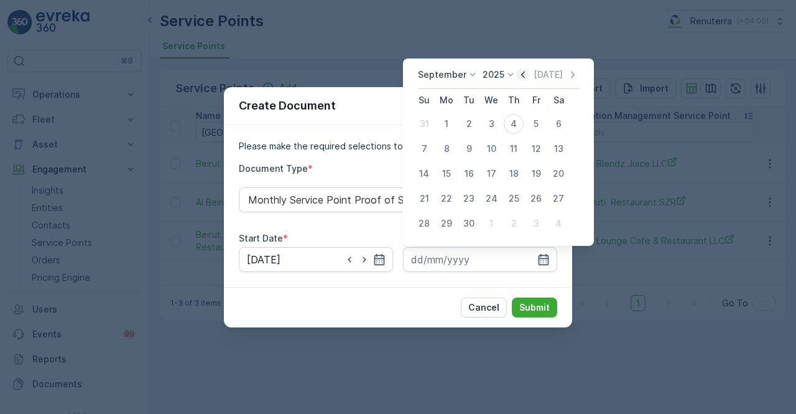
click at [521, 70] on icon "button" at bounding box center [523, 74] width 12 height 12
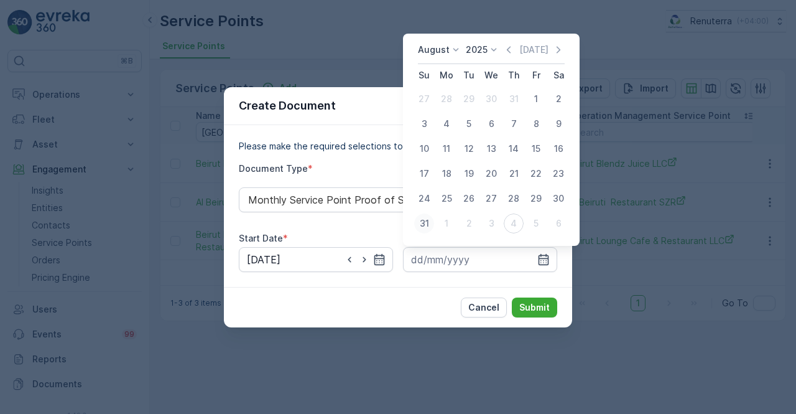
drag, startPoint x: 415, startPoint y: 232, endPoint x: 425, endPoint y: 227, distance: 11.1
click at [423, 228] on td "31" at bounding box center [424, 223] width 22 height 25
click at [427, 223] on div "31" at bounding box center [424, 223] width 20 height 20
type input "31.08.2025"
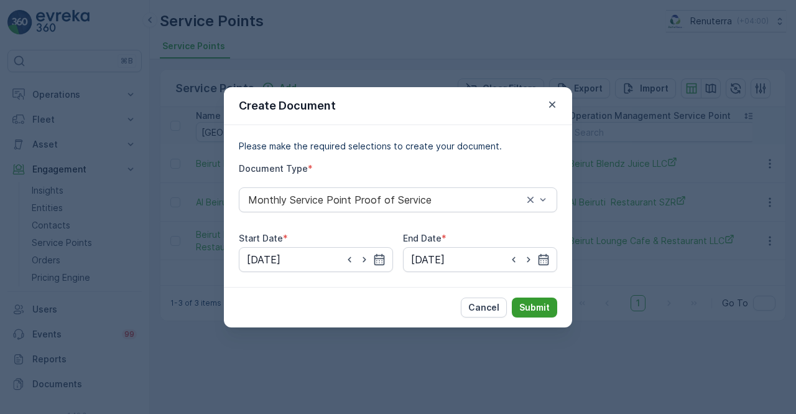
click at [537, 307] on p "Submit" at bounding box center [534, 307] width 30 height 12
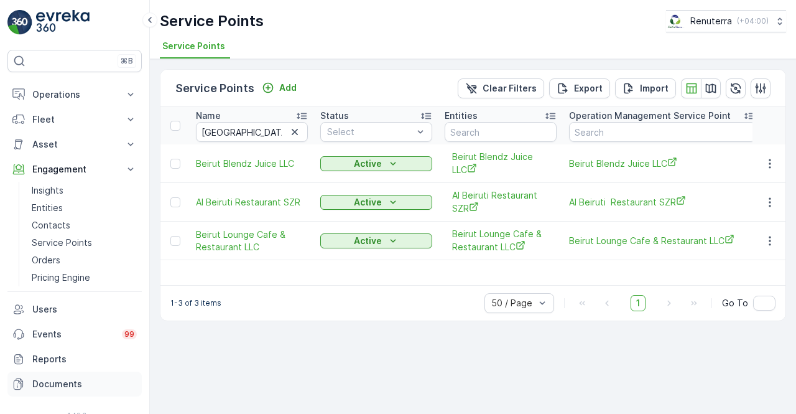
click at [72, 383] on p "Documents" at bounding box center [84, 383] width 104 height 12
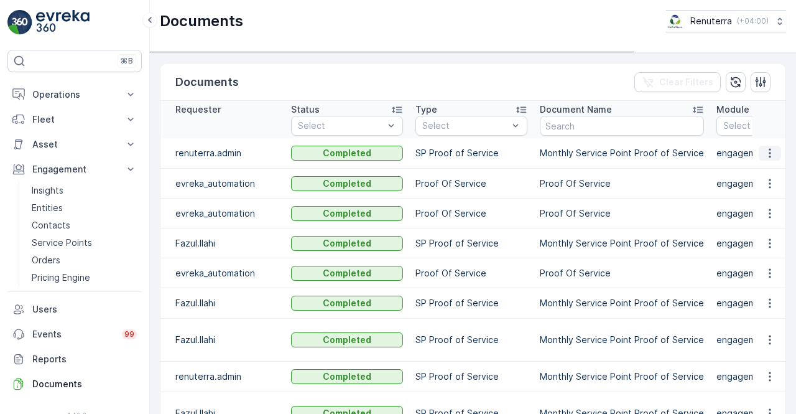
click at [772, 153] on icon "button" at bounding box center [770, 153] width 12 height 12
click at [765, 156] on icon "button" at bounding box center [770, 153] width 12 height 12
click at [762, 160] on ul "See Details" at bounding box center [766, 170] width 63 height 22
click at [766, 152] on icon "button" at bounding box center [770, 153] width 12 height 12
click at [762, 169] on span "See Details" at bounding box center [766, 170] width 48 height 12
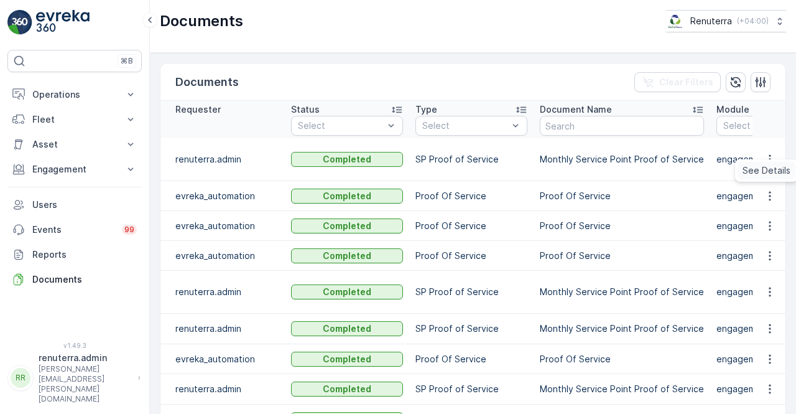
click at [762, 164] on div "See Details" at bounding box center [766, 170] width 58 height 17
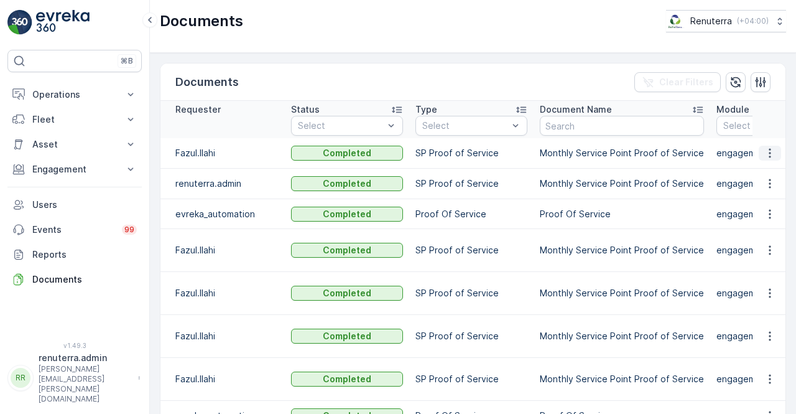
click at [765, 155] on icon "button" at bounding box center [770, 153] width 12 height 12
click at [764, 168] on span "See Details" at bounding box center [766, 170] width 48 height 12
click at [662, 221] on td "Proof Of Service" at bounding box center [622, 214] width 177 height 30
click at [767, 187] on icon "button" at bounding box center [770, 183] width 12 height 12
click at [764, 200] on span "See Details" at bounding box center [766, 201] width 48 height 12
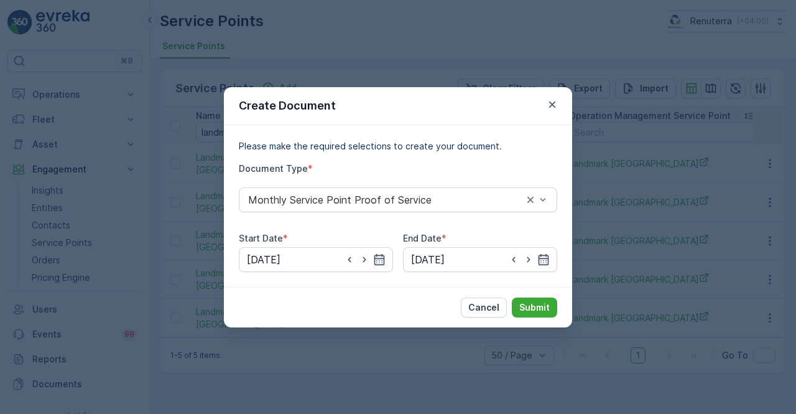
click at [547, 99] on icon "button" at bounding box center [552, 104] width 12 height 12
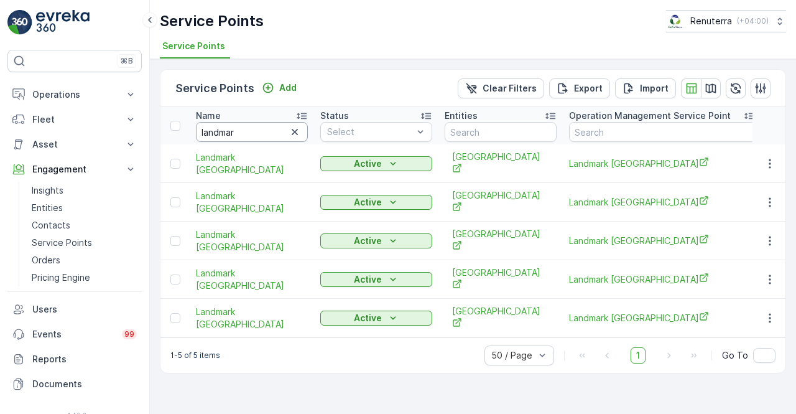
click at [239, 136] on input "landmar" at bounding box center [252, 132] width 112 height 20
type input "l"
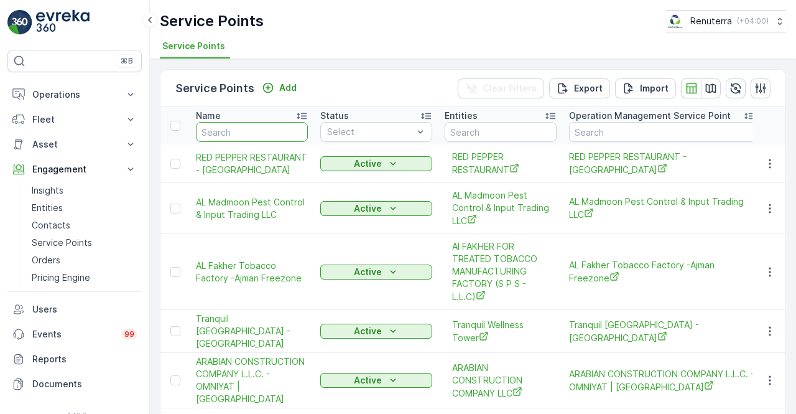
click at [226, 132] on input "text" at bounding box center [252, 132] width 112 height 20
type input "cameli"
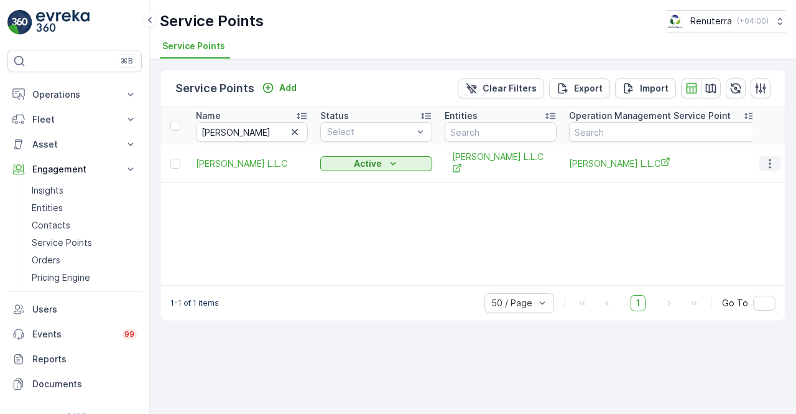
click at [766, 156] on td at bounding box center [769, 163] width 34 height 39
click at [774, 163] on icon "button" at bounding box center [770, 163] width 12 height 12
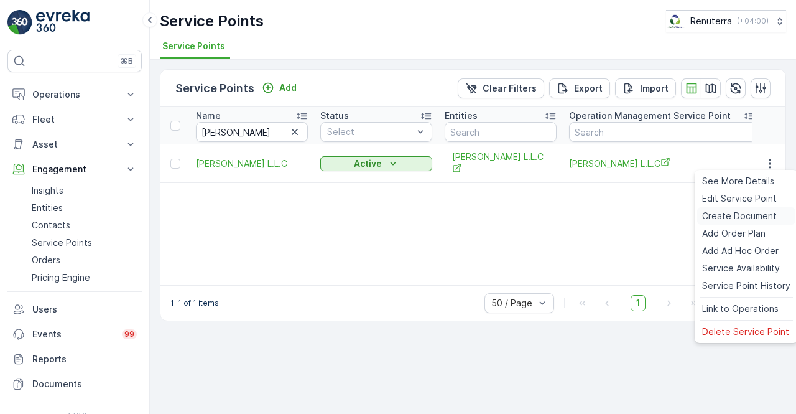
click at [730, 215] on span "Create Document" at bounding box center [739, 216] width 75 height 12
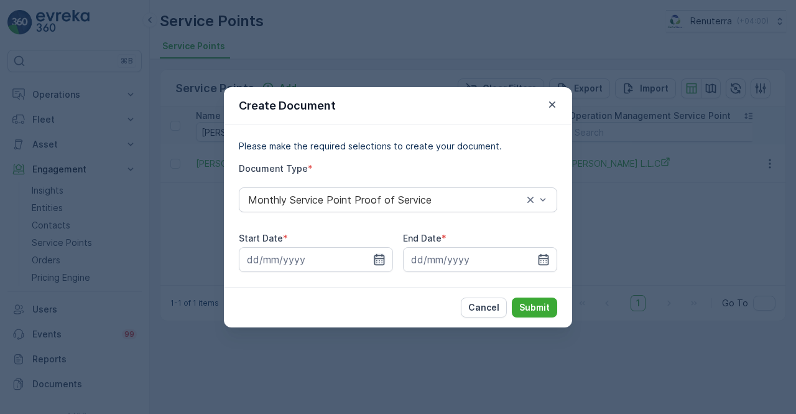
click at [378, 257] on icon "button" at bounding box center [379, 259] width 12 height 12
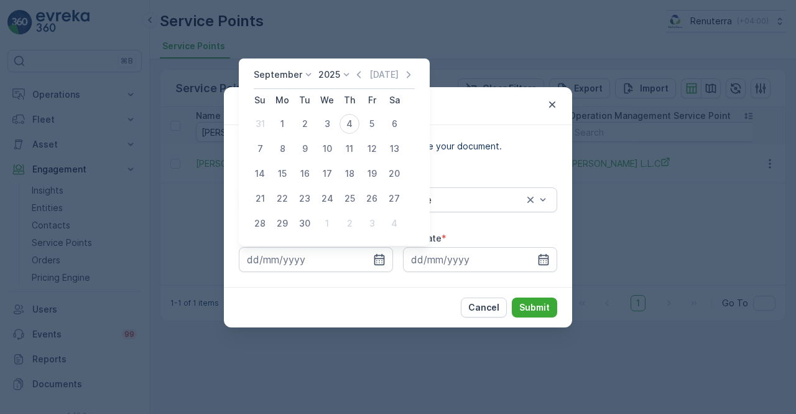
drag, startPoint x: 354, startPoint y: 74, endPoint x: 354, endPoint y: 84, distance: 9.9
click at [354, 72] on icon "button" at bounding box center [359, 74] width 12 height 12
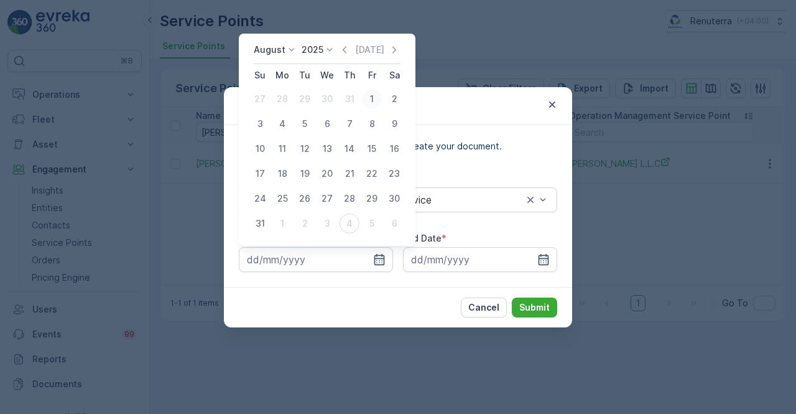
click at [371, 102] on div "1" at bounding box center [372, 99] width 20 height 20
type input "01.08.2025"
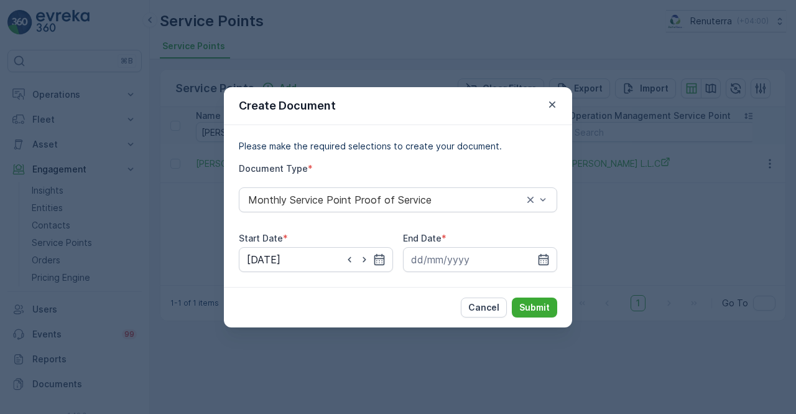
drag, startPoint x: 551, startPoint y: 259, endPoint x: 543, endPoint y: 243, distance: 17.8
click at [549, 258] on div at bounding box center [480, 259] width 154 height 25
click at [545, 256] on icon "button" at bounding box center [543, 259] width 12 height 12
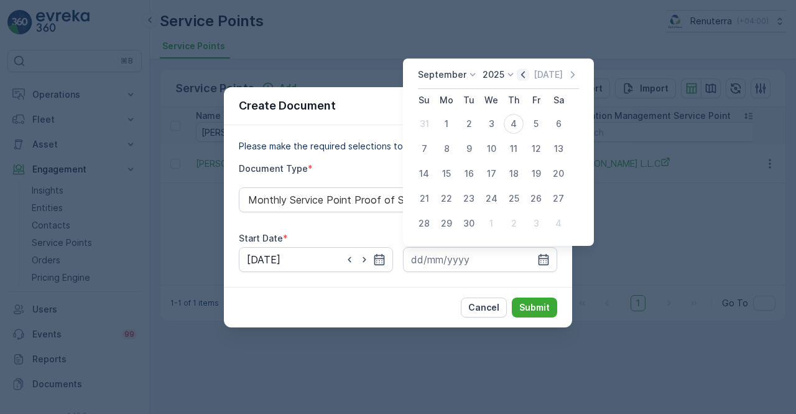
click at [524, 76] on icon "button" at bounding box center [523, 74] width 12 height 12
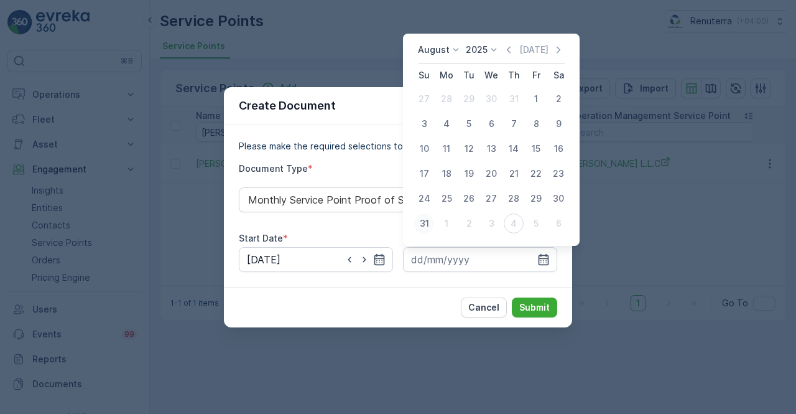
click at [418, 231] on td "31" at bounding box center [424, 223] width 22 height 25
click at [427, 224] on div "31" at bounding box center [424, 223] width 20 height 20
type input "31.08.2025"
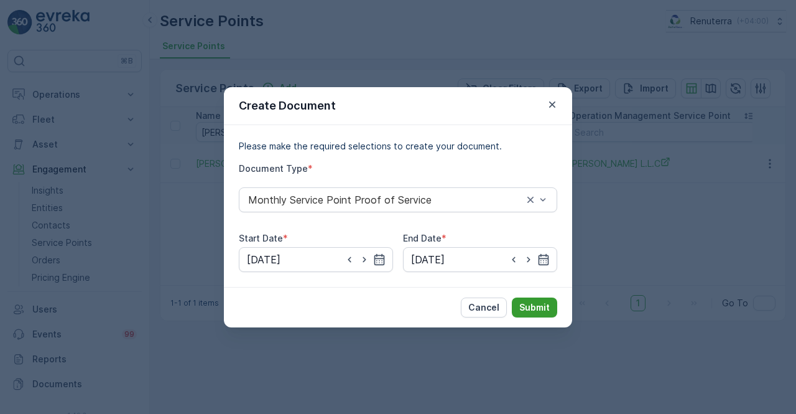
click at [534, 299] on button "Submit" at bounding box center [534, 307] width 45 height 20
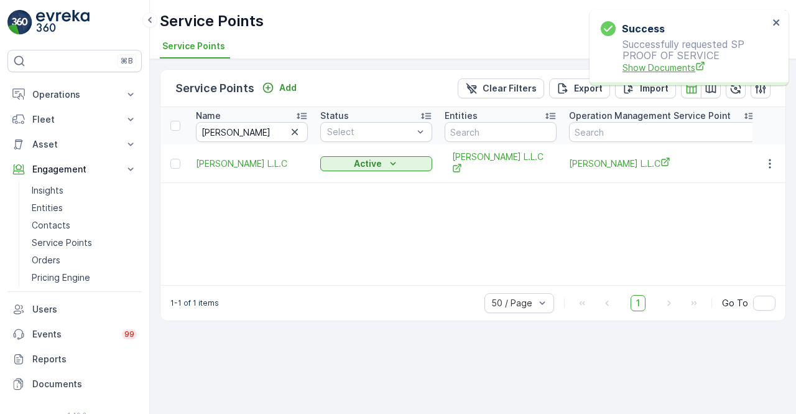
click at [670, 68] on span "Show Documents" at bounding box center [695, 67] width 146 height 13
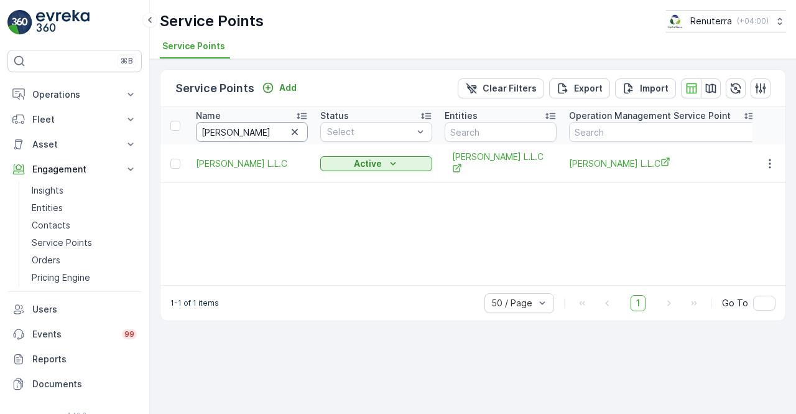
drag, startPoint x: 219, startPoint y: 131, endPoint x: 225, endPoint y: 135, distance: 7.3
click at [225, 135] on input "cameli" at bounding box center [252, 132] width 112 height 20
click at [229, 135] on input "cameli" at bounding box center [252, 132] width 112 height 20
type input "c"
type input "bin"
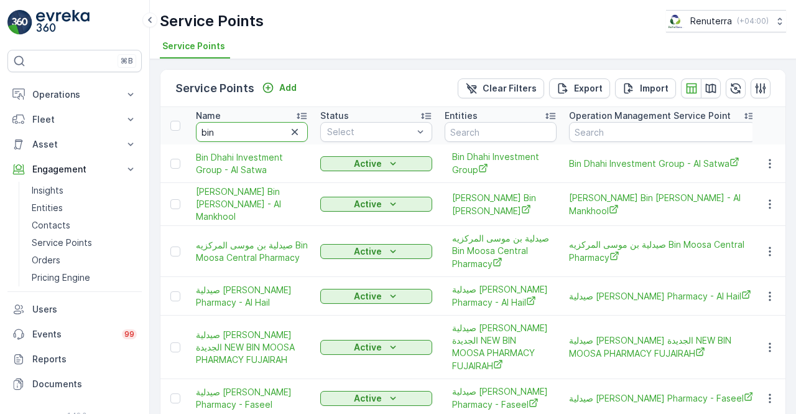
click at [238, 123] on input "bin" at bounding box center [252, 132] width 112 height 20
type input "bin dha"
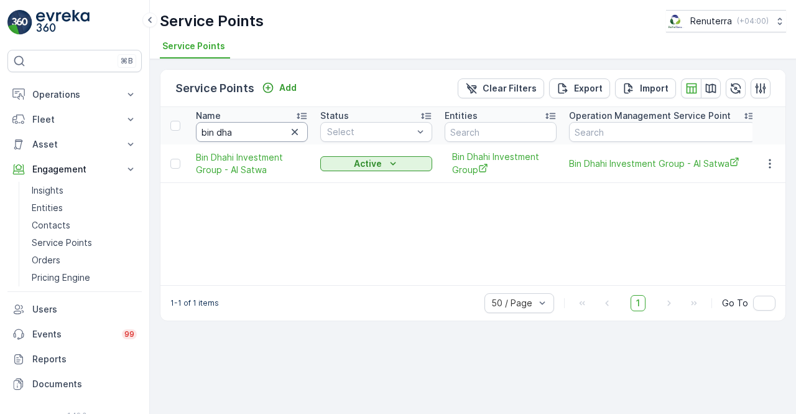
click at [218, 134] on input "bin dha" at bounding box center [252, 132] width 112 height 20
type input "bindha"
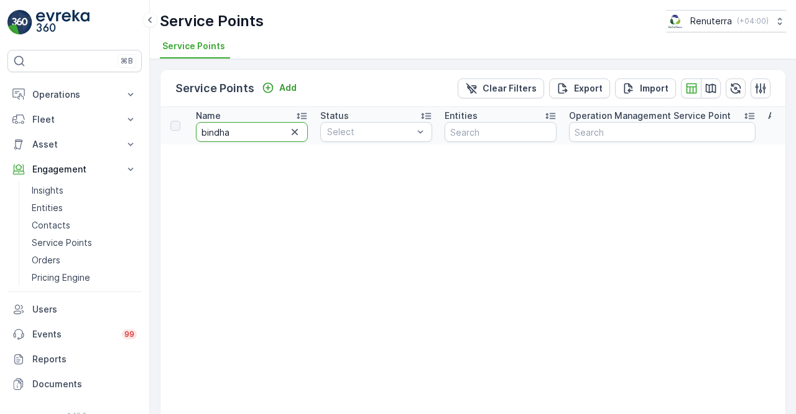
click at [218, 134] on input "bindha" at bounding box center [252, 132] width 112 height 20
click at [214, 126] on input "bindha" at bounding box center [252, 132] width 112 height 20
type input "dha"
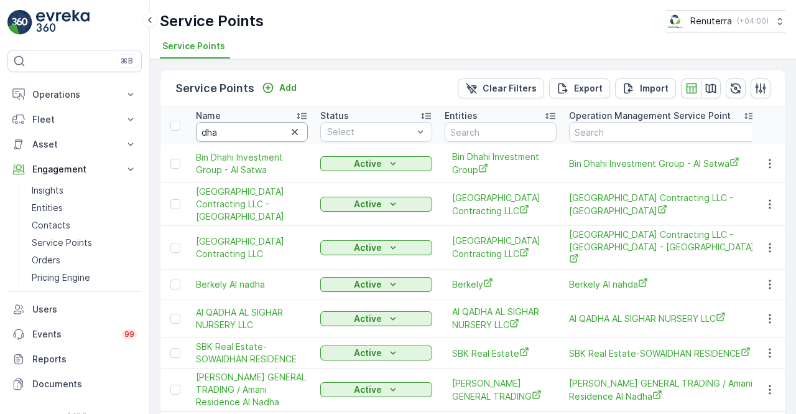
click at [226, 132] on input "dha" at bounding box center [252, 132] width 112 height 20
drag, startPoint x: 231, startPoint y: 125, endPoint x: 229, endPoint y: 131, distance: 6.5
click at [229, 128] on input "dha" at bounding box center [252, 132] width 112 height 20
click at [229, 131] on input "dha" at bounding box center [252, 132] width 112 height 20
type input "dhakan"
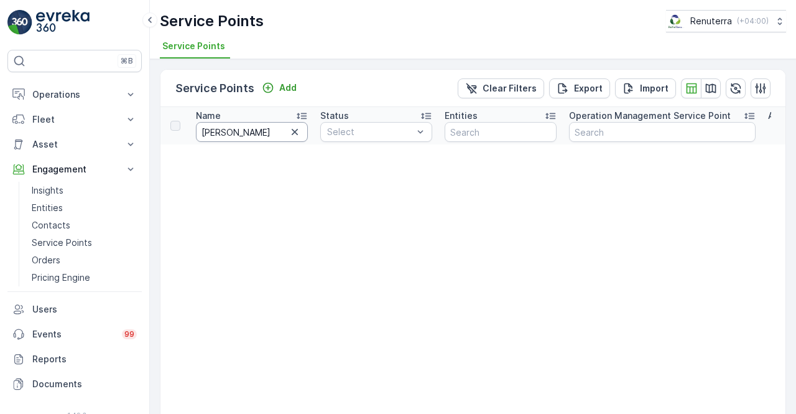
click at [241, 136] on input "dhakan" at bounding box center [252, 132] width 112 height 20
type input "d"
type input "bin"
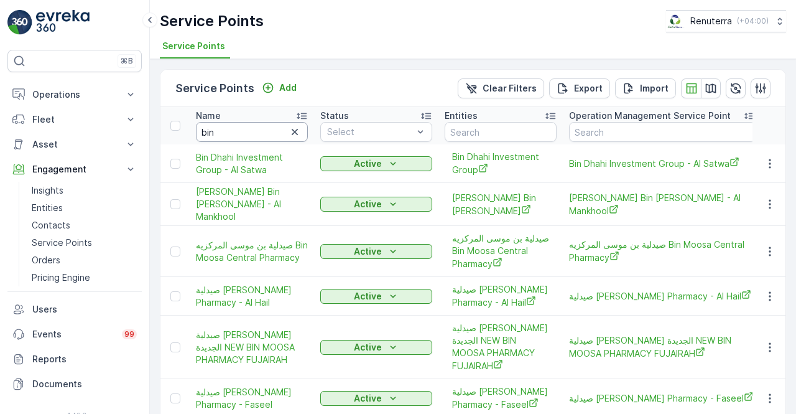
click at [229, 134] on input "bin" at bounding box center [252, 132] width 112 height 20
type input "bind"
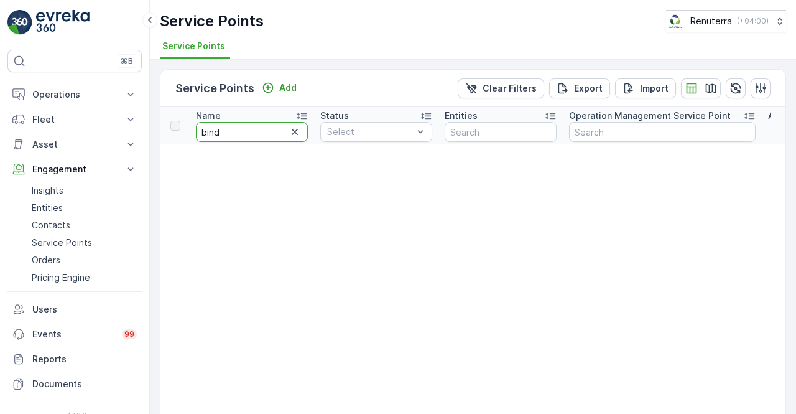
click at [223, 137] on input "bind" at bounding box center [252, 132] width 112 height 20
type input "bin d"
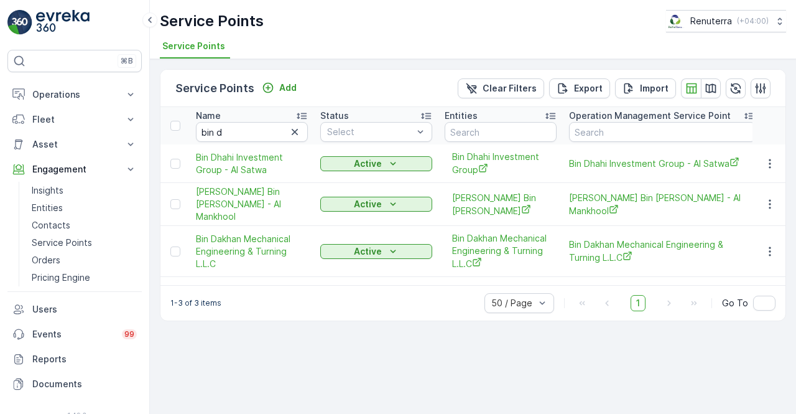
click at [771, 257] on td at bounding box center [769, 251] width 34 height 51
click at [770, 254] on td at bounding box center [769, 251] width 34 height 51
click at [764, 245] on icon "button" at bounding box center [770, 251] width 12 height 12
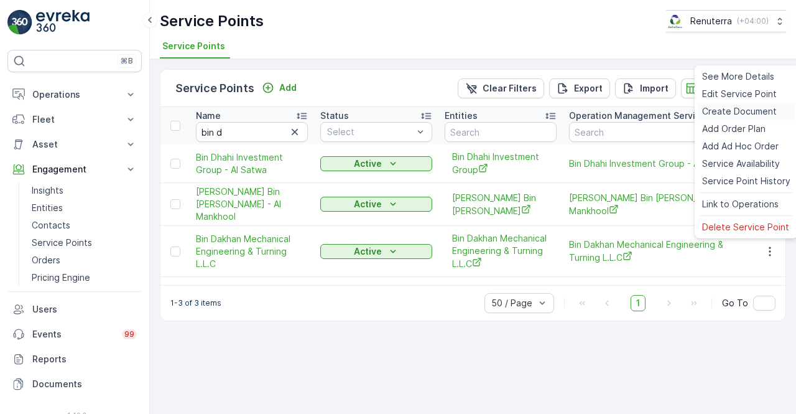
click at [725, 109] on span "Create Document" at bounding box center [739, 111] width 75 height 12
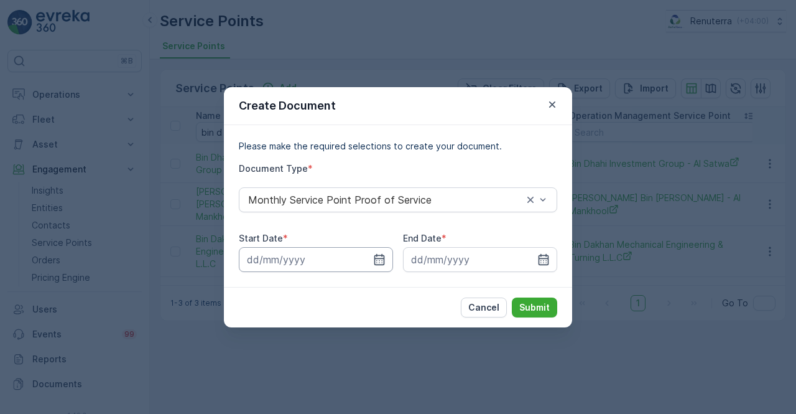
click at [382, 250] on input at bounding box center [316, 259] width 154 height 25
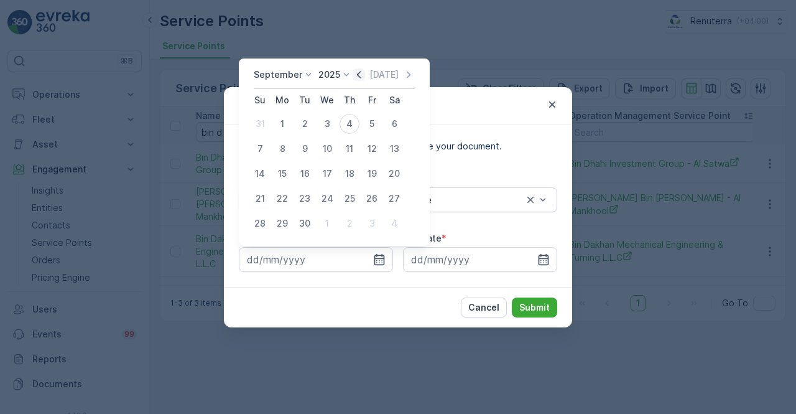
click at [357, 74] on icon "button" at bounding box center [359, 74] width 12 height 12
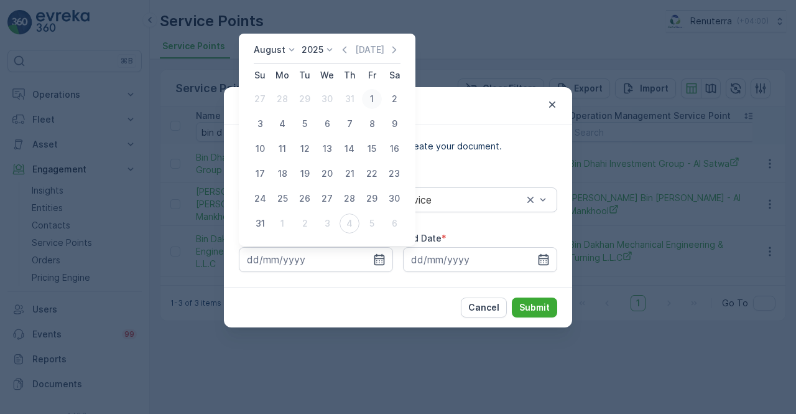
click at [381, 103] on td "1" at bounding box center [372, 98] width 22 height 25
click at [372, 95] on div "1" at bounding box center [372, 99] width 20 height 20
type input "01.08.2025"
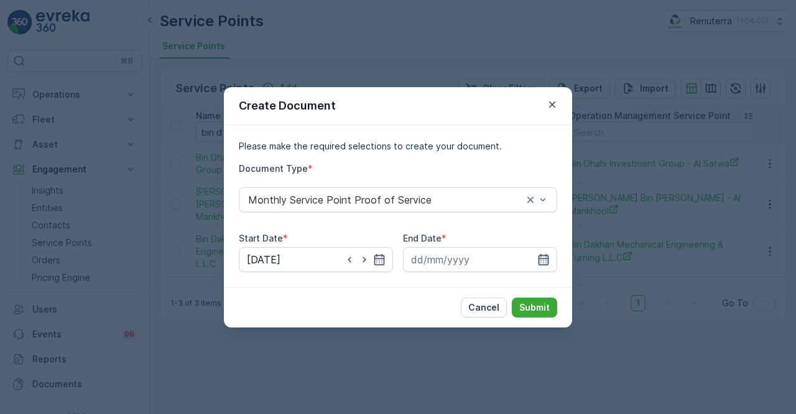
click at [545, 254] on icon "button" at bounding box center [543, 259] width 12 height 12
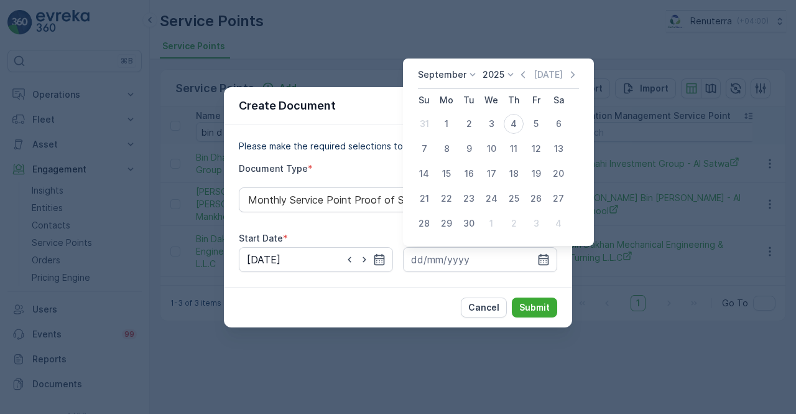
click at [520, 75] on icon "button" at bounding box center [523, 74] width 12 height 12
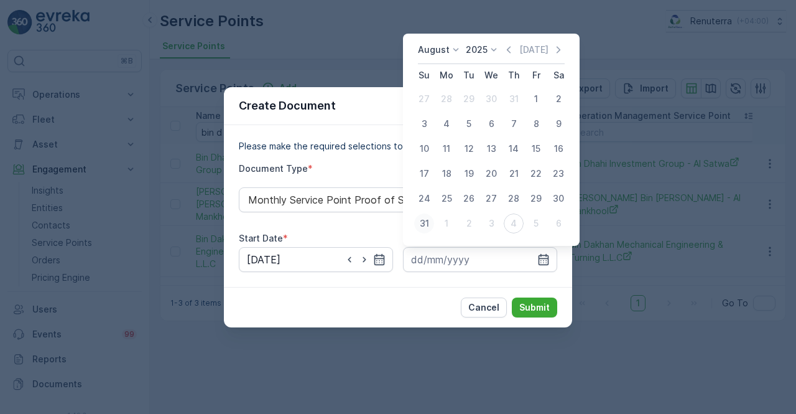
click at [433, 218] on button "31" at bounding box center [424, 223] width 22 height 22
type input "31.08.2025"
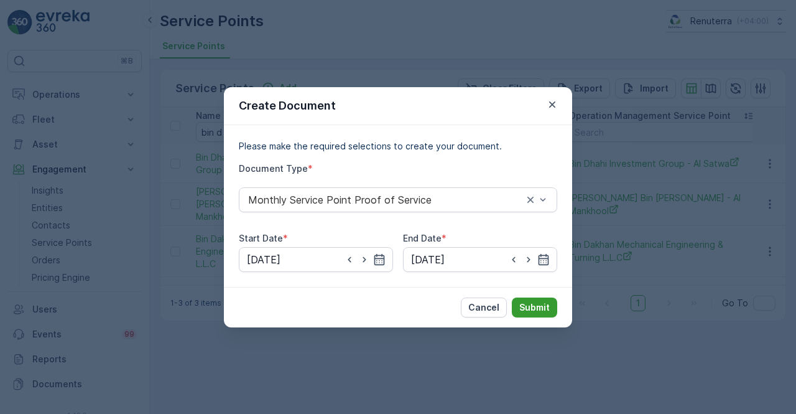
click at [525, 302] on p "Submit" at bounding box center [534, 307] width 30 height 12
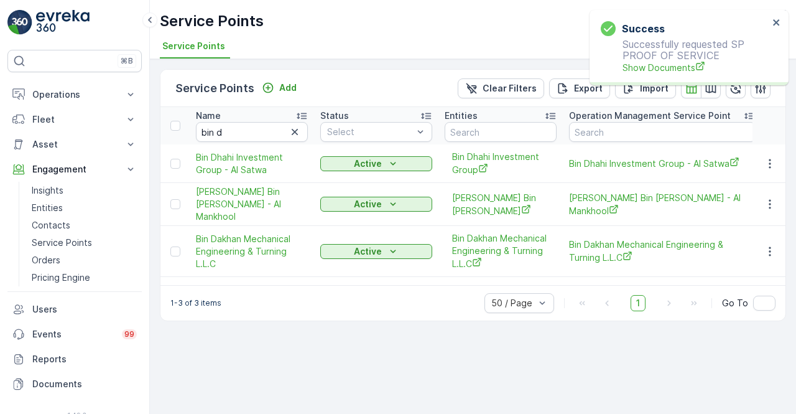
click at [638, 60] on p "Successfully requested SP PROOF OF SERVICE Show Documents" at bounding box center [685, 56] width 168 height 35
click at [643, 68] on span "Show Documents" at bounding box center [695, 67] width 146 height 13
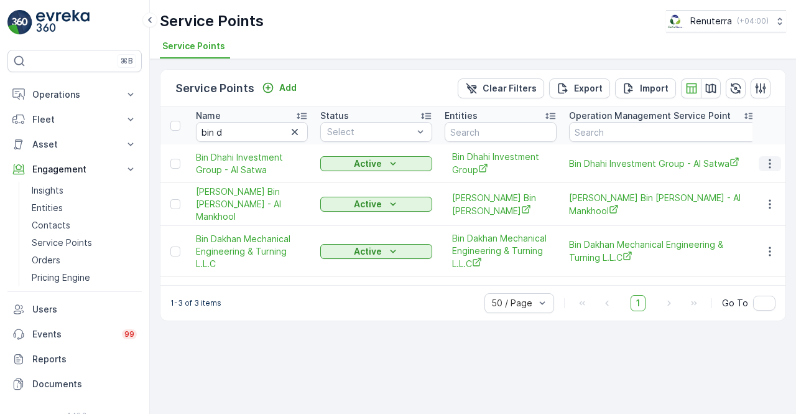
click at [777, 160] on button "button" at bounding box center [770, 163] width 22 height 15
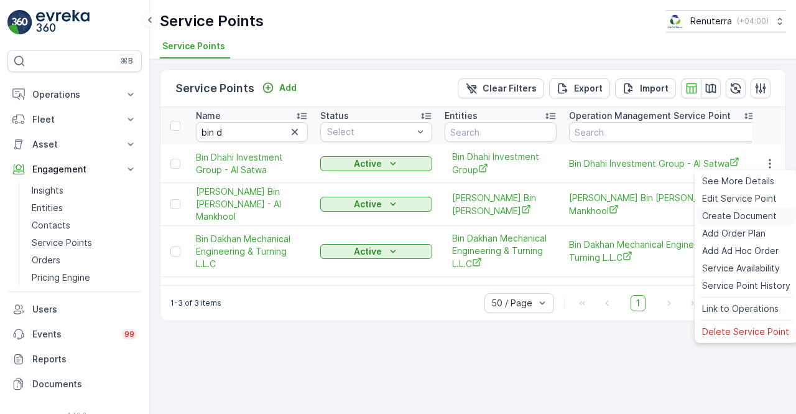
click at [736, 216] on span "Create Document" at bounding box center [739, 216] width 75 height 12
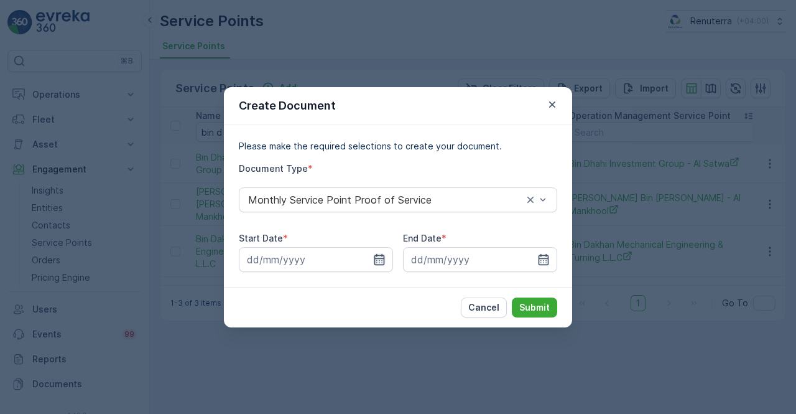
click at [382, 260] on icon "button" at bounding box center [379, 259] width 12 height 12
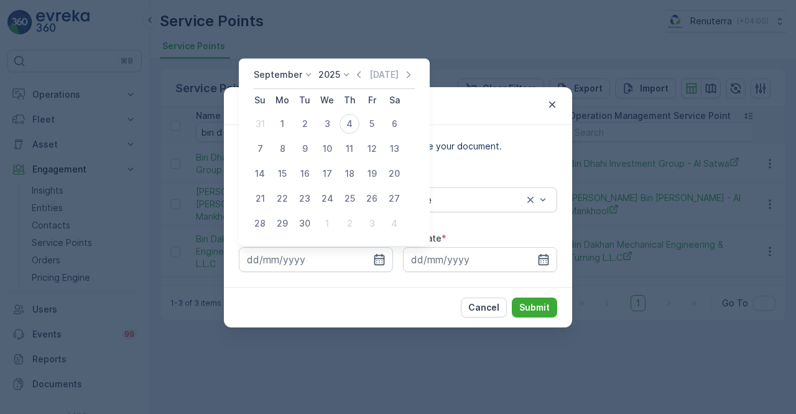
drag, startPoint x: 358, startPoint y: 73, endPoint x: 354, endPoint y: 84, distance: 11.8
click at [357, 74] on icon "button" at bounding box center [359, 74] width 12 height 12
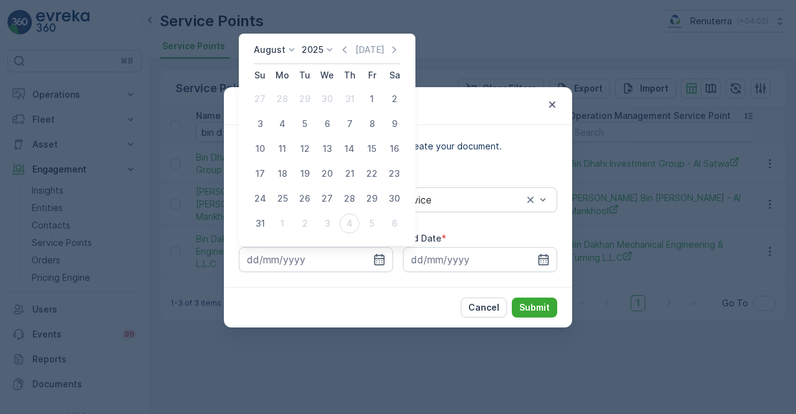
drag, startPoint x: 371, startPoint y: 103, endPoint x: 376, endPoint y: 109, distance: 8.5
click at [372, 102] on div "1" at bounding box center [372, 99] width 20 height 20
type input "01.08.2025"
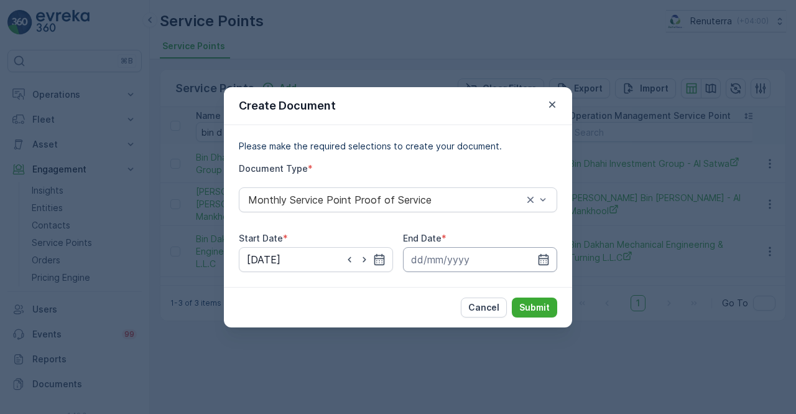
drag, startPoint x: 545, startPoint y: 259, endPoint x: 542, endPoint y: 251, distance: 8.5
click at [545, 257] on icon "button" at bounding box center [543, 259] width 12 height 12
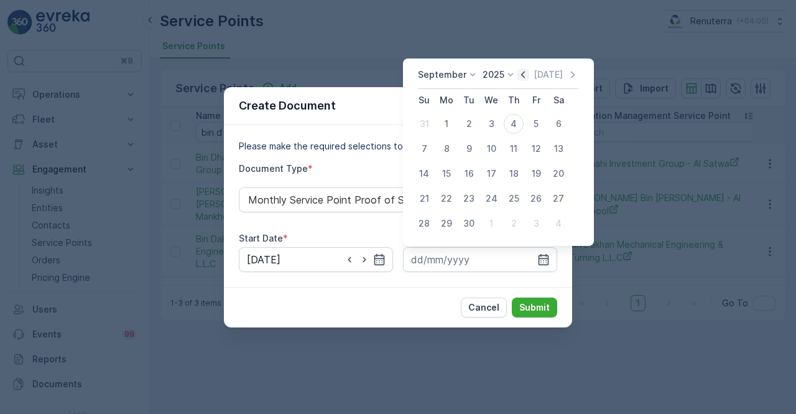
click at [519, 71] on icon "button" at bounding box center [523, 74] width 12 height 12
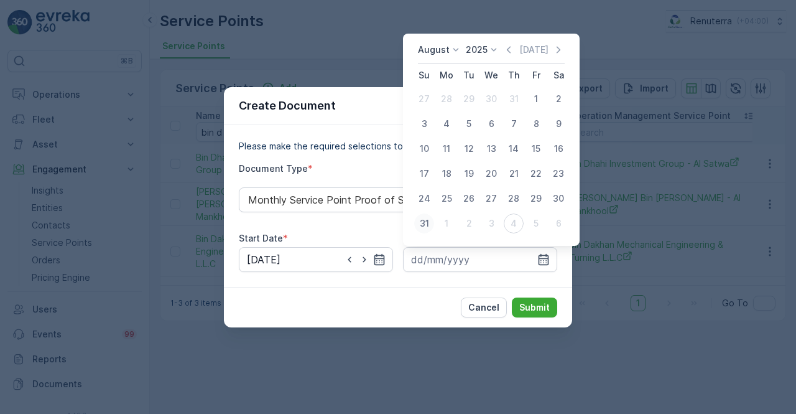
click at [427, 220] on div "31" at bounding box center [424, 223] width 20 height 20
type input "31.08.2025"
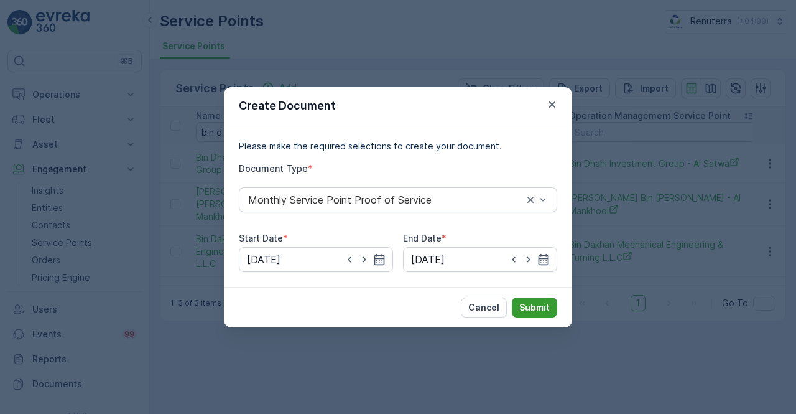
click at [532, 303] on p "Submit" at bounding box center [534, 307] width 30 height 12
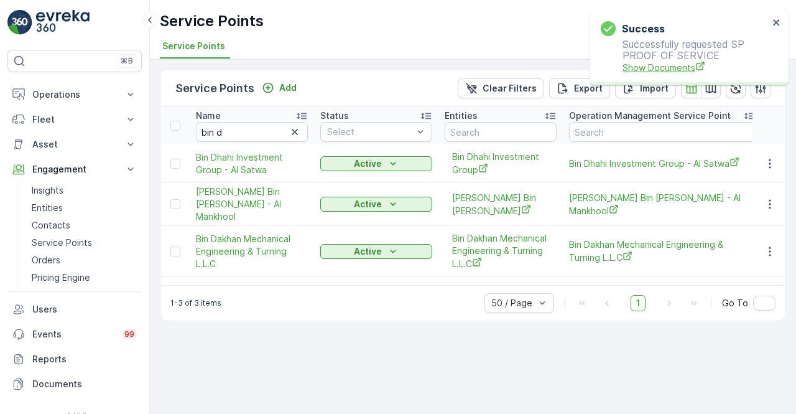
click at [673, 72] on span "Show Documents" at bounding box center [695, 67] width 146 height 13
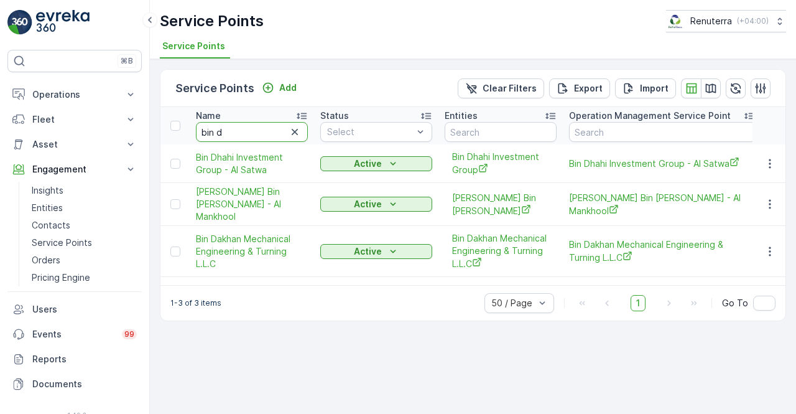
click at [236, 125] on input "bin d" at bounding box center [252, 132] width 112 height 20
type input "b"
type input "rixo"
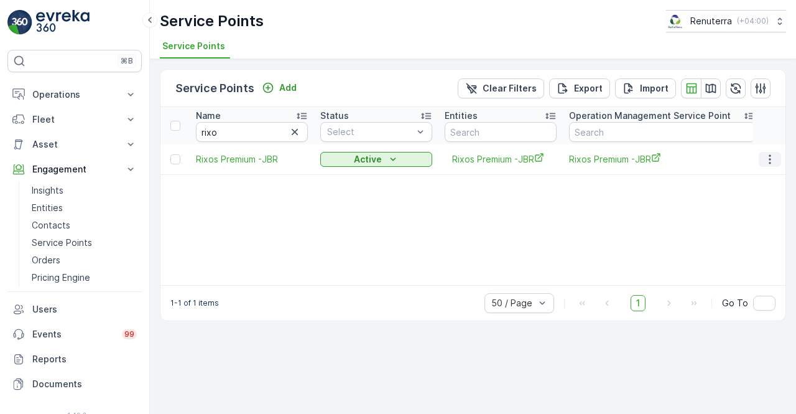
drag, startPoint x: 771, startPoint y: 155, endPoint x: 767, endPoint y: 164, distance: 9.5
click at [771, 157] on icon "button" at bounding box center [770, 159] width 12 height 12
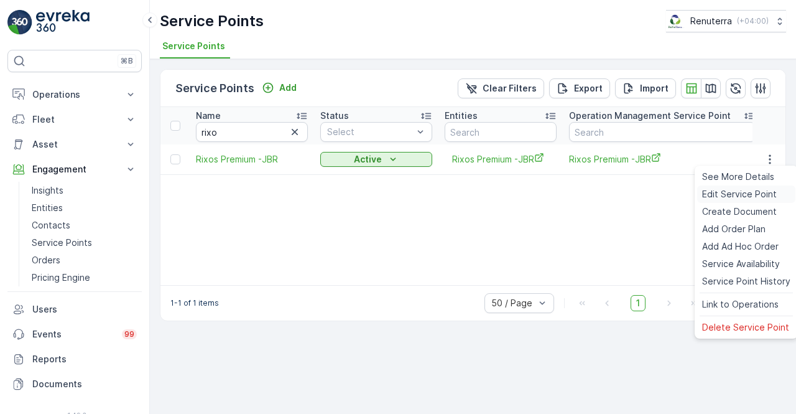
click at [735, 196] on span "Edit Service Point" at bounding box center [739, 194] width 75 height 12
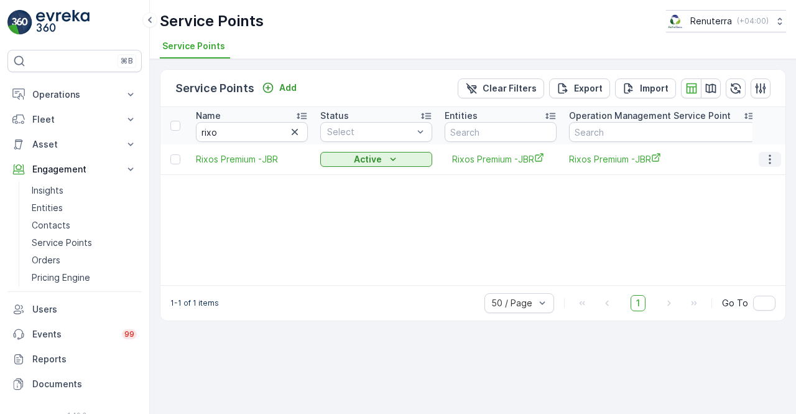
click at [770, 157] on icon "button" at bounding box center [770, 159] width 12 height 12
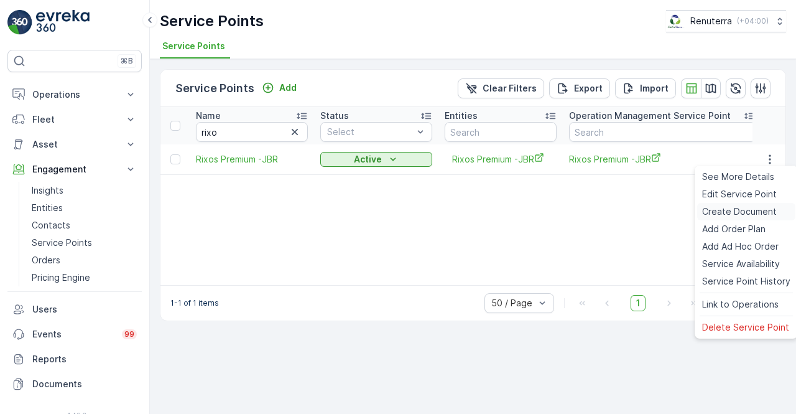
click at [732, 207] on span "Create Document" at bounding box center [739, 211] width 75 height 12
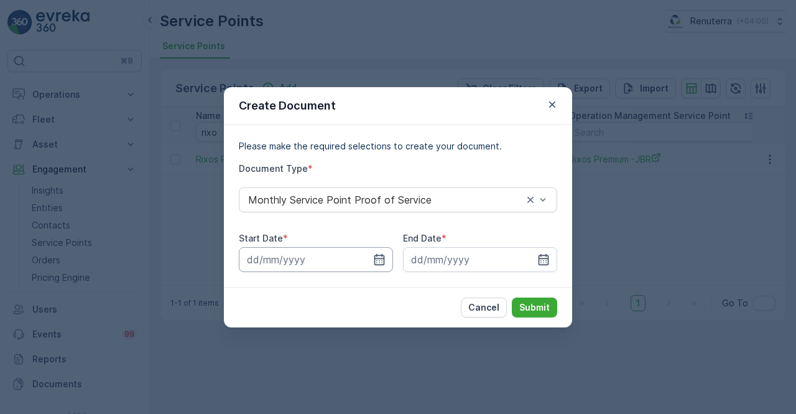
drag, startPoint x: 379, startPoint y: 257, endPoint x: 377, endPoint y: 247, distance: 9.5
click at [378, 257] on icon "button" at bounding box center [379, 259] width 12 height 12
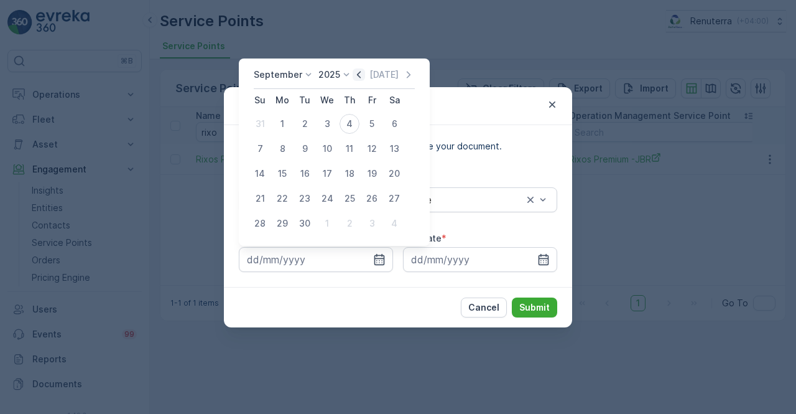
click at [359, 70] on icon "button" at bounding box center [359, 74] width 12 height 12
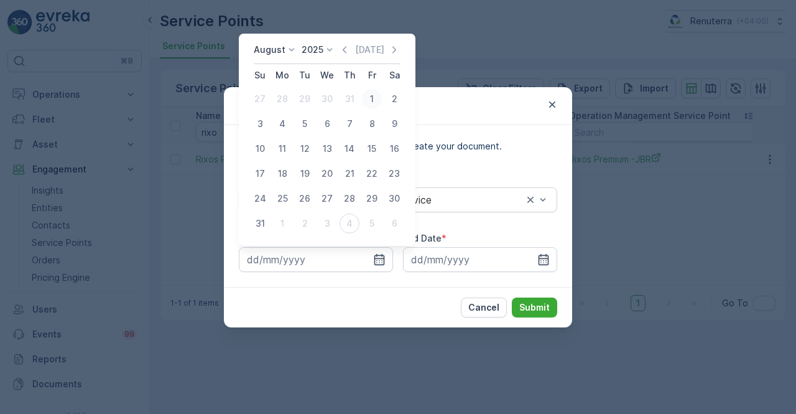
click at [366, 99] on div "1" at bounding box center [372, 99] width 20 height 20
type input "01.08.2025"
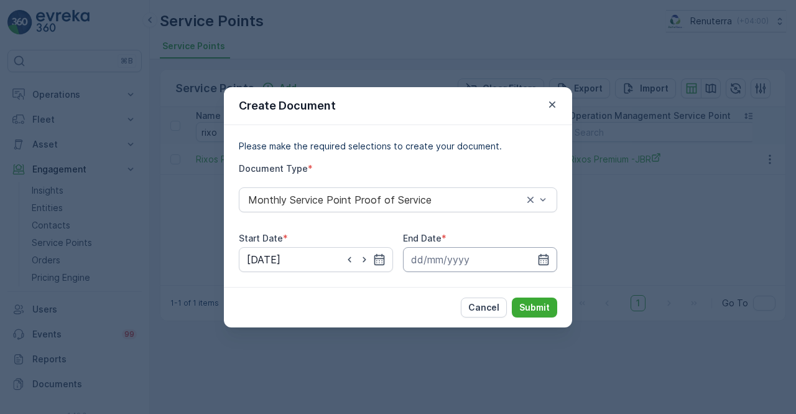
click at [532, 254] on input at bounding box center [480, 259] width 154 height 25
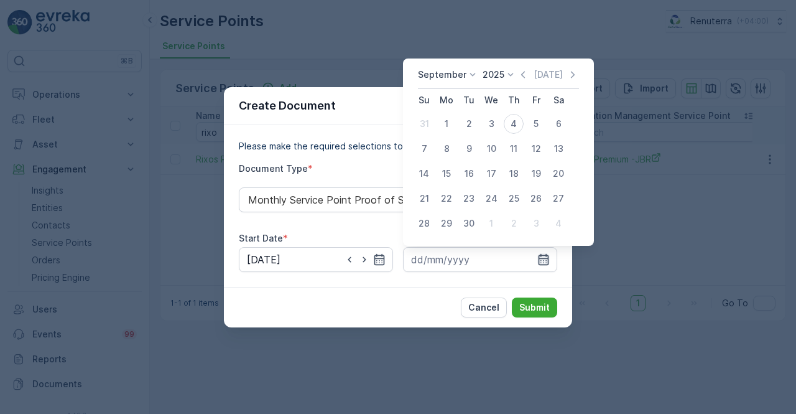
click at [542, 261] on icon "button" at bounding box center [543, 259] width 12 height 12
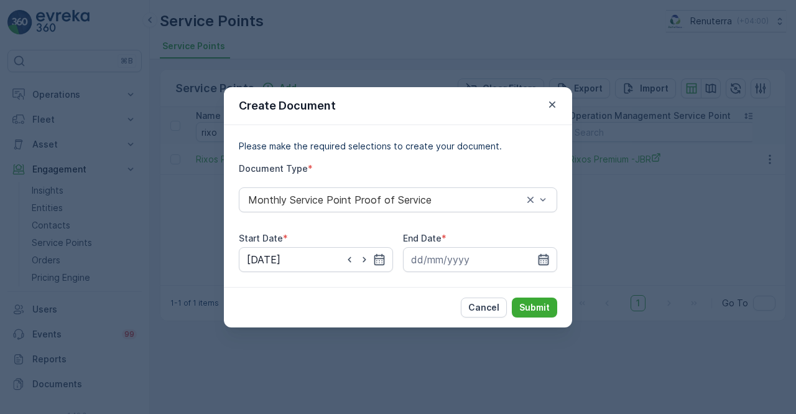
click at [539, 262] on icon "button" at bounding box center [543, 259] width 12 height 12
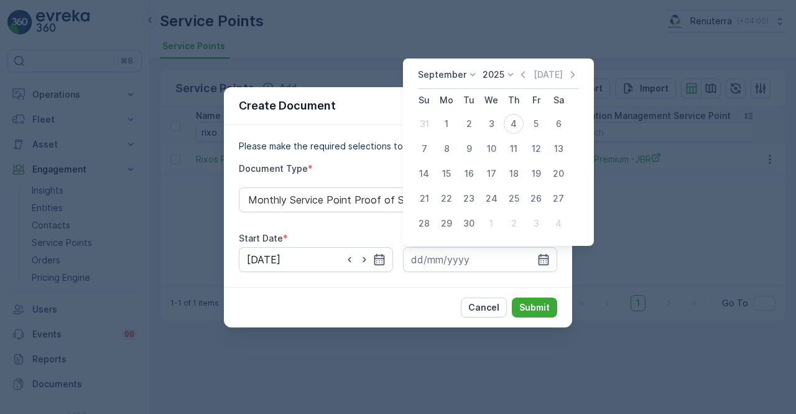
drag, startPoint x: 524, startPoint y: 73, endPoint x: 522, endPoint y: 83, distance: 10.0
click at [522, 73] on icon "button" at bounding box center [523, 74] width 12 height 12
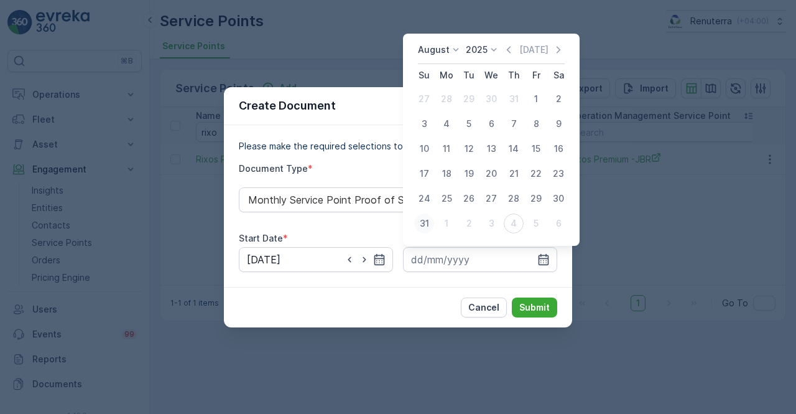
click at [427, 221] on div "31" at bounding box center [424, 223] width 20 height 20
type input "31.08.2025"
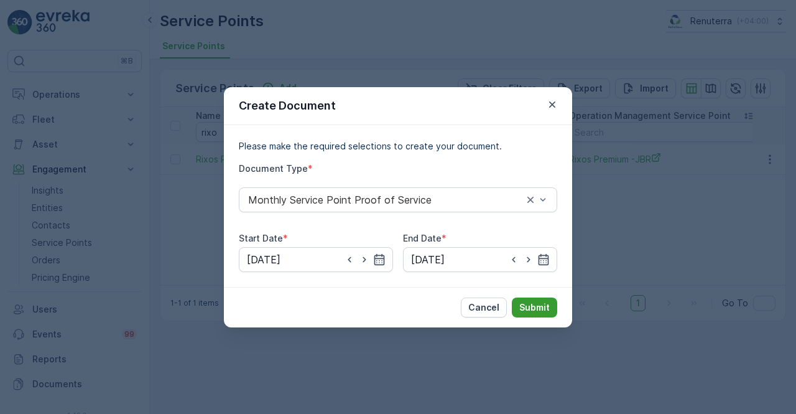
click at [527, 305] on p "Submit" at bounding box center [534, 307] width 30 height 12
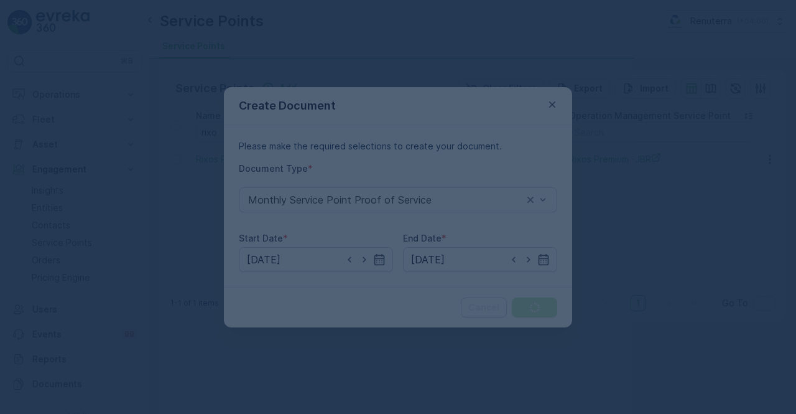
click at [393, 126] on div at bounding box center [398, 207] width 796 height 414
click at [394, 126] on div at bounding box center [398, 207] width 796 height 414
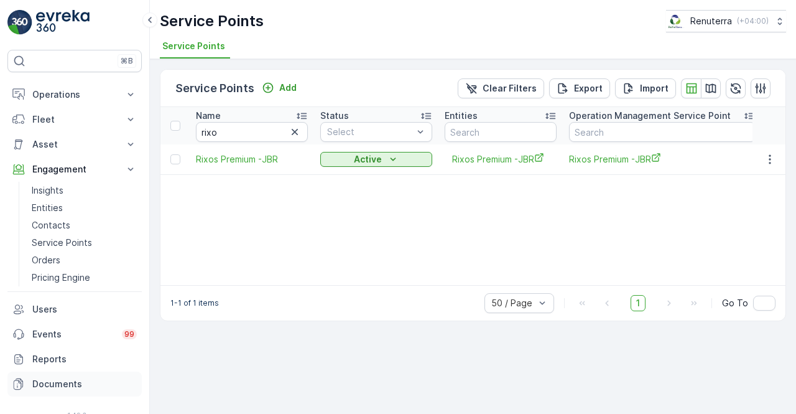
click at [67, 385] on p "Documents" at bounding box center [84, 383] width 104 height 12
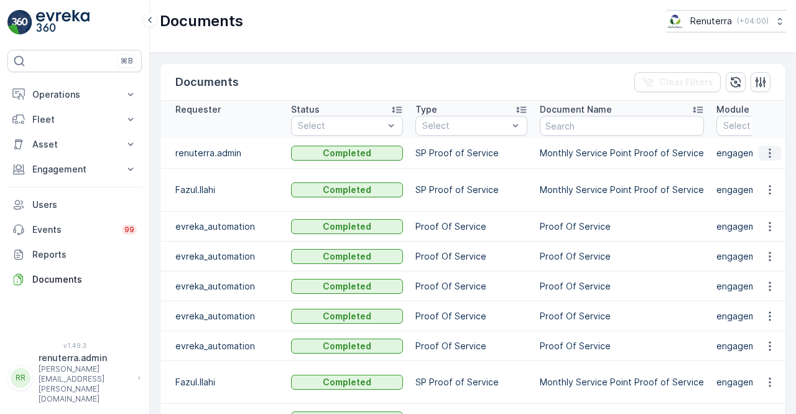
click at [772, 150] on icon "button" at bounding box center [770, 153] width 12 height 12
click at [765, 168] on span "See Details" at bounding box center [766, 170] width 48 height 12
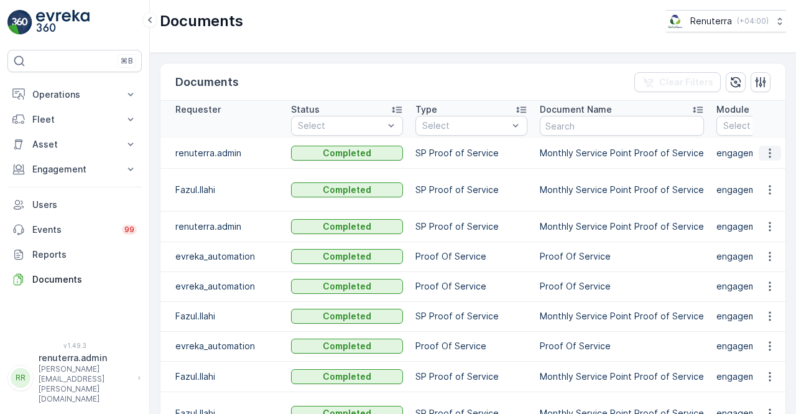
click at [764, 152] on icon "button" at bounding box center [770, 153] width 12 height 12
click at [767, 166] on span "See Details" at bounding box center [766, 170] width 48 height 12
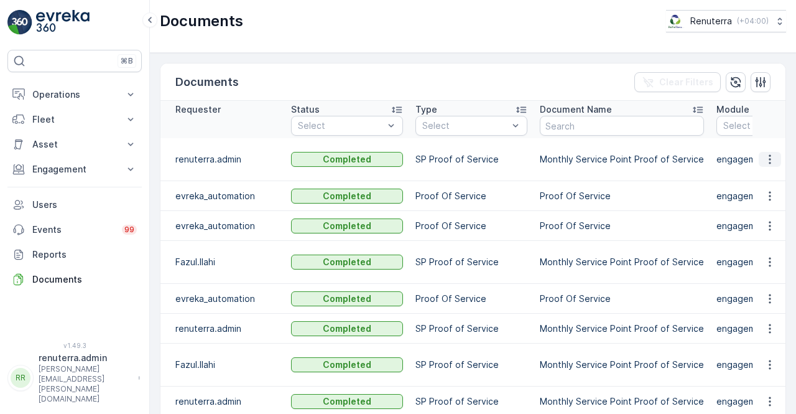
click at [764, 157] on icon "button" at bounding box center [770, 159] width 12 height 12
click at [767, 167] on ul "See Details" at bounding box center [774, 177] width 78 height 25
click at [769, 172] on span "See Details" at bounding box center [774, 178] width 48 height 12
click at [762, 162] on button "button" at bounding box center [770, 159] width 22 height 15
click at [765, 160] on icon "button" at bounding box center [770, 159] width 12 height 12
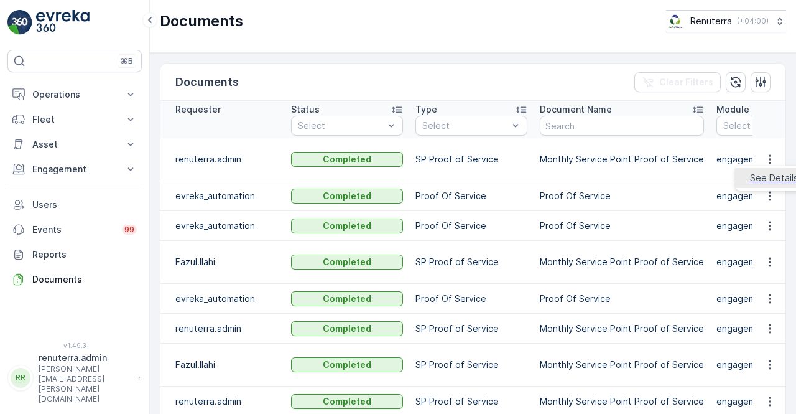
click at [762, 178] on span "See Details" at bounding box center [774, 178] width 48 height 12
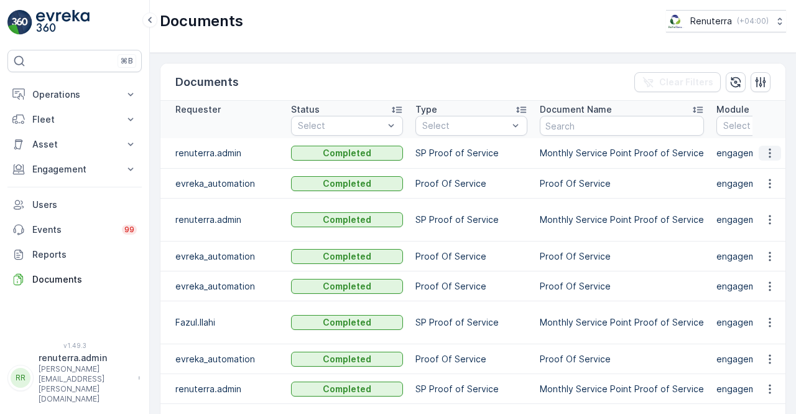
click at [765, 152] on icon "button" at bounding box center [770, 153] width 12 height 12
click at [767, 164] on span "See Details" at bounding box center [766, 170] width 48 height 12
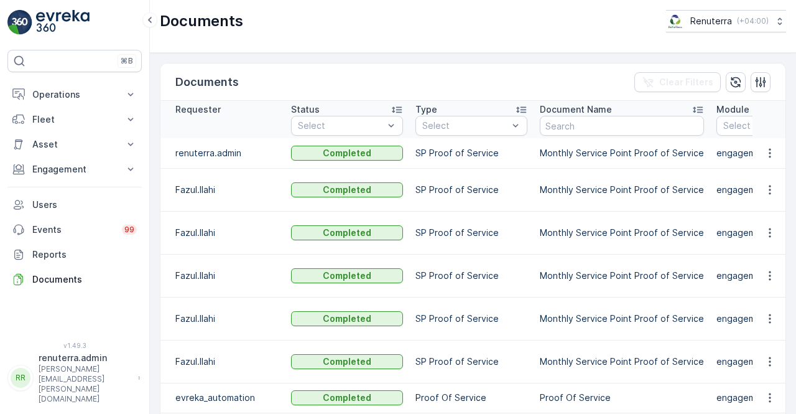
click at [763, 164] on td at bounding box center [769, 153] width 34 height 30
click at [764, 156] on icon "button" at bounding box center [770, 153] width 12 height 12
click at [764, 165] on span "See Details" at bounding box center [766, 170] width 48 height 12
